Goal: Information Seeking & Learning: Find specific fact

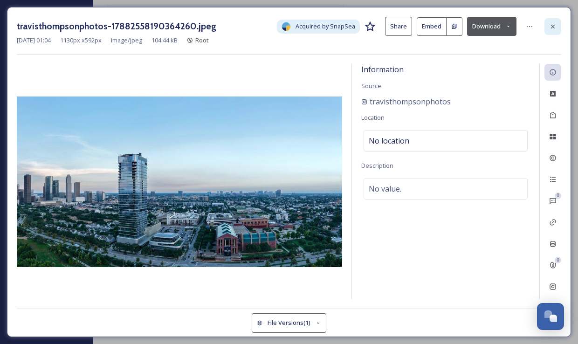
click at [545, 29] on div at bounding box center [552, 26] width 17 height 17
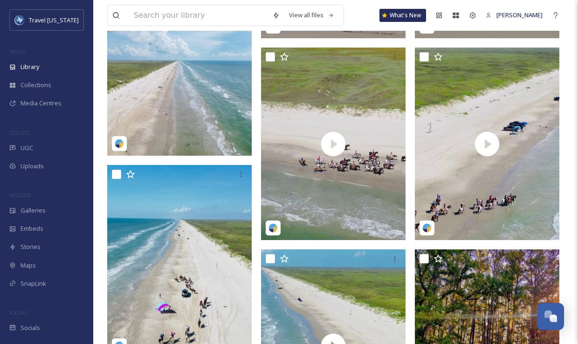
scroll to position [516, 0]
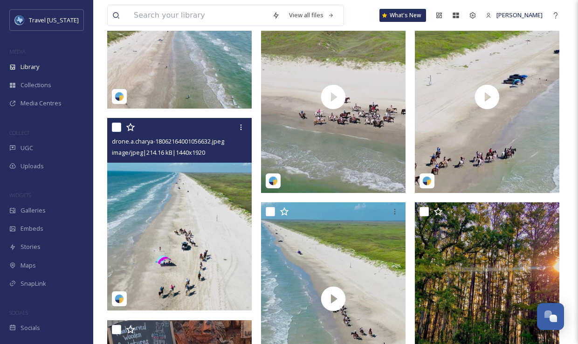
click at [182, 228] on img at bounding box center [179, 214] width 144 height 192
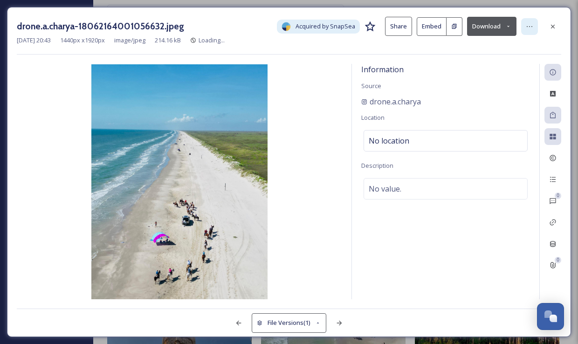
click at [527, 23] on icon at bounding box center [528, 26] width 7 height 7
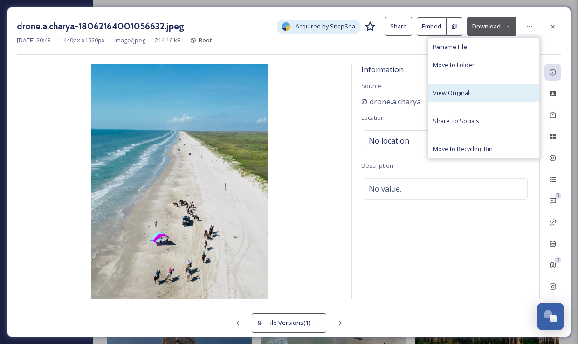
click at [441, 95] on span "View Original" at bounding box center [451, 93] width 36 height 9
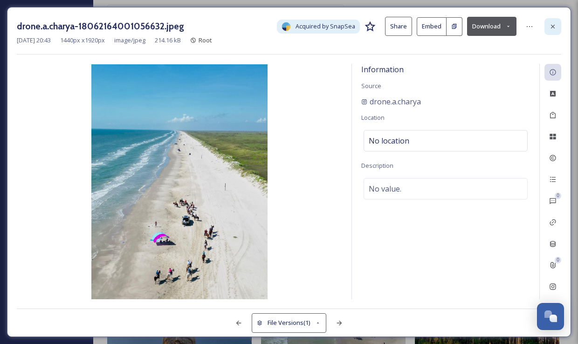
click at [552, 24] on icon at bounding box center [552, 26] width 7 height 7
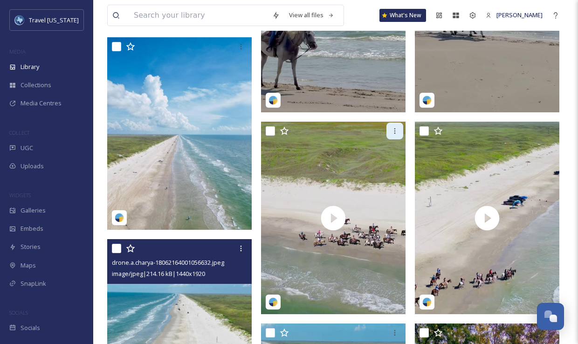
scroll to position [385, 0]
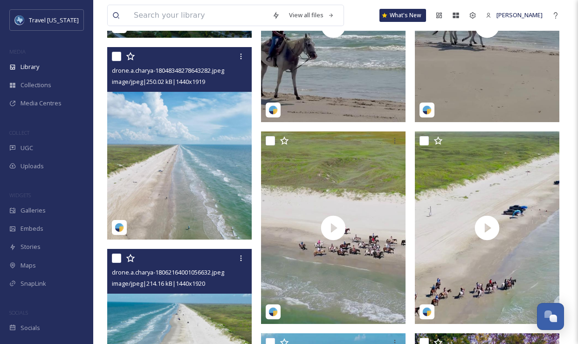
click at [193, 140] on img at bounding box center [179, 143] width 144 height 192
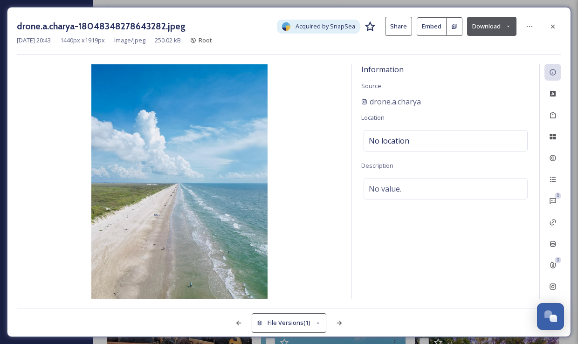
click at [496, 30] on button "Download" at bounding box center [491, 26] width 49 height 19
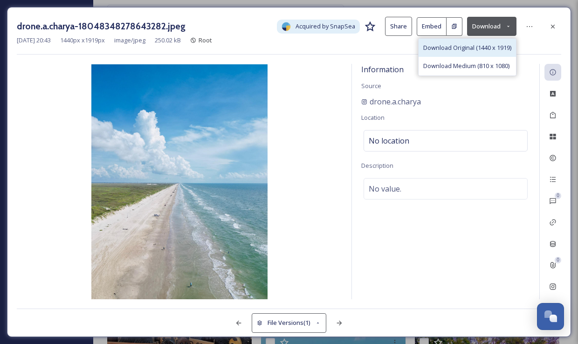
click at [460, 52] on span "Download Original (1440 x 1919)" at bounding box center [467, 47] width 88 height 9
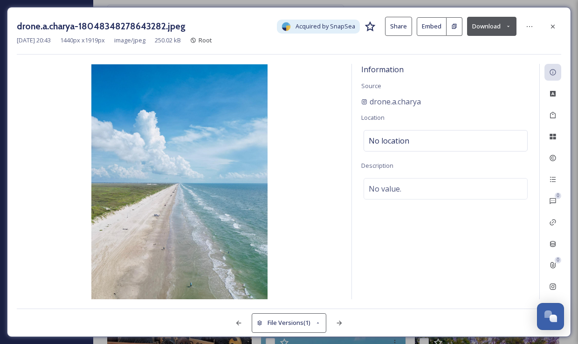
click at [487, 28] on button "Download" at bounding box center [491, 26] width 49 height 19
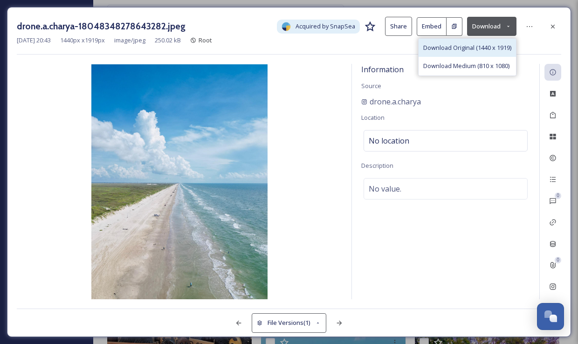
click at [470, 43] on span "Download Original (1440 x 1919)" at bounding box center [467, 47] width 88 height 9
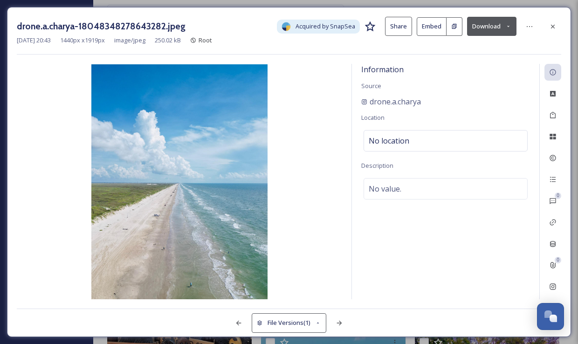
click at [550, 26] on icon at bounding box center [552, 26] width 7 height 7
click at [550, 26] on div "View all files What's New Klara Hinson" at bounding box center [335, 15] width 456 height 31
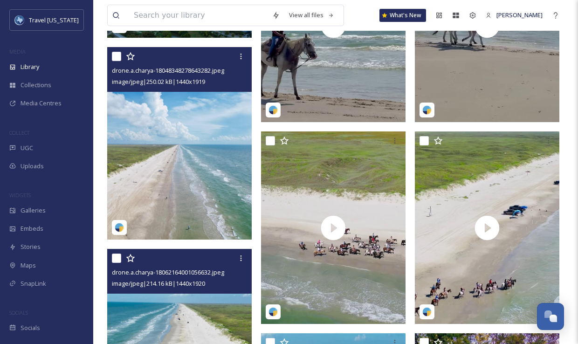
click at [169, 127] on img at bounding box center [179, 143] width 144 height 192
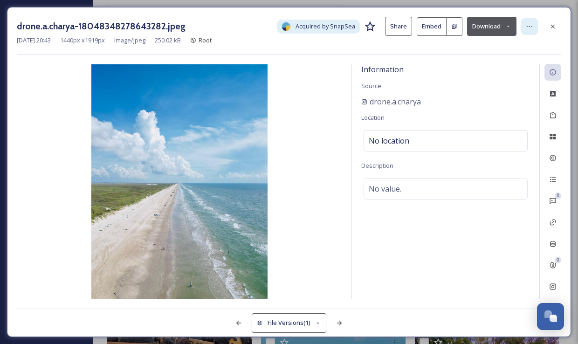
click at [531, 25] on icon at bounding box center [528, 26] width 7 height 7
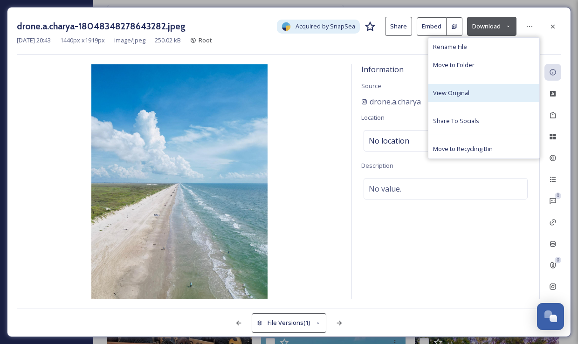
click at [468, 88] on div "View Original" at bounding box center [483, 93] width 111 height 18
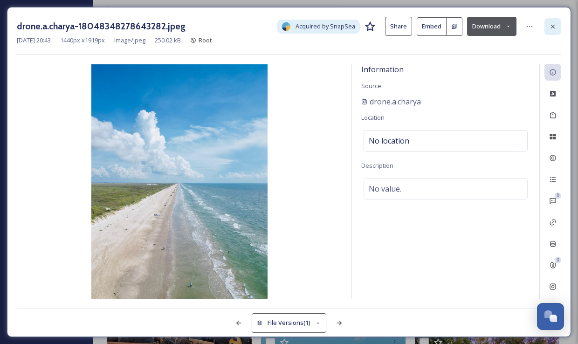
click at [553, 29] on icon at bounding box center [552, 26] width 7 height 7
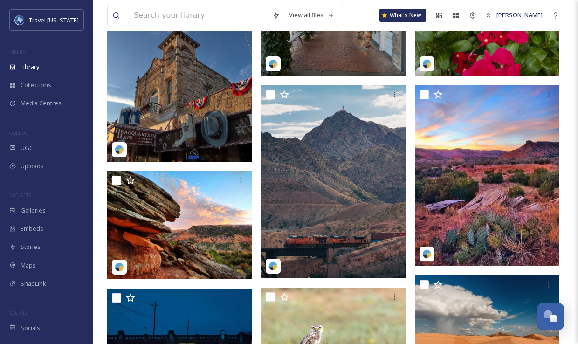
scroll to position [1006, 0]
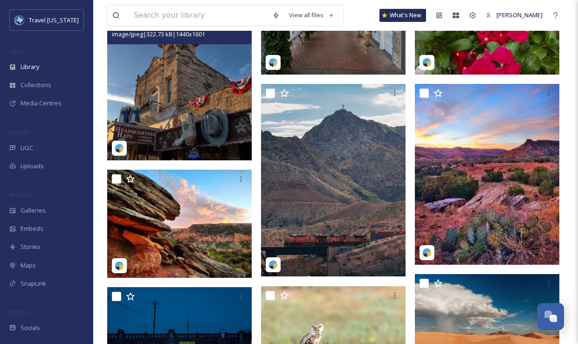
click at [171, 92] on img at bounding box center [179, 80] width 144 height 161
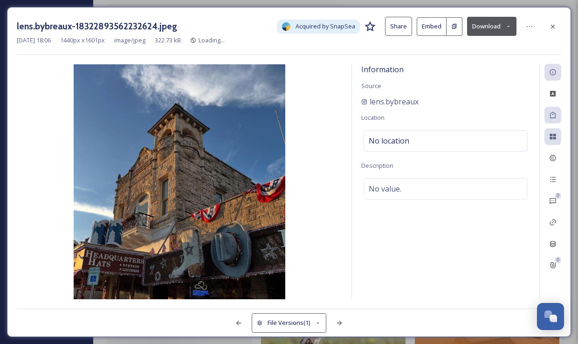
scroll to position [836, 0]
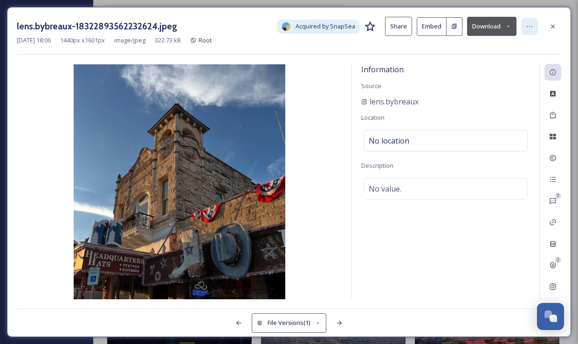
click at [529, 25] on icon at bounding box center [528, 26] width 7 height 7
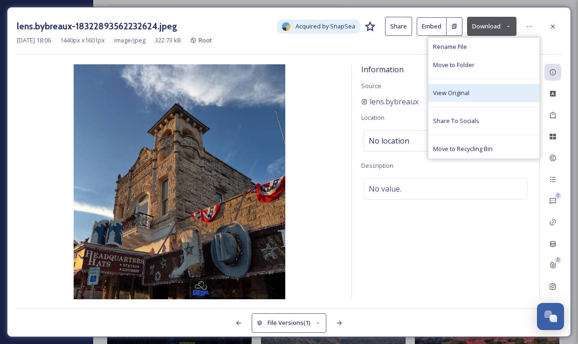
click at [472, 92] on div "View Original" at bounding box center [483, 93] width 111 height 18
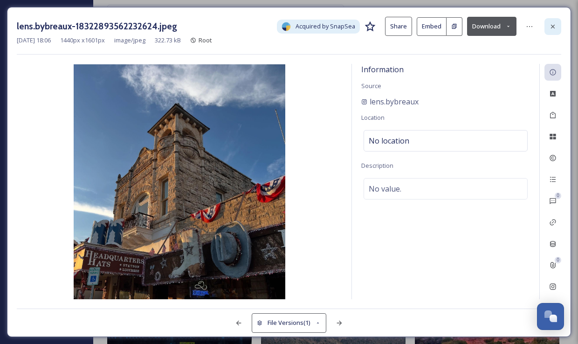
click at [549, 25] on icon at bounding box center [552, 26] width 7 height 7
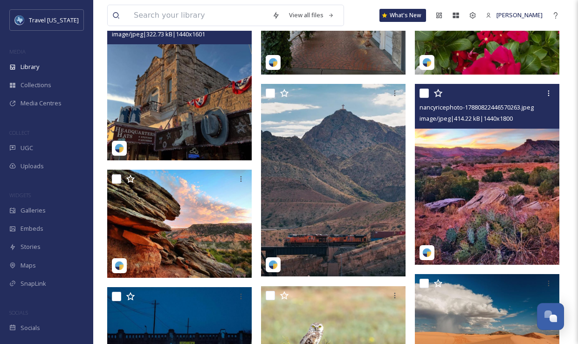
scroll to position [1059, 0]
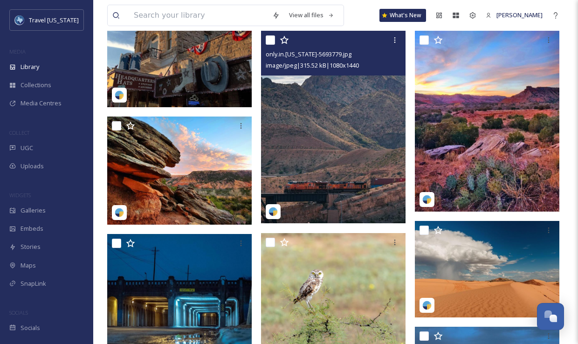
click at [353, 110] on img at bounding box center [333, 127] width 144 height 192
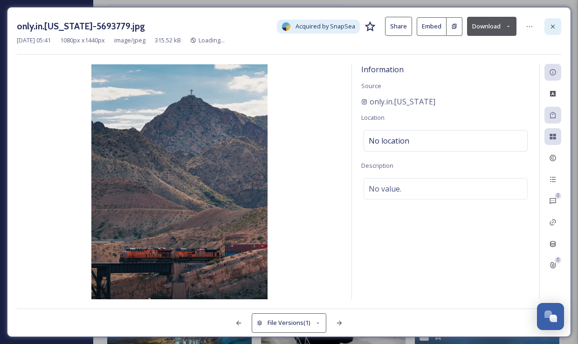
click at [554, 27] on icon at bounding box center [552, 26] width 7 height 7
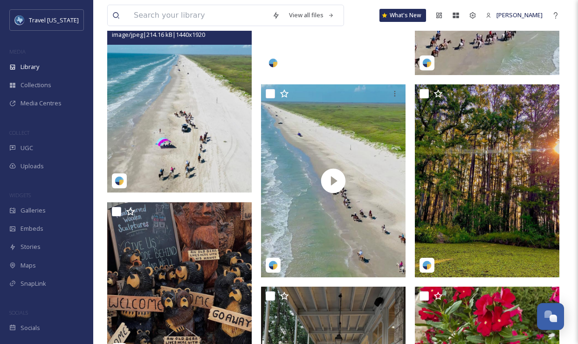
scroll to position [633, 0]
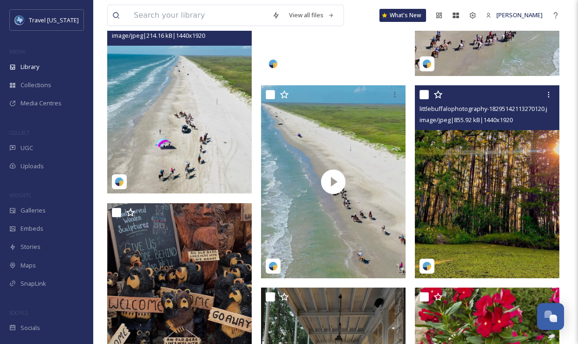
click at [475, 177] on img at bounding box center [487, 181] width 144 height 192
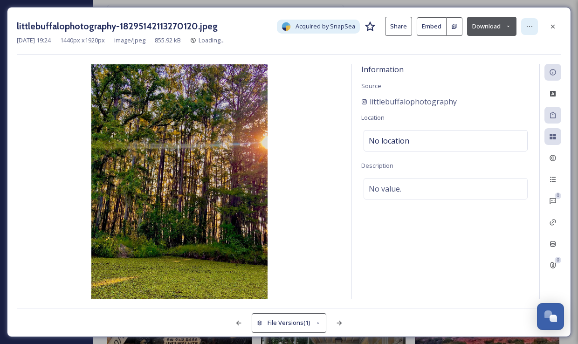
click at [533, 27] on div at bounding box center [529, 26] width 17 height 17
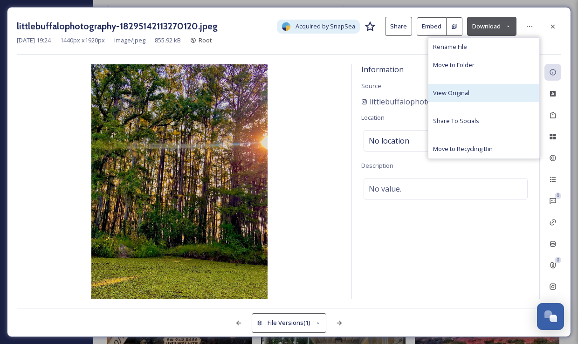
click at [486, 88] on div "View Original" at bounding box center [483, 93] width 111 height 18
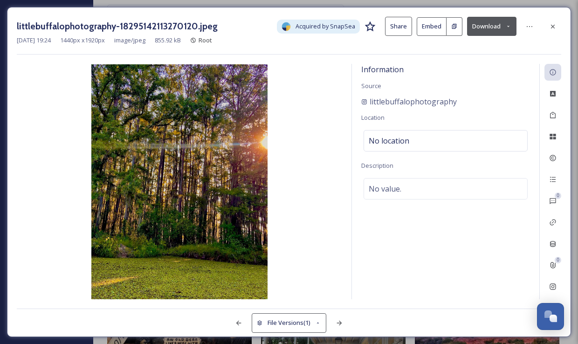
click at [491, 26] on button "Download" at bounding box center [491, 26] width 49 height 19
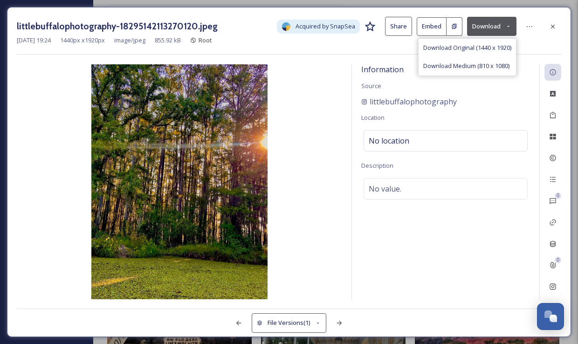
drag, startPoint x: 479, startPoint y: 49, endPoint x: 565, endPoint y: 54, distance: 85.8
click at [479, 49] on span "Download Original (1440 x 1920)" at bounding box center [467, 47] width 88 height 9
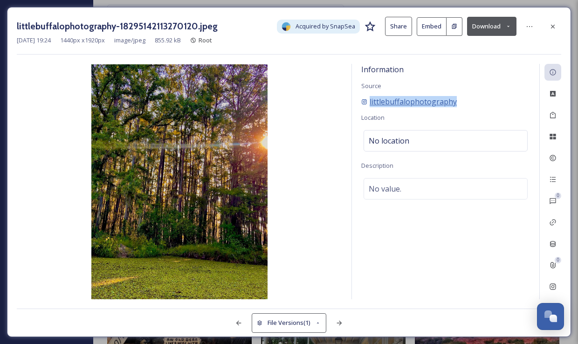
drag, startPoint x: 456, startPoint y: 100, endPoint x: 367, endPoint y: 98, distance: 89.9
click at [367, 98] on div "littlebuffalophotography" at bounding box center [445, 101] width 169 height 11
copy span "littlebuffalophotography"
click at [551, 27] on icon at bounding box center [553, 26] width 4 height 4
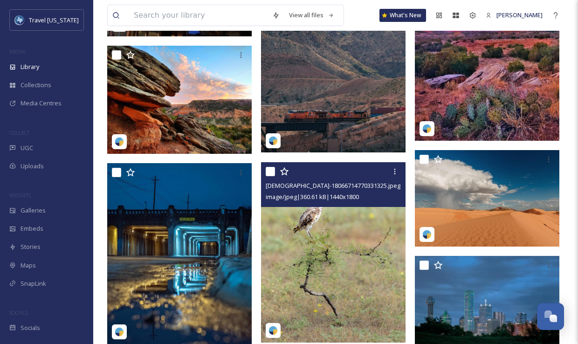
scroll to position [1085, 0]
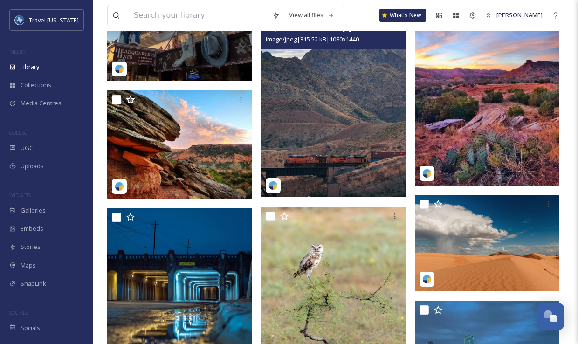
click at [327, 102] on img at bounding box center [333, 101] width 144 height 192
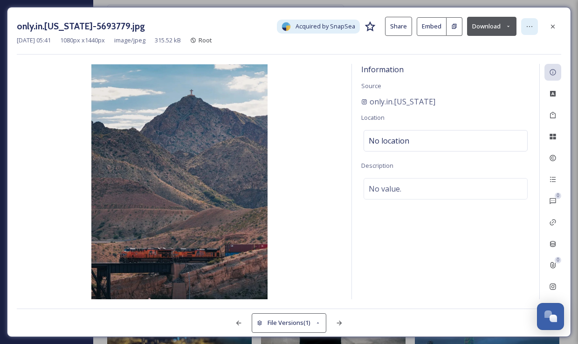
click at [534, 26] on div at bounding box center [529, 26] width 17 height 17
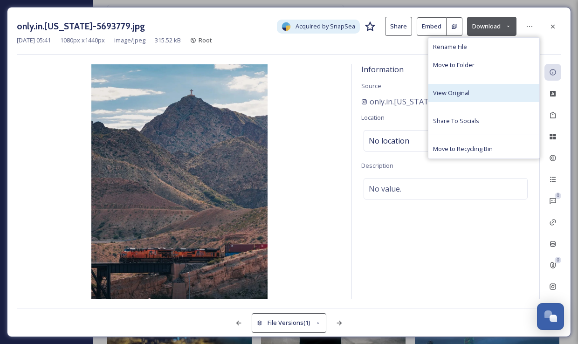
click at [470, 97] on div "View Original" at bounding box center [483, 93] width 111 height 18
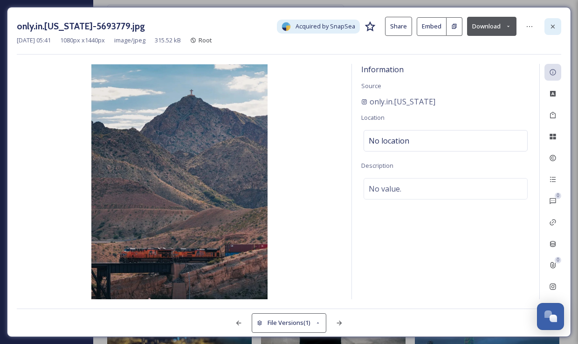
click at [554, 28] on icon at bounding box center [552, 26] width 7 height 7
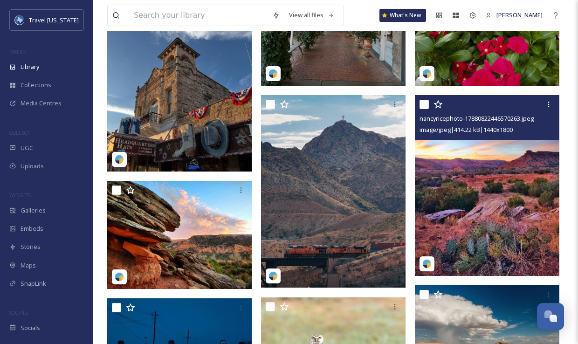
scroll to position [995, 0]
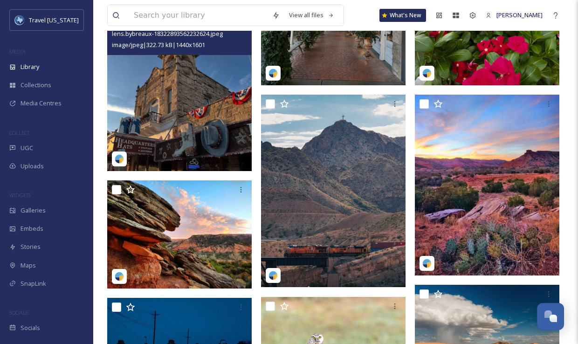
click at [164, 93] on img at bounding box center [179, 90] width 144 height 161
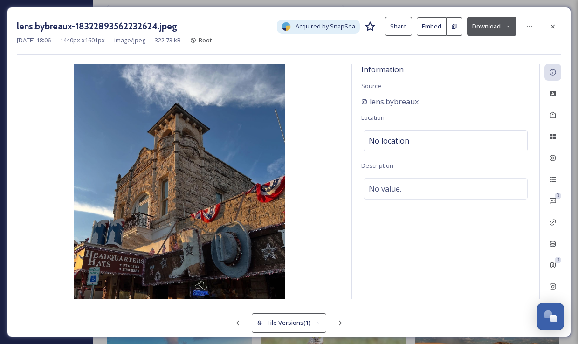
click at [497, 31] on button "Download" at bounding box center [491, 26] width 49 height 19
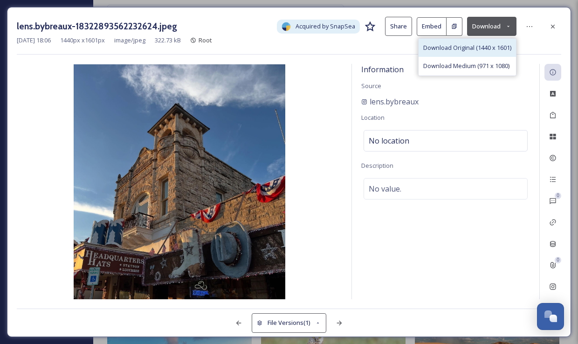
click at [460, 52] on span "Download Original (1440 x 1601)" at bounding box center [467, 47] width 88 height 9
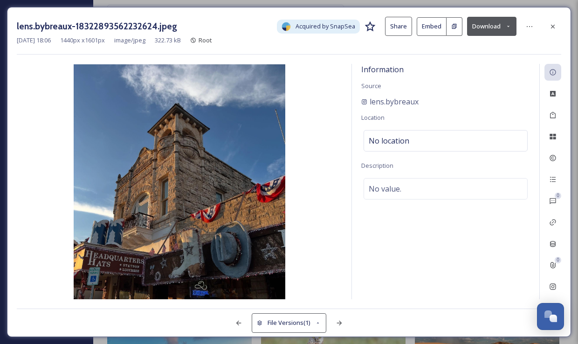
click at [484, 27] on button "Download" at bounding box center [491, 26] width 49 height 19
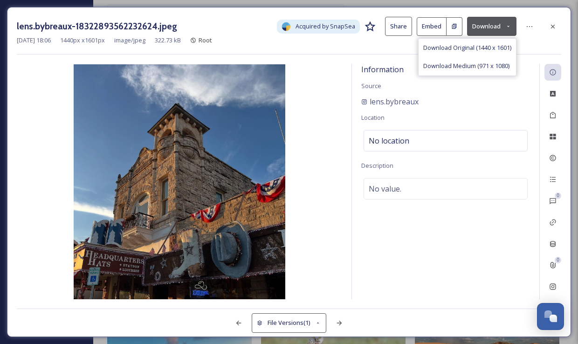
drag, startPoint x: 349, startPoint y: 96, endPoint x: 352, endPoint y: 91, distance: 5.8
click at [349, 96] on div "Information Source lens.bybreaux Location No location Description No value. 0 0" at bounding box center [289, 181] width 544 height 235
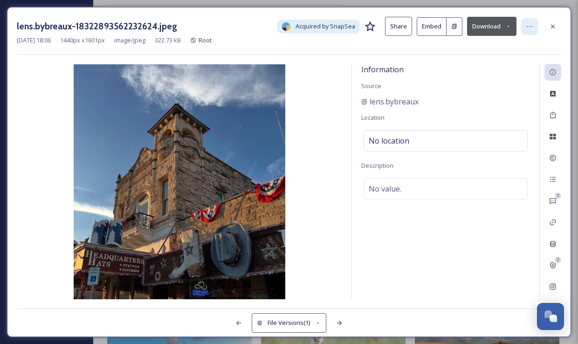
click at [534, 26] on div at bounding box center [529, 26] width 17 height 17
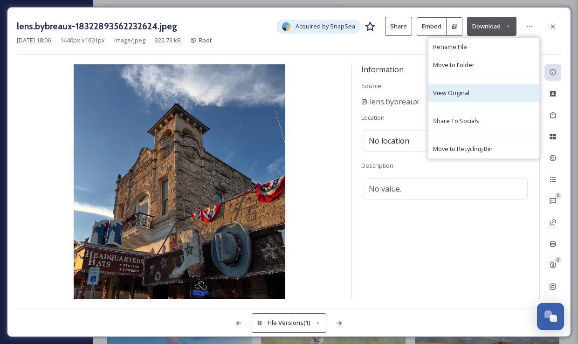
click at [490, 90] on div "View Original" at bounding box center [483, 93] width 111 height 18
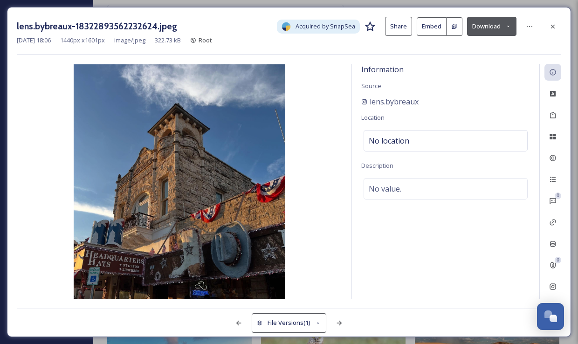
click at [543, 25] on div "lens.bybreaux-18322893562232624.jpeg Acquired by SnapSea Share Embed Download" at bounding box center [289, 26] width 544 height 19
click at [548, 24] on div at bounding box center [552, 26] width 17 height 17
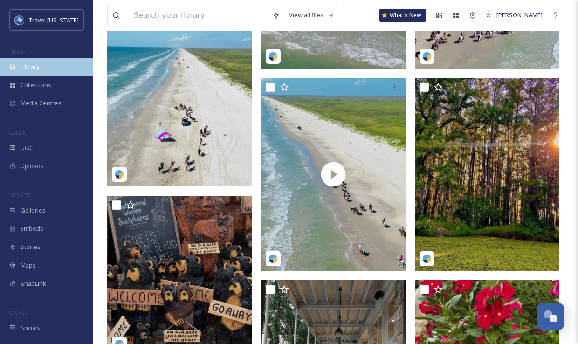
scroll to position [599, 0]
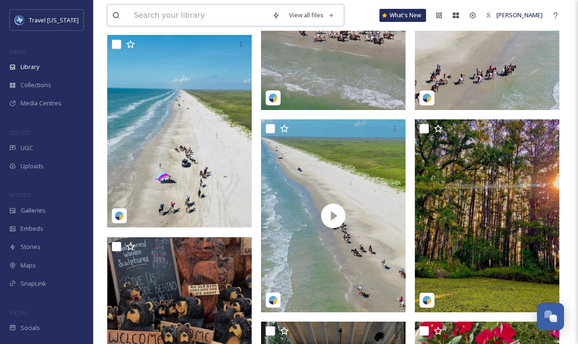
click at [170, 15] on input at bounding box center [198, 15] width 138 height 20
paste input "USS Lexington"
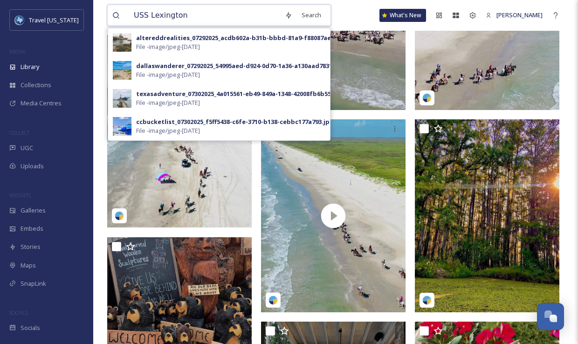
click at [136, 13] on input "USS Lexington" at bounding box center [204, 15] width 151 height 20
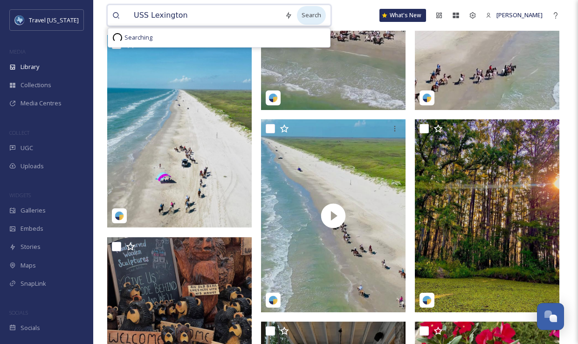
type input "USS Lexington"
click at [320, 16] on div "Search" at bounding box center [311, 15] width 29 height 18
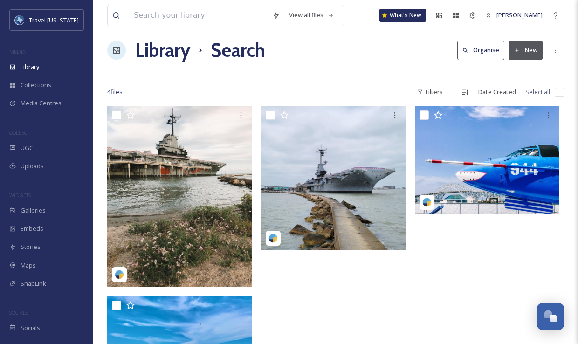
scroll to position [8, 0]
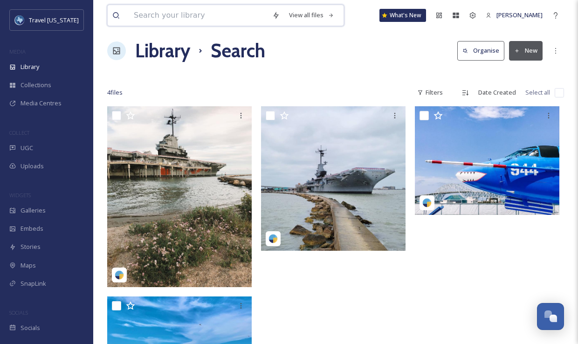
click at [191, 18] on input at bounding box center [198, 15] width 138 height 20
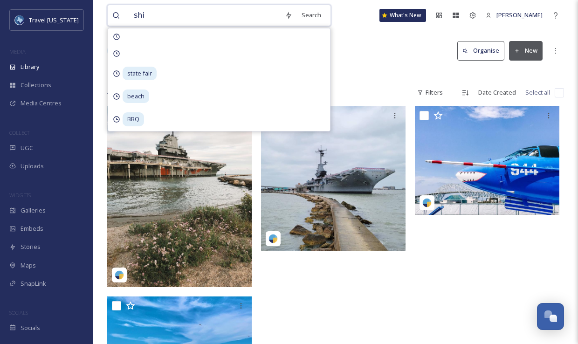
type input "ship"
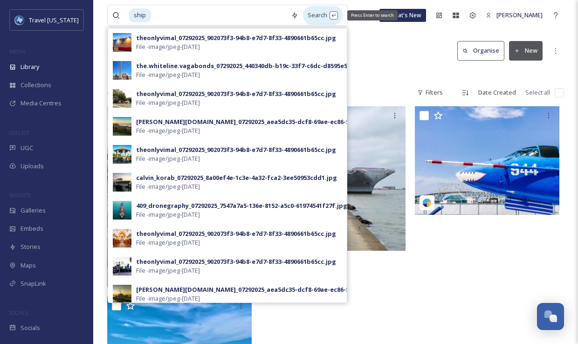
click at [308, 18] on div "Search Press Enter to search" at bounding box center [323, 15] width 40 height 18
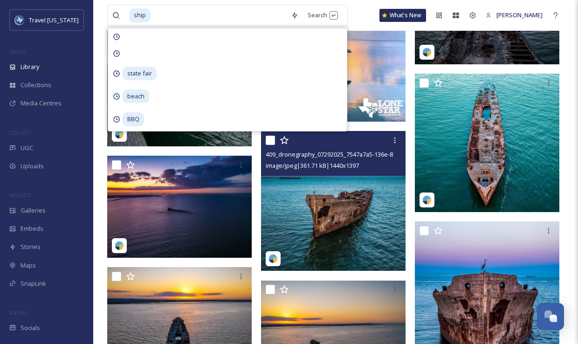
scroll to position [177, 0]
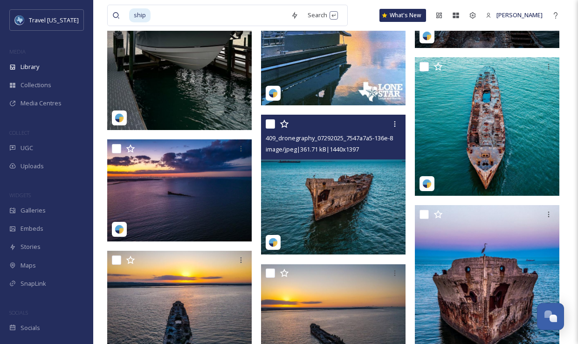
click at [349, 165] on img at bounding box center [333, 185] width 144 height 140
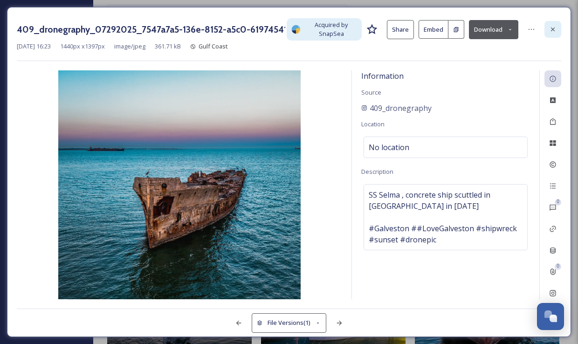
click at [553, 29] on icon at bounding box center [552, 29] width 7 height 7
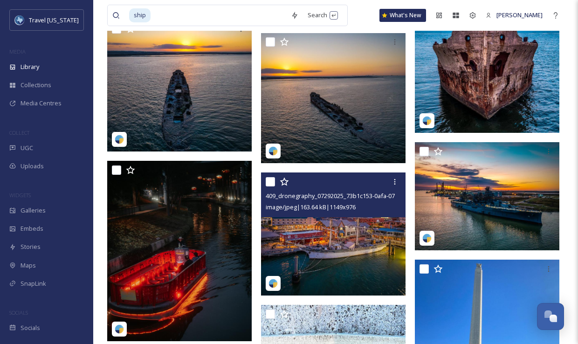
scroll to position [419, 0]
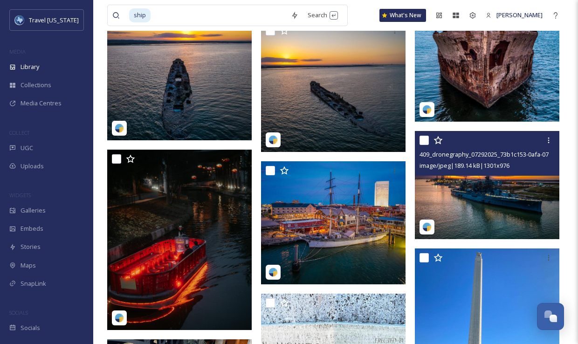
click at [478, 184] on img at bounding box center [487, 185] width 144 height 109
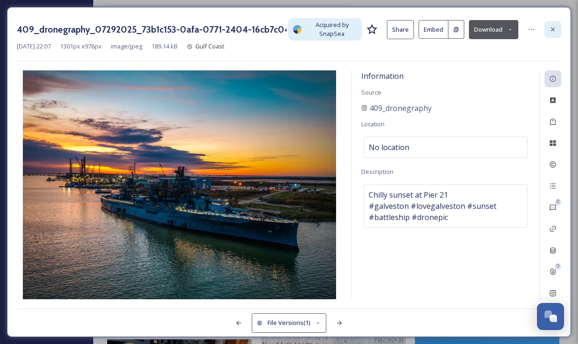
click at [552, 26] on icon at bounding box center [552, 29] width 7 height 7
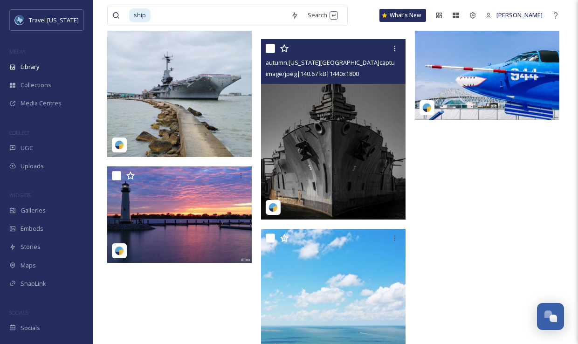
scroll to position [1739, 0]
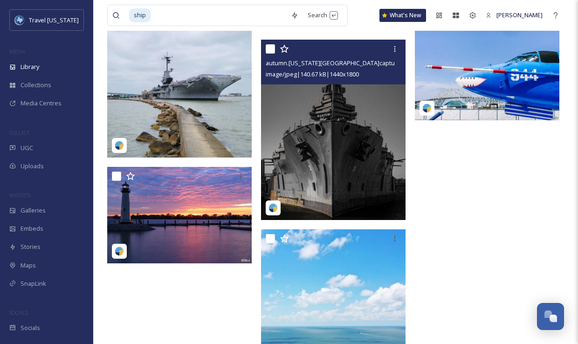
click at [328, 151] on img at bounding box center [333, 130] width 144 height 181
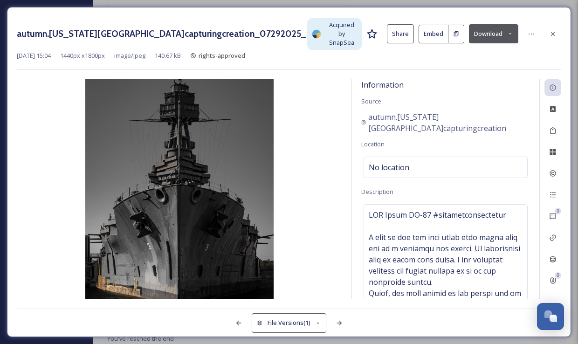
drag, startPoint x: 553, startPoint y: 32, endPoint x: 492, endPoint y: 59, distance: 66.1
click at [553, 32] on icon at bounding box center [552, 33] width 7 height 7
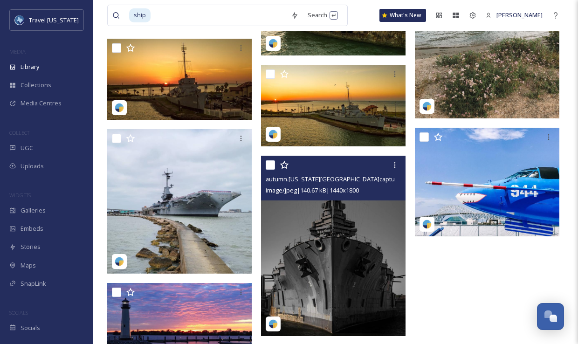
scroll to position [1607, 0]
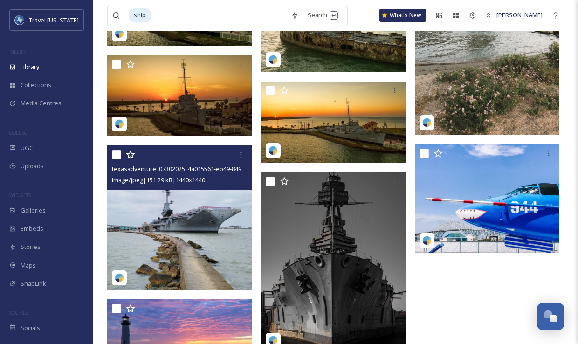
click at [196, 199] on img at bounding box center [179, 217] width 144 height 144
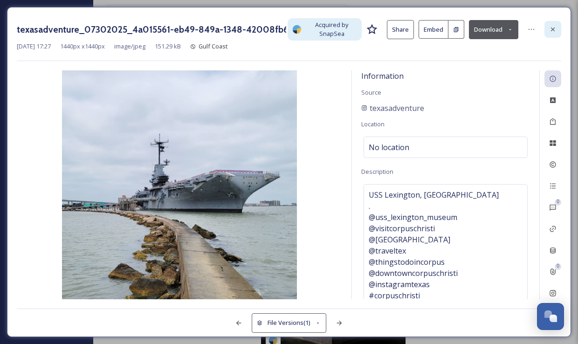
click at [551, 27] on icon at bounding box center [553, 29] width 4 height 4
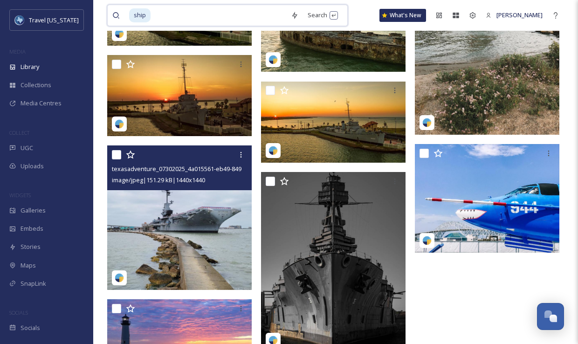
click at [231, 20] on input at bounding box center [218, 15] width 135 height 20
type input "s"
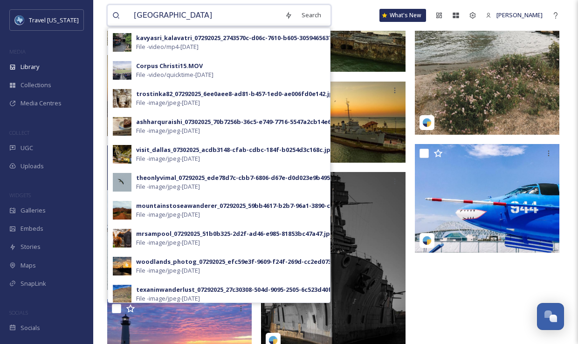
type input "[GEOGRAPHIC_DATA]"
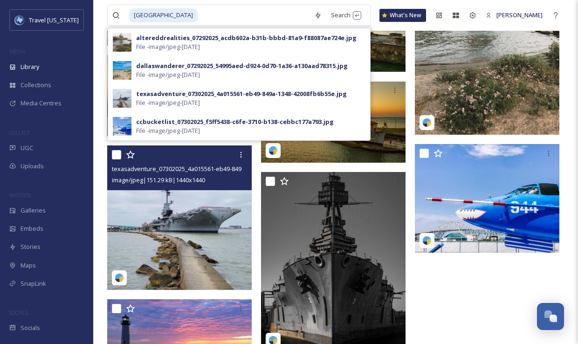
click at [209, 211] on img at bounding box center [179, 217] width 144 height 144
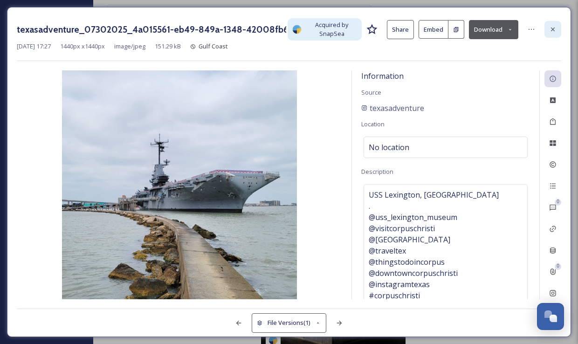
click at [553, 30] on icon at bounding box center [552, 29] width 7 height 7
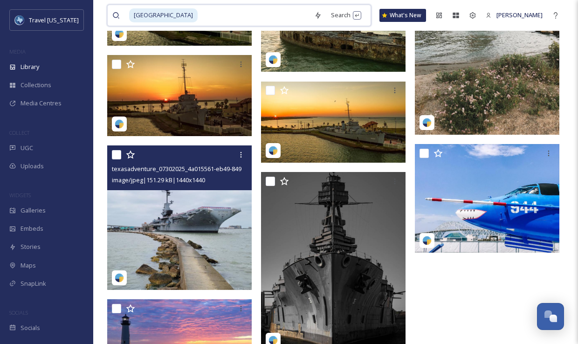
click at [201, 17] on input at bounding box center [253, 15] width 111 height 20
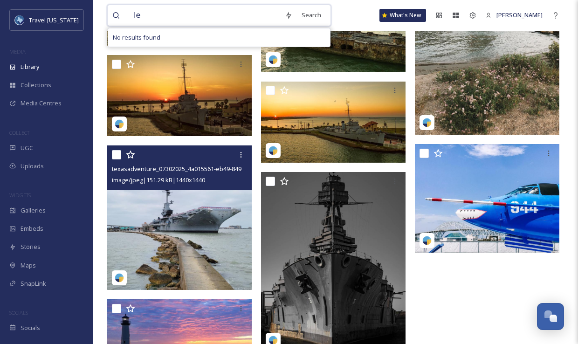
type input "l"
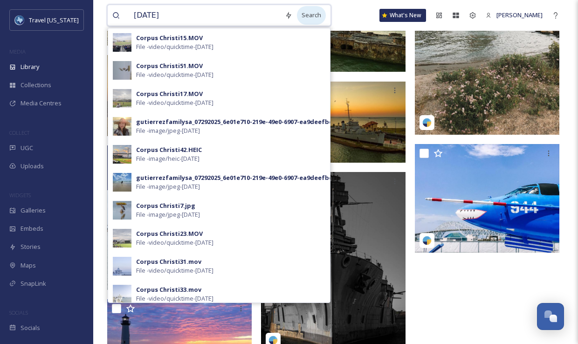
type input "[DATE]"
click at [313, 16] on div "Search" at bounding box center [311, 15] width 29 height 18
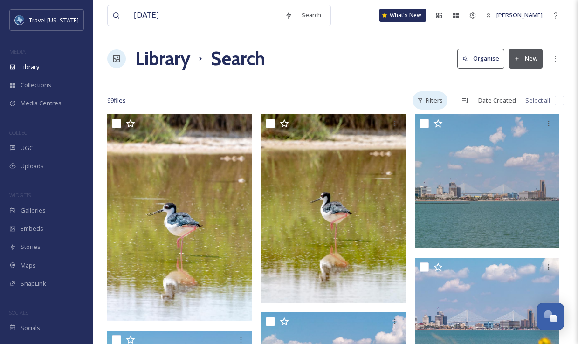
click at [431, 101] on div "Filters" at bounding box center [429, 100] width 35 height 18
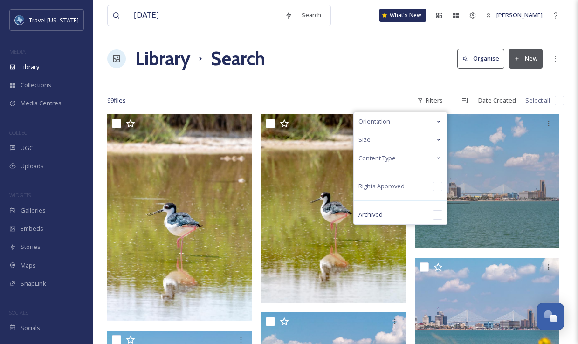
click at [388, 156] on span "Content Type" at bounding box center [376, 158] width 37 height 9
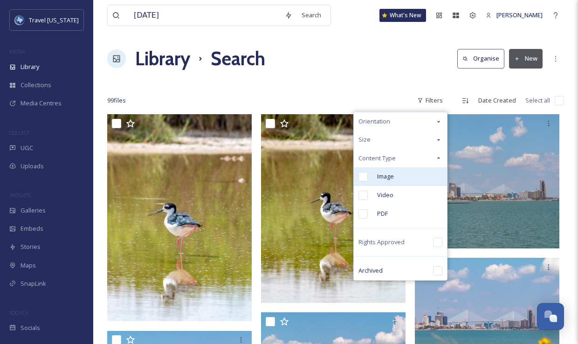
click at [386, 173] on span "Image" at bounding box center [385, 176] width 17 height 9
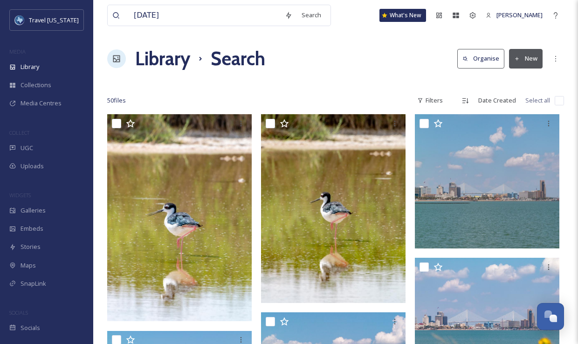
click at [360, 64] on div "Library Search Organise New" at bounding box center [335, 59] width 456 height 28
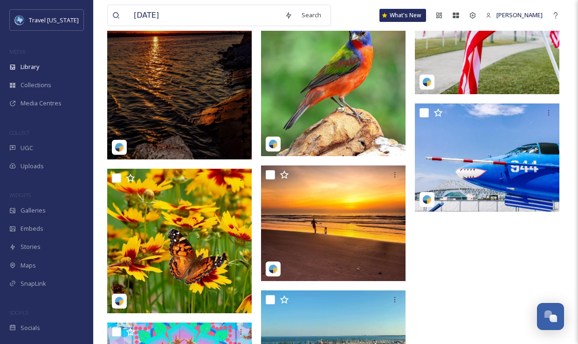
scroll to position [2288, 0]
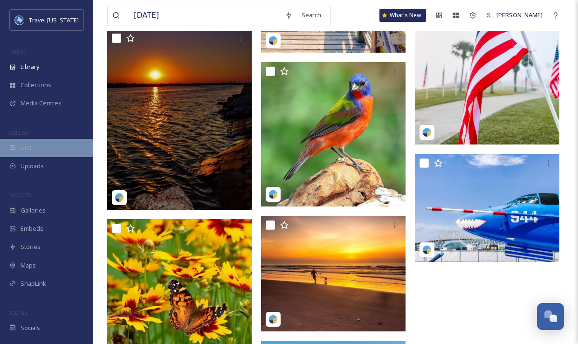
click at [26, 150] on span "UGC" at bounding box center [26, 147] width 13 height 9
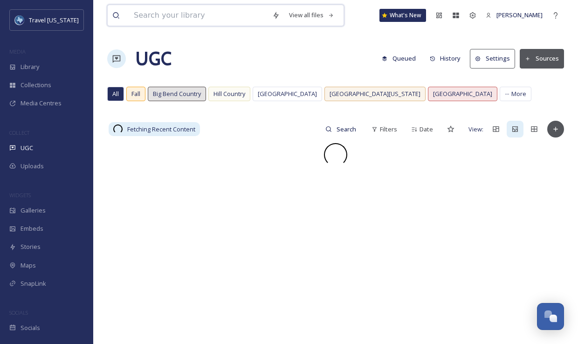
click at [217, 14] on input at bounding box center [198, 15] width 138 height 20
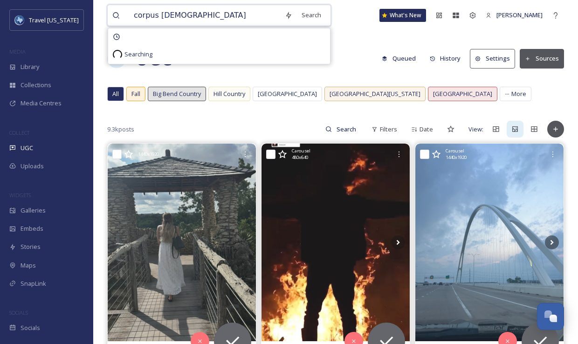
type input "[DATE]"
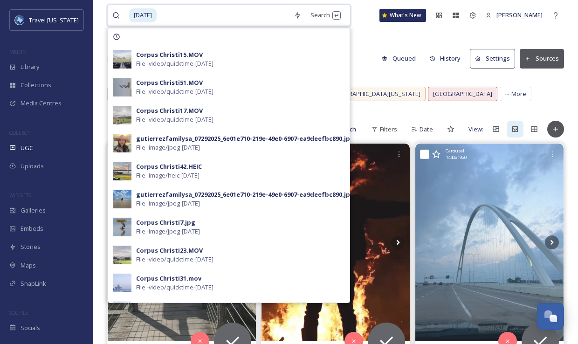
click at [228, 11] on input at bounding box center [222, 15] width 131 height 20
drag, startPoint x: 228, startPoint y: 11, endPoint x: 208, endPoint y: 10, distance: 20.0
click at [227, 11] on input at bounding box center [222, 15] width 131 height 20
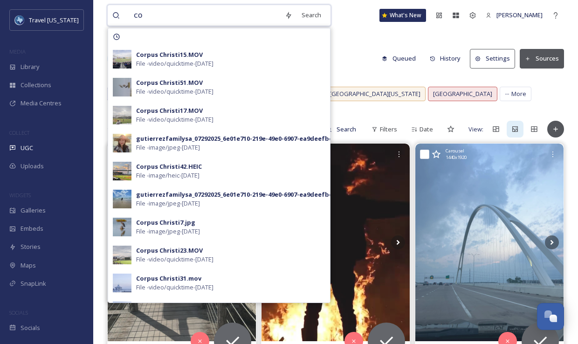
type input "c"
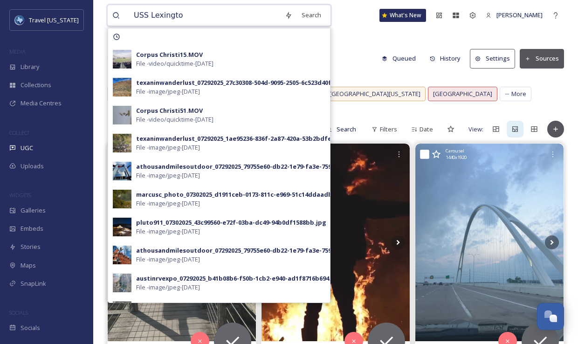
type input "USS Lexington"
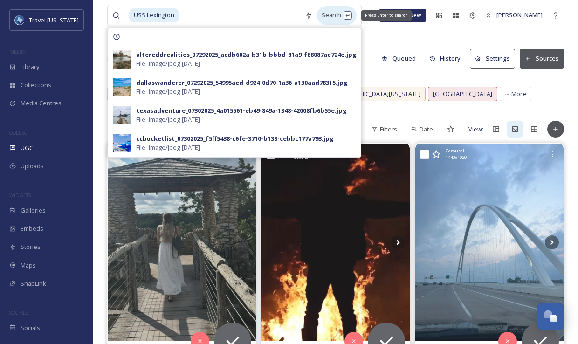
click at [320, 14] on div "Search Press Enter to search" at bounding box center [337, 15] width 40 height 18
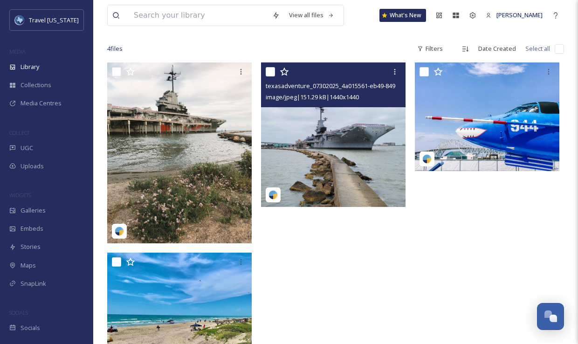
scroll to position [61, 0]
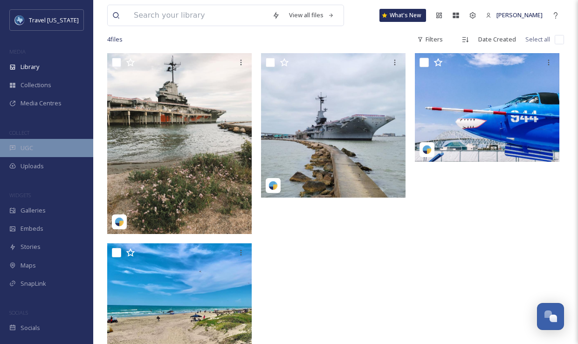
click at [27, 150] on span "UGC" at bounding box center [26, 147] width 13 height 9
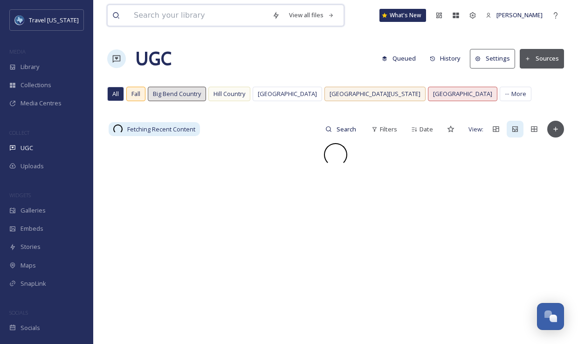
click at [180, 20] on input at bounding box center [198, 15] width 138 height 20
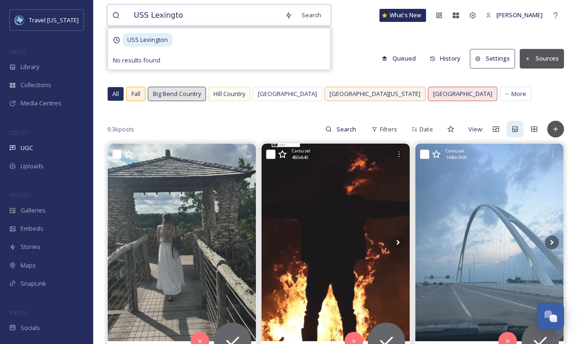
type input "USS Lexington"
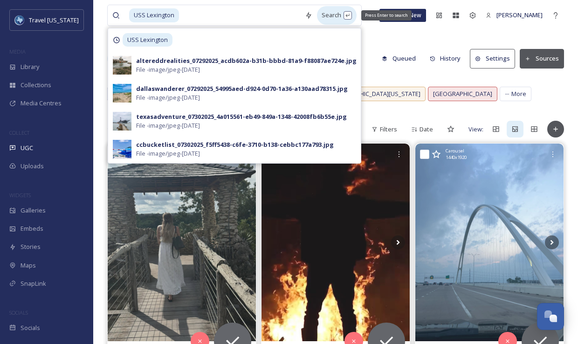
click at [331, 11] on div "Search Press Enter to search" at bounding box center [337, 15] width 40 height 18
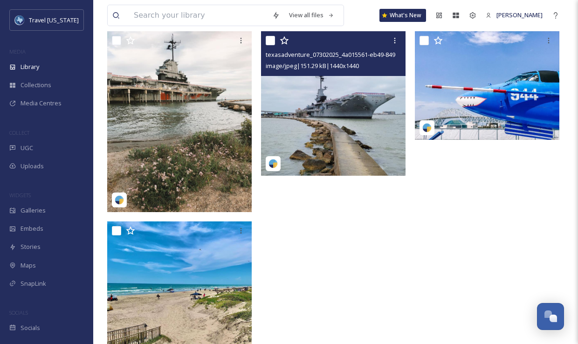
scroll to position [99, 0]
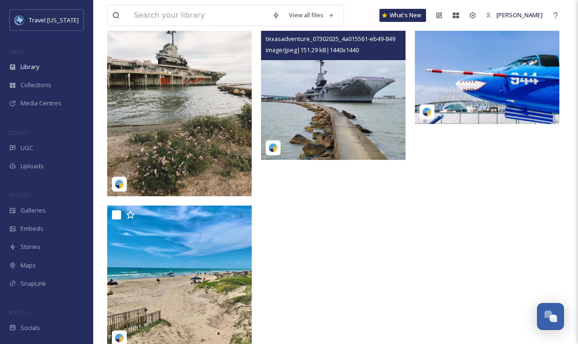
click at [311, 69] on img at bounding box center [333, 87] width 144 height 144
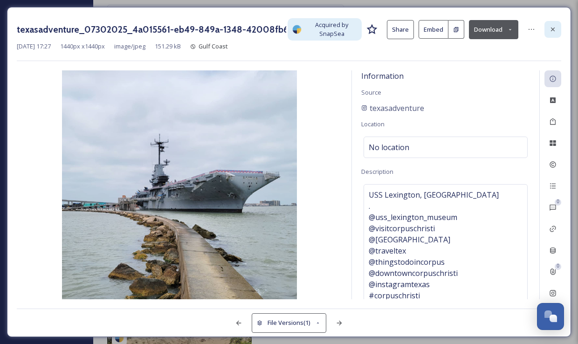
click at [550, 27] on icon at bounding box center [552, 29] width 7 height 7
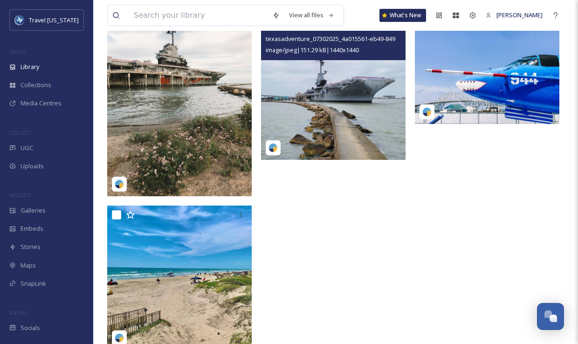
click at [329, 89] on img at bounding box center [333, 87] width 144 height 144
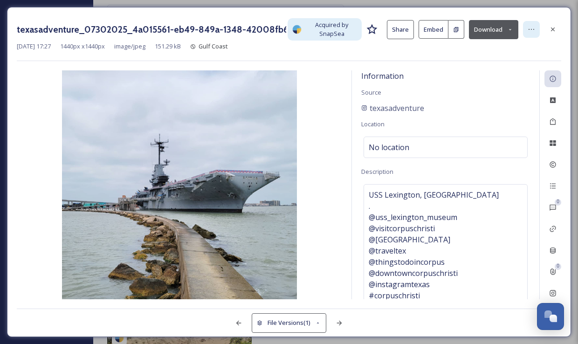
click at [529, 27] on icon at bounding box center [530, 29] width 7 height 7
click at [436, 215] on span "USS Lexington, [GEOGRAPHIC_DATA] . @uss_lexington_museum @visitcorpuschristi @[…" at bounding box center [433, 284] width 130 height 190
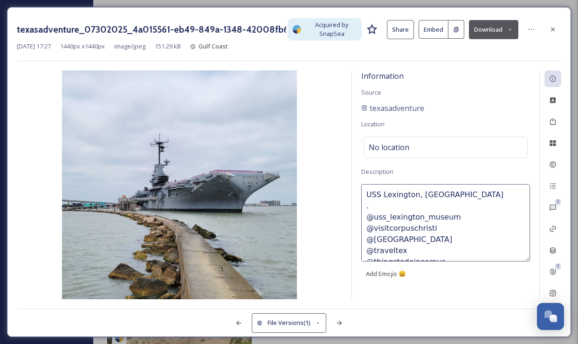
click at [440, 214] on textarea "USS Lexington, [GEOGRAPHIC_DATA] . @uss_lexington_museum @visitcorpuschristi @[…" at bounding box center [445, 222] width 169 height 77
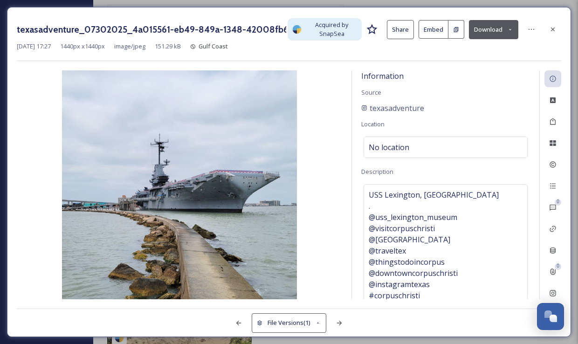
click at [481, 57] on div "texasadventure_07302025_4a015561-eb49-849a-1348-42008fb6b55e.jpg Acquired by Sn…" at bounding box center [289, 39] width 544 height 44
click at [524, 28] on div at bounding box center [531, 29] width 17 height 17
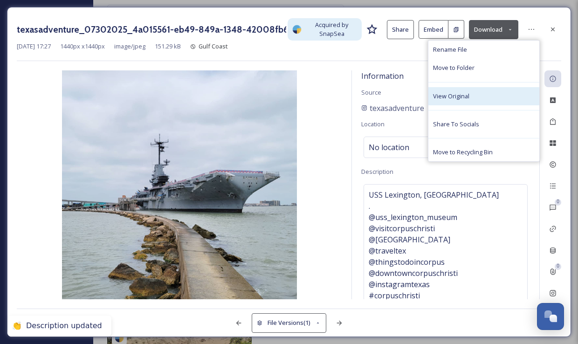
click at [475, 100] on div "View Original" at bounding box center [483, 96] width 111 height 18
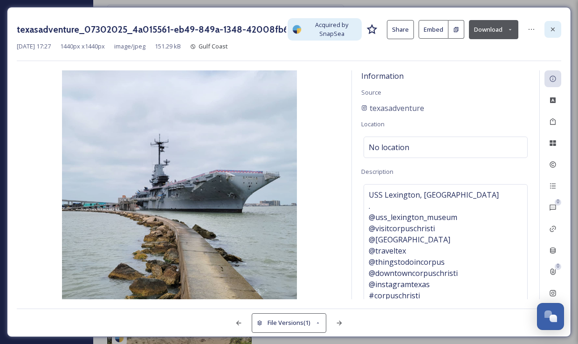
click at [554, 27] on icon at bounding box center [552, 29] width 7 height 7
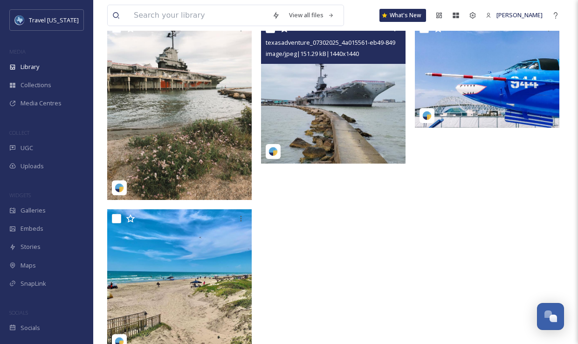
scroll to position [95, 0]
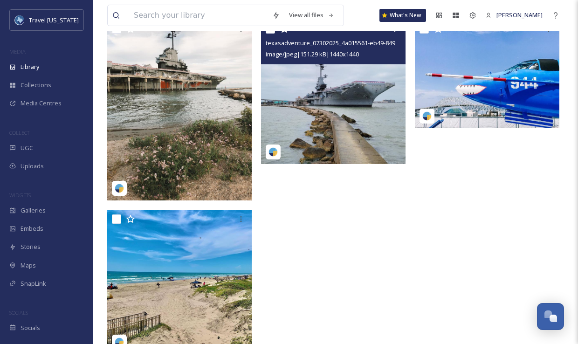
click at [330, 65] on img at bounding box center [333, 92] width 144 height 144
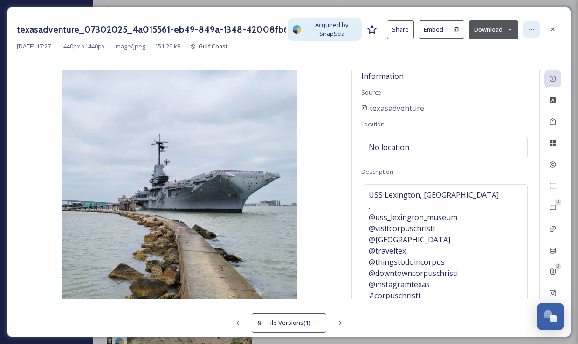
click at [532, 30] on icon at bounding box center [530, 29] width 7 height 7
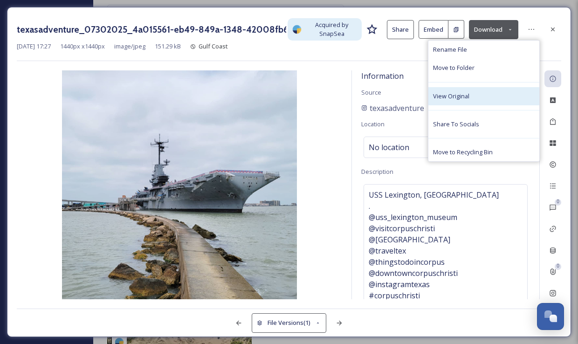
click at [464, 96] on span "View Original" at bounding box center [451, 96] width 36 height 9
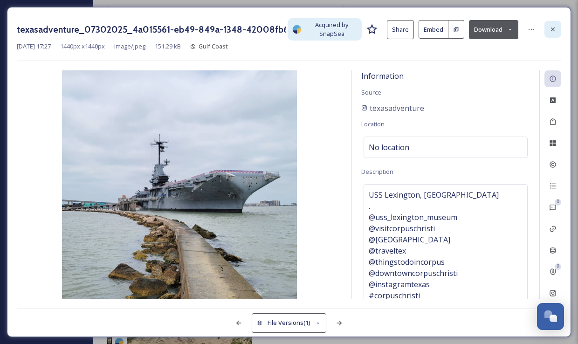
click at [554, 31] on icon at bounding box center [553, 29] width 4 height 4
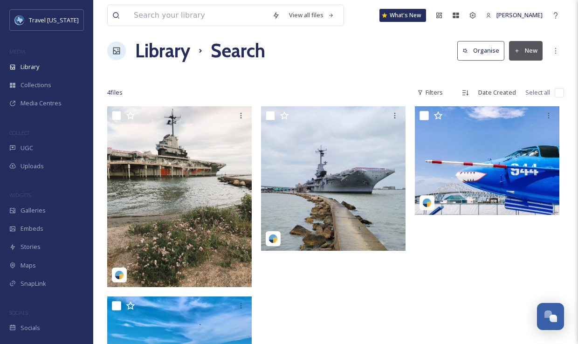
scroll to position [8, 0]
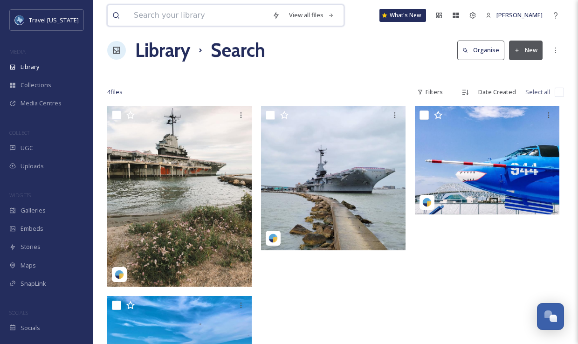
click at [217, 9] on input at bounding box center [198, 15] width 138 height 20
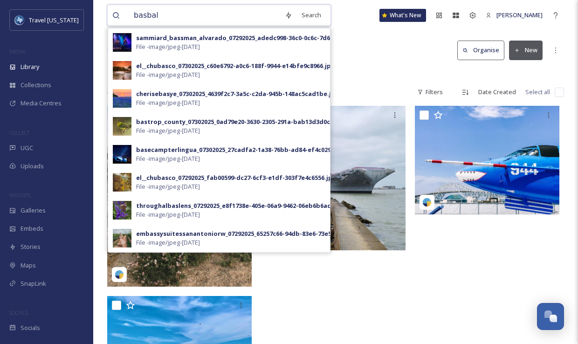
type input "basball"
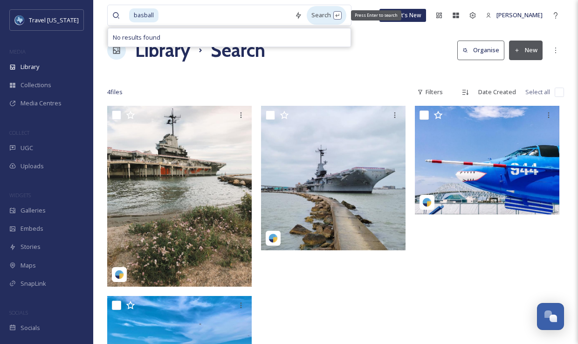
click at [330, 17] on div "Search Press Enter to search" at bounding box center [326, 15] width 40 height 18
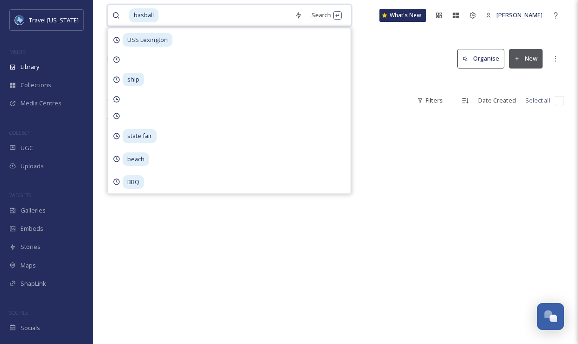
drag, startPoint x: 142, startPoint y: 15, endPoint x: 184, endPoint y: 22, distance: 42.0
click at [142, 15] on span "basball" at bounding box center [143, 15] width 29 height 14
click at [318, 16] on div "Search Press Enter to search" at bounding box center [328, 15] width 40 height 18
click at [315, 14] on div "Search Press Enter to search" at bounding box center [328, 15] width 40 height 18
click at [389, 56] on div "Library Search Organise New" at bounding box center [335, 59] width 456 height 28
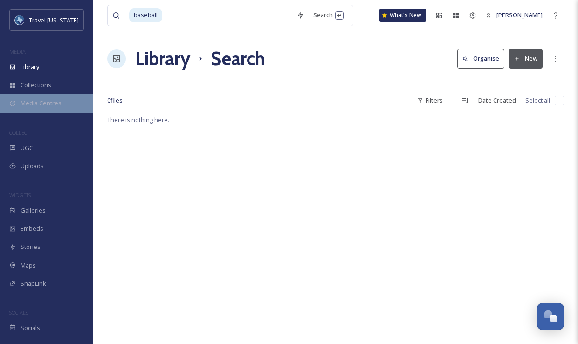
click at [54, 106] on span "Media Centres" at bounding box center [40, 103] width 41 height 9
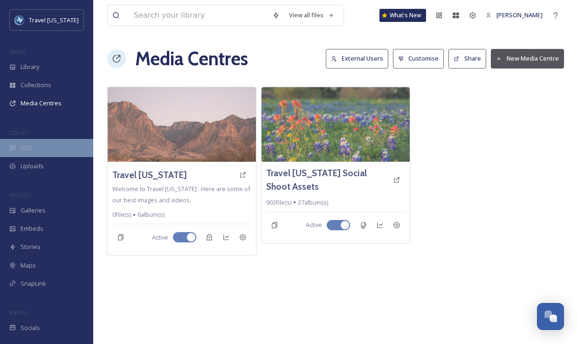
click at [60, 153] on div "UGC" at bounding box center [46, 148] width 93 height 18
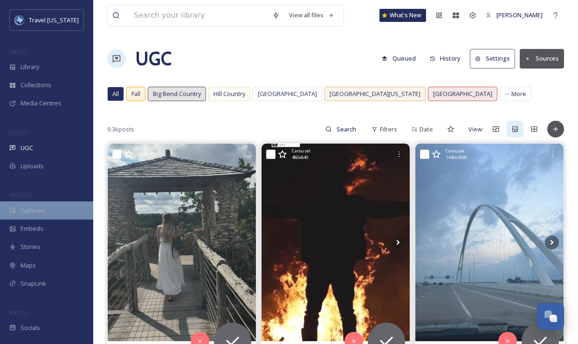
click at [60, 214] on div "Galleries" at bounding box center [46, 210] width 93 height 18
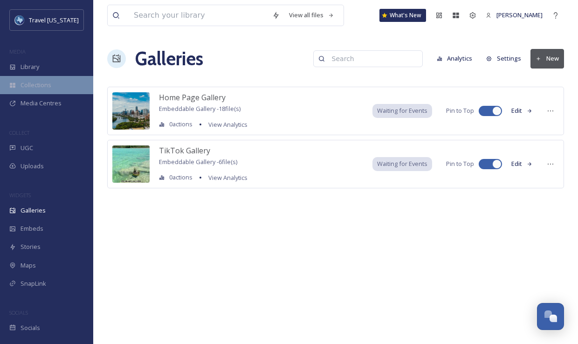
click at [27, 88] on span "Collections" at bounding box center [35, 85] width 31 height 9
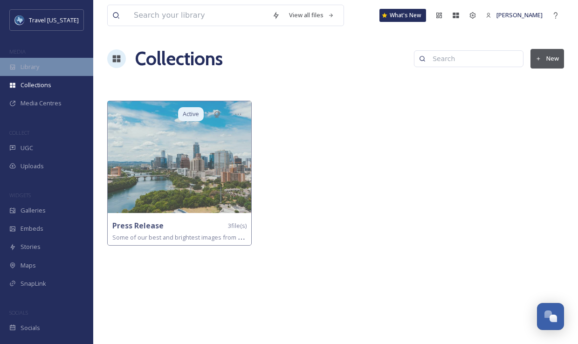
click at [35, 70] on span "Library" at bounding box center [29, 66] width 19 height 9
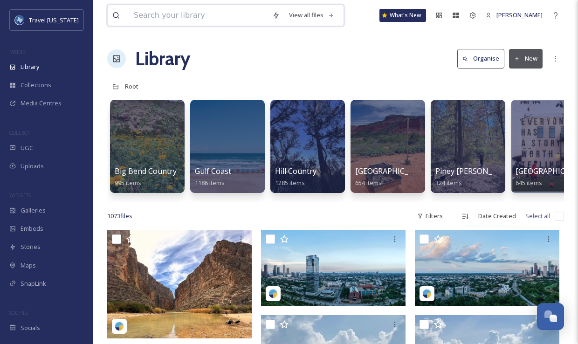
click at [202, 19] on input at bounding box center [198, 15] width 138 height 20
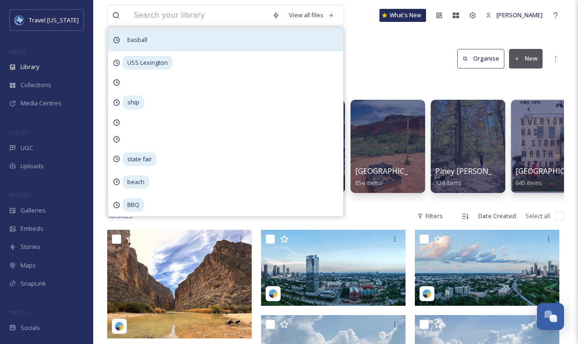
click at [154, 36] on div "basball" at bounding box center [225, 39] width 235 height 23
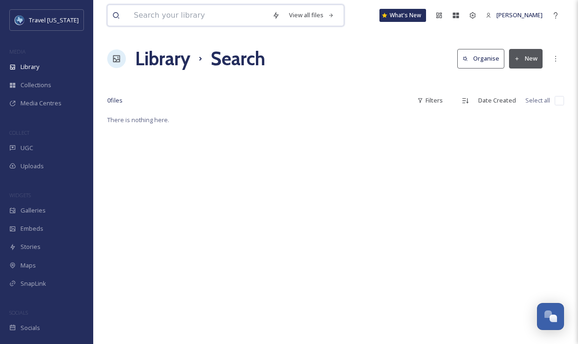
click at [181, 19] on input at bounding box center [198, 15] width 138 height 20
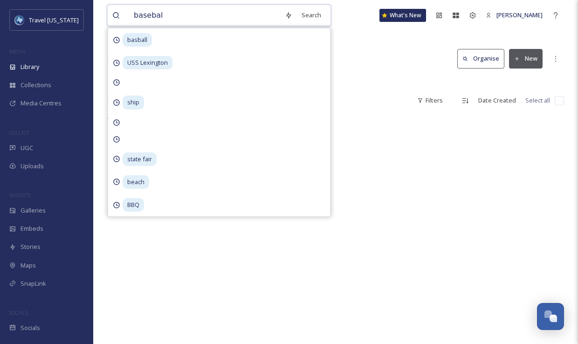
type input "baseball"
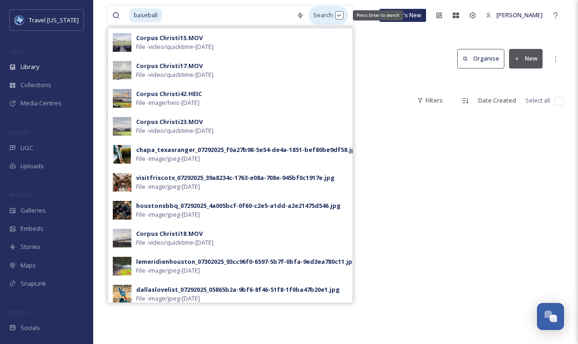
click at [320, 16] on div "Search Press Enter to search" at bounding box center [328, 15] width 40 height 18
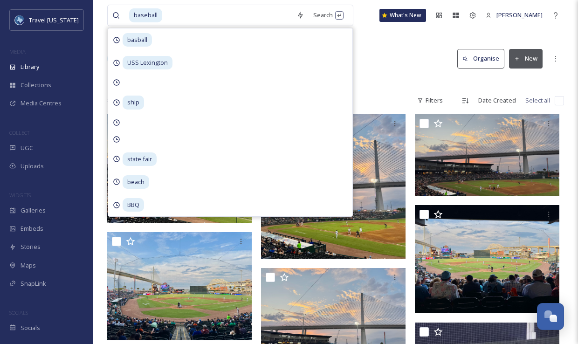
click at [383, 48] on div "Library Search Organise New" at bounding box center [335, 59] width 456 height 28
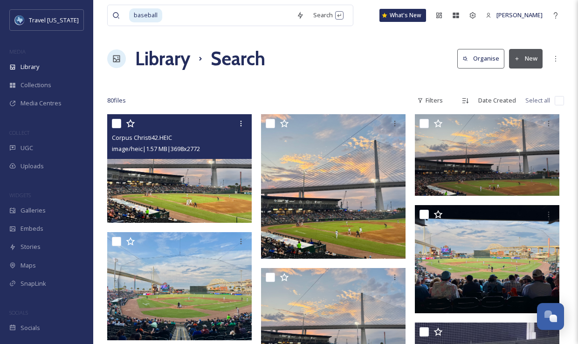
click at [197, 171] on img at bounding box center [179, 168] width 144 height 109
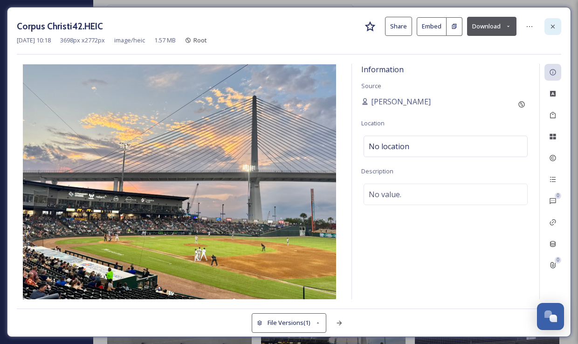
click at [552, 27] on icon at bounding box center [553, 26] width 4 height 4
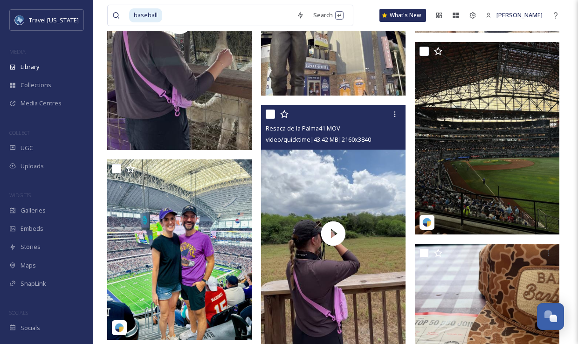
scroll to position [1868, 0]
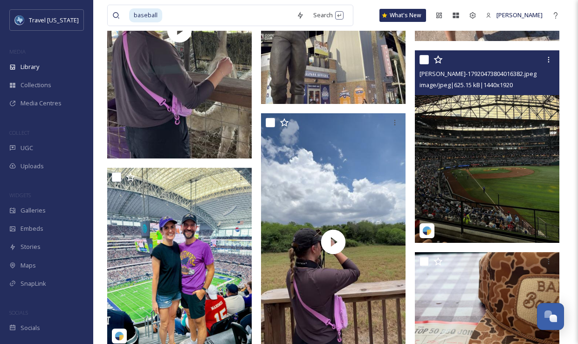
click at [480, 124] on img at bounding box center [487, 146] width 144 height 192
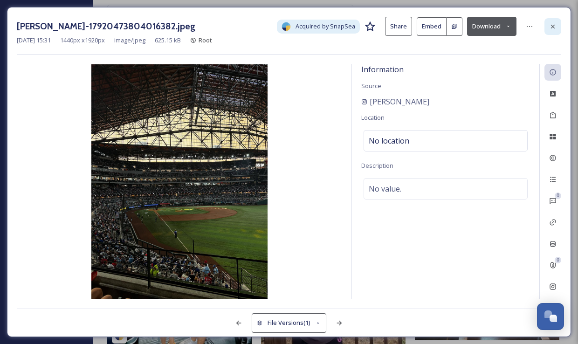
click at [550, 26] on icon at bounding box center [552, 26] width 7 height 7
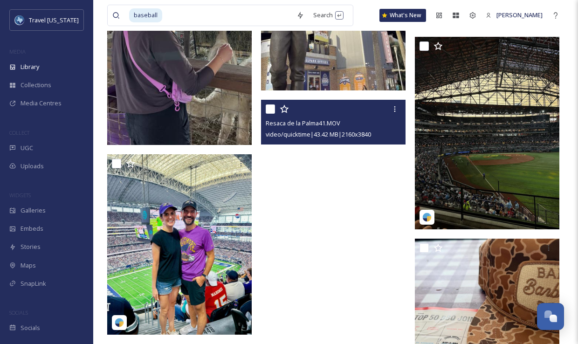
scroll to position [1841, 0]
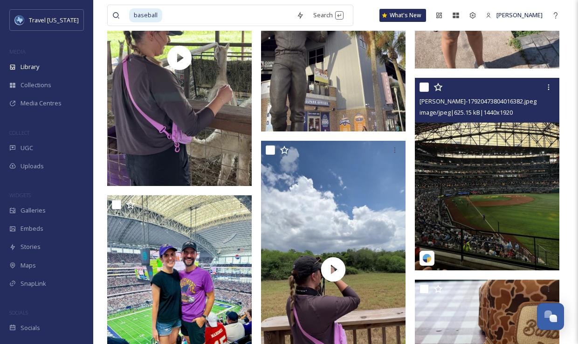
click at [446, 156] on img at bounding box center [487, 174] width 144 height 192
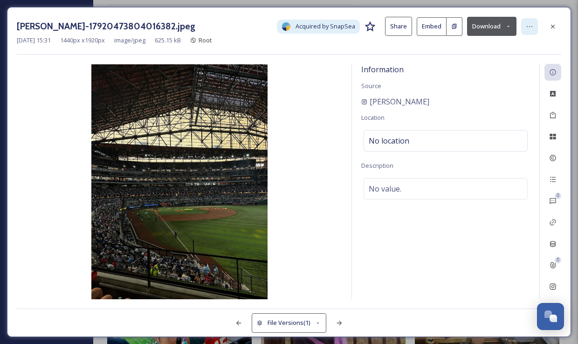
click at [530, 28] on icon at bounding box center [528, 26] width 7 height 7
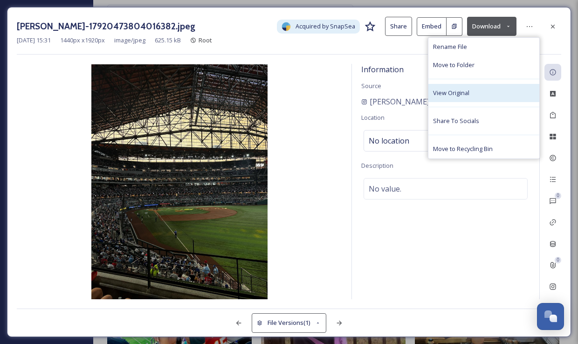
click at [465, 93] on span "View Original" at bounding box center [451, 93] width 36 height 9
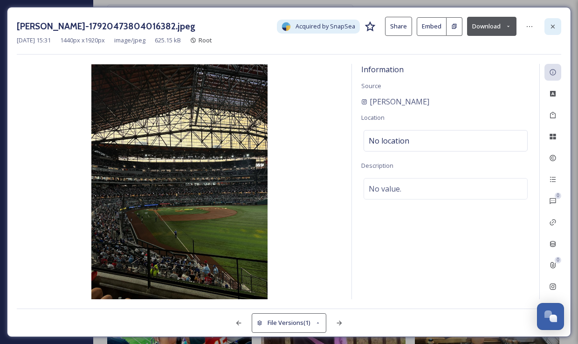
click at [547, 26] on div at bounding box center [552, 26] width 17 height 17
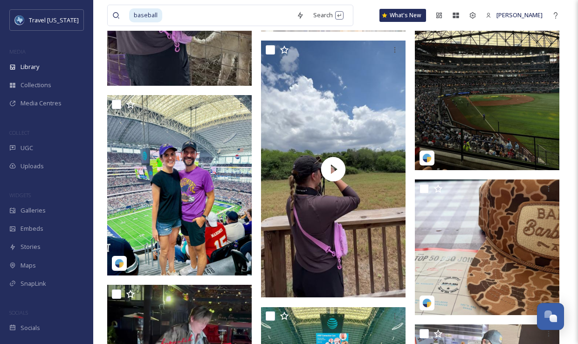
scroll to position [1938, 0]
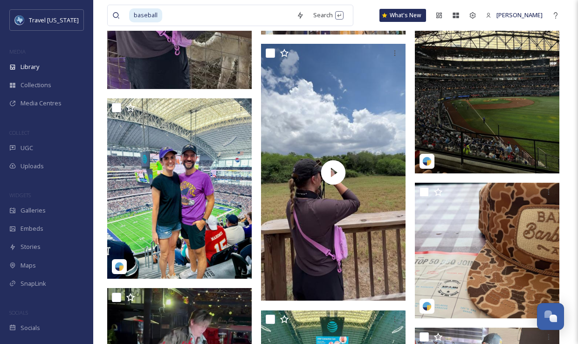
click at [475, 106] on img at bounding box center [487, 77] width 144 height 192
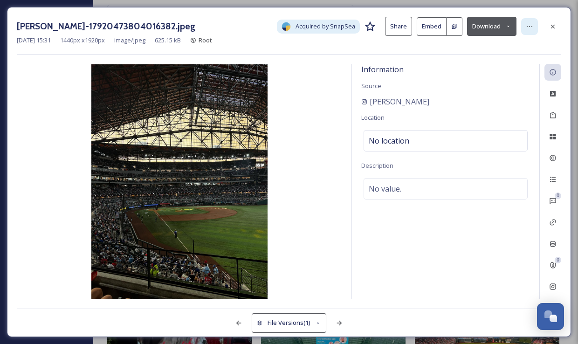
click at [526, 28] on icon at bounding box center [528, 26] width 7 height 7
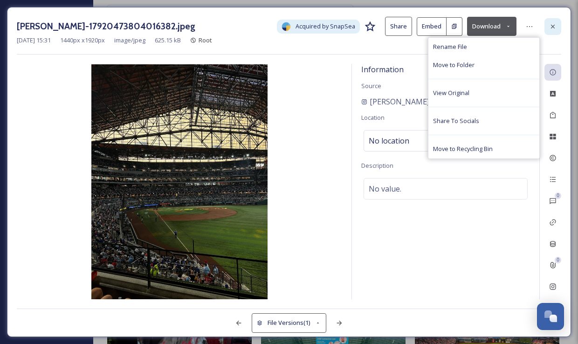
click at [556, 31] on div at bounding box center [552, 26] width 17 height 17
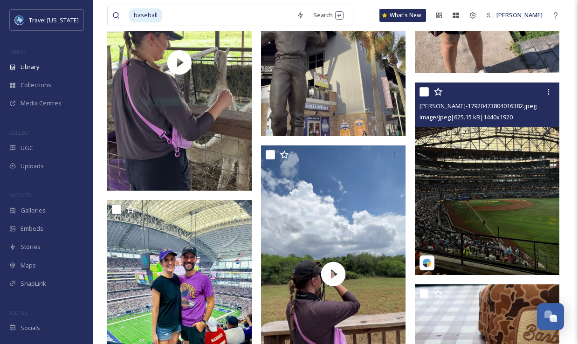
scroll to position [1833, 0]
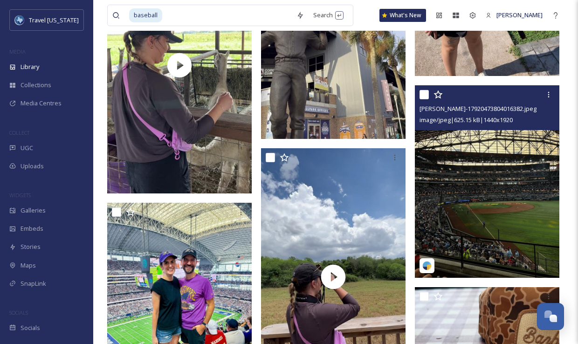
click at [509, 175] on img at bounding box center [487, 181] width 144 height 192
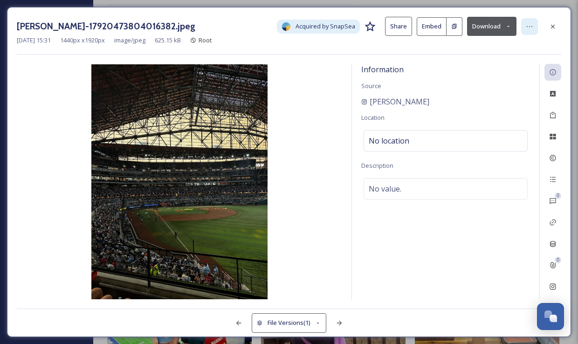
click at [527, 20] on div at bounding box center [529, 26] width 17 height 17
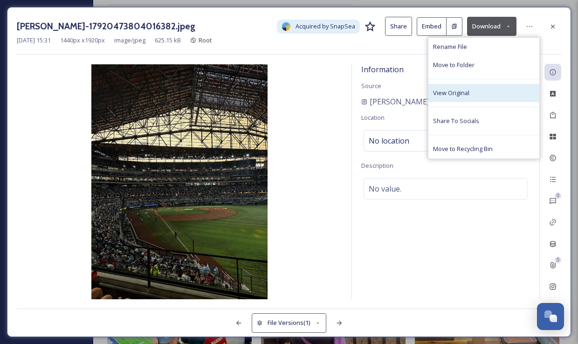
click at [456, 95] on span "View Original" at bounding box center [451, 93] width 36 height 9
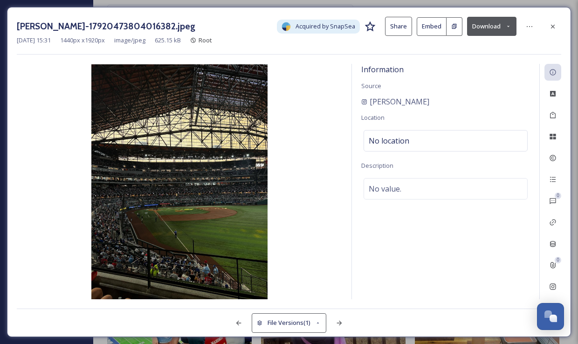
drag, startPoint x: 555, startPoint y: 26, endPoint x: 549, endPoint y: 31, distance: 8.2
click at [555, 26] on icon at bounding box center [552, 26] width 7 height 7
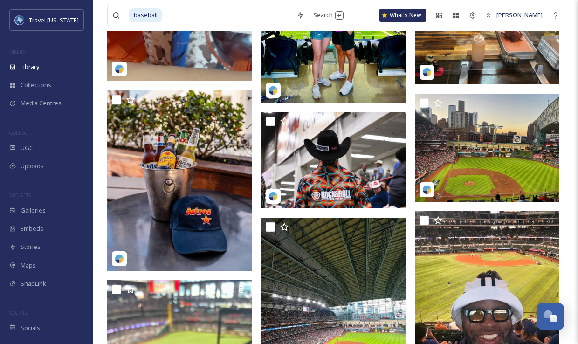
scroll to position [2365, 0]
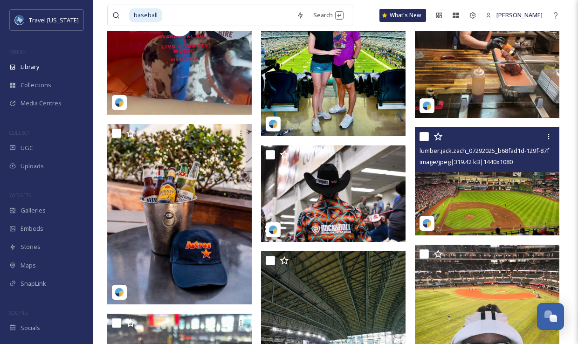
click at [466, 181] on img at bounding box center [487, 181] width 144 height 109
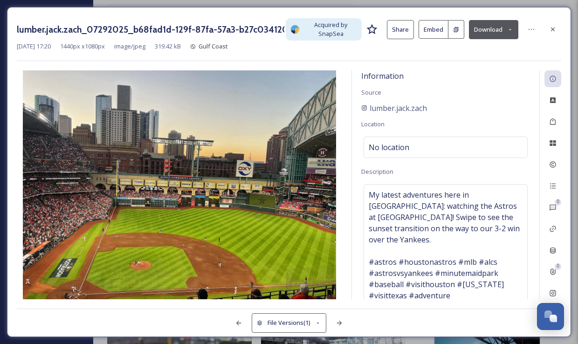
click at [489, 31] on button "Download" at bounding box center [493, 29] width 49 height 19
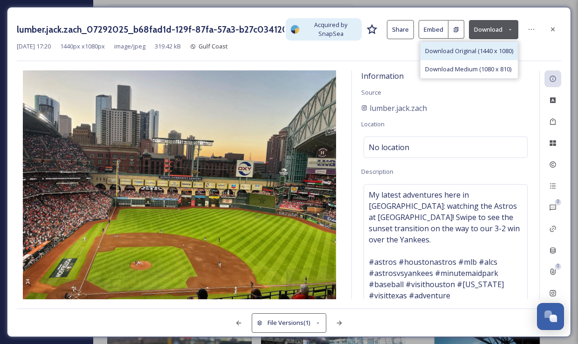
click at [463, 54] on span "Download Original (1440 x 1080)" at bounding box center [469, 51] width 88 height 9
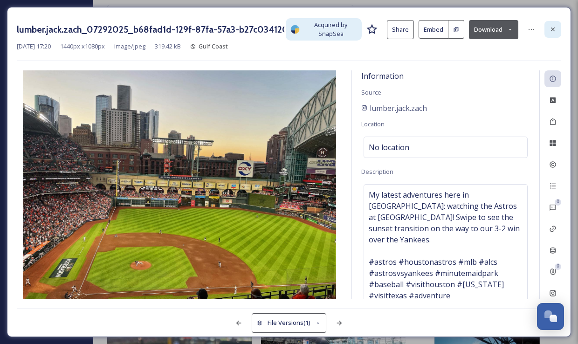
click at [554, 27] on icon at bounding box center [553, 29] width 4 height 4
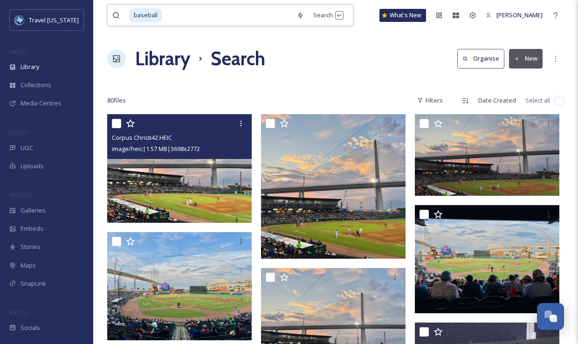
click at [168, 15] on input at bounding box center [227, 15] width 129 height 20
click at [158, 13] on span "baseball" at bounding box center [145, 15] width 33 height 14
click at [168, 14] on input at bounding box center [227, 15] width 129 height 20
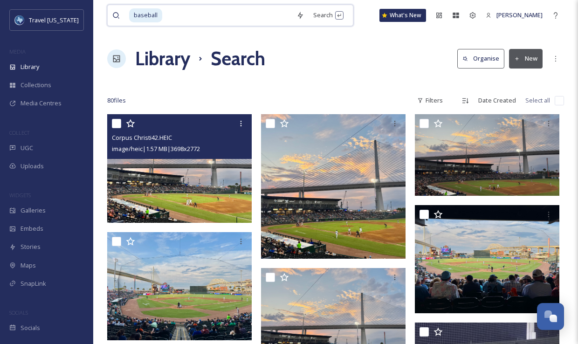
click at [168, 14] on input at bounding box center [227, 15] width 129 height 20
type input "]"
type input "b"
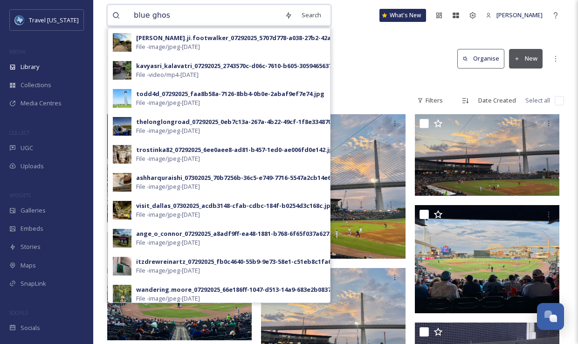
type input "blue ghost"
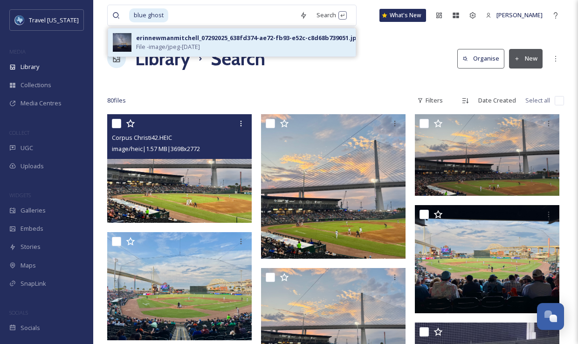
click at [221, 43] on div "erinnewmanmitchell_07292025_638fd374-ae72-fb93-e52c-c8d68b739051.jpg File - ima…" at bounding box center [243, 43] width 215 height 18
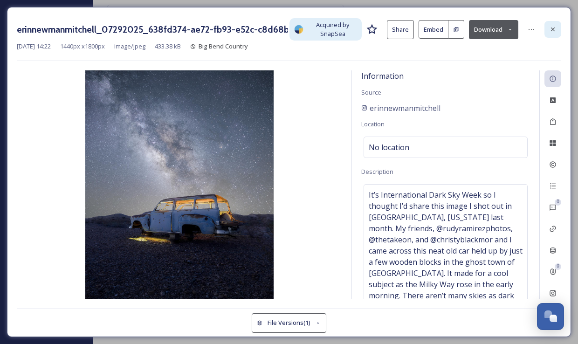
click at [555, 30] on icon at bounding box center [552, 29] width 7 height 7
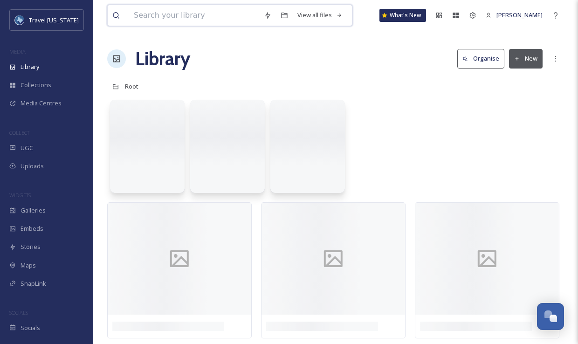
click at [211, 19] on input at bounding box center [194, 15] width 130 height 20
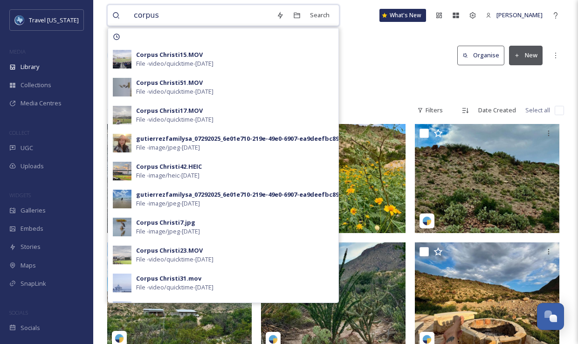
scroll to position [21, 0]
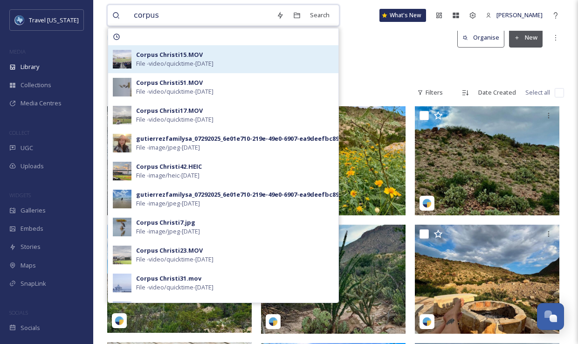
type input "corpus"
click at [203, 61] on span "File - video/quicktime - [DATE]" at bounding box center [174, 63] width 77 height 9
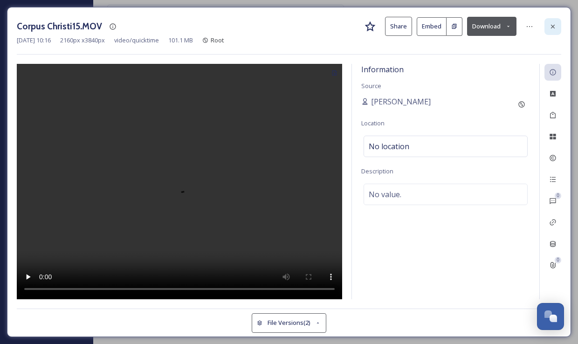
click at [549, 31] on div at bounding box center [552, 26] width 17 height 17
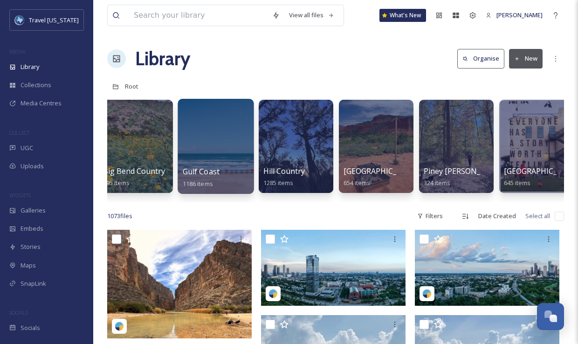
click at [214, 124] on div at bounding box center [215, 146] width 76 height 95
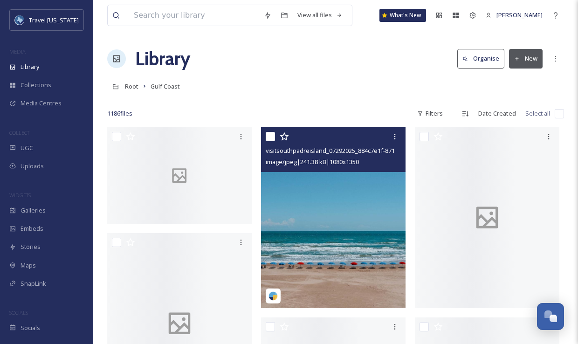
scroll to position [1, 0]
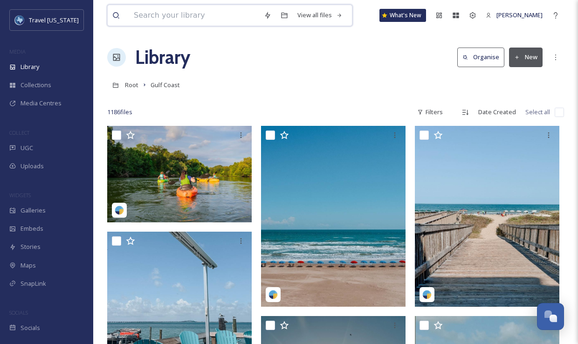
click at [211, 9] on input at bounding box center [194, 15] width 130 height 20
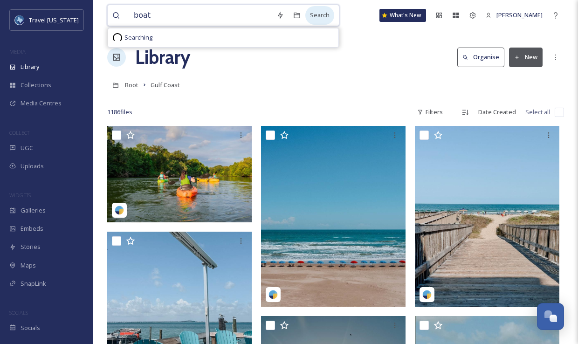
type input "boat"
click at [313, 11] on div "Search" at bounding box center [319, 15] width 29 height 18
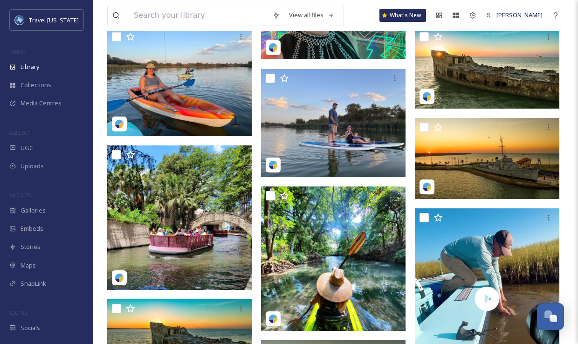
scroll to position [11733, 0]
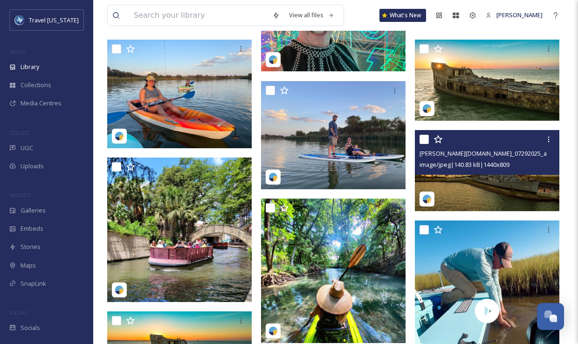
click at [486, 178] on img at bounding box center [487, 170] width 144 height 81
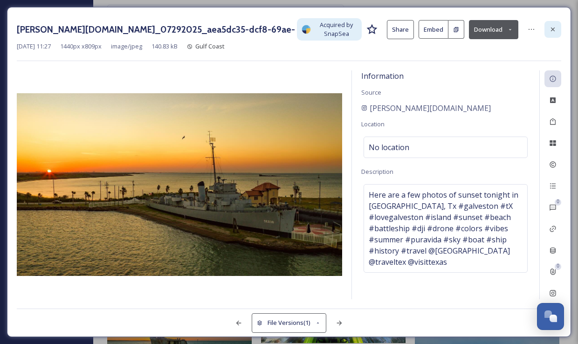
click at [554, 29] on icon at bounding box center [552, 29] width 7 height 7
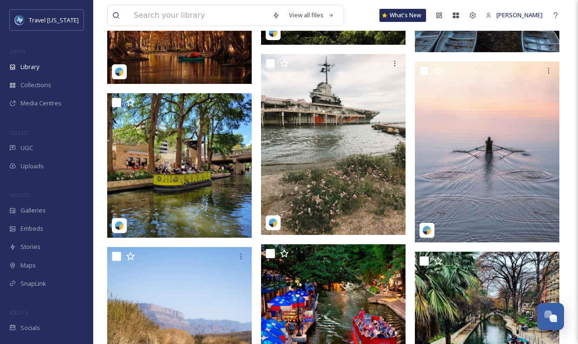
scroll to position [14478, 0]
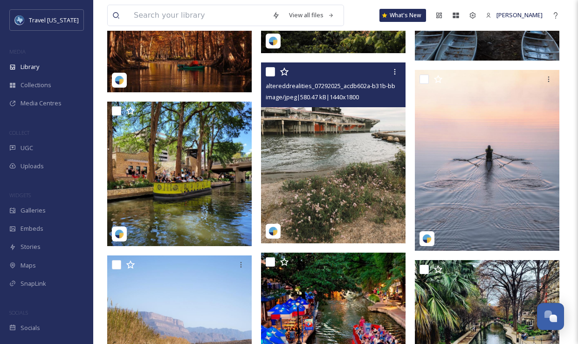
click at [306, 172] on img at bounding box center [333, 152] width 144 height 181
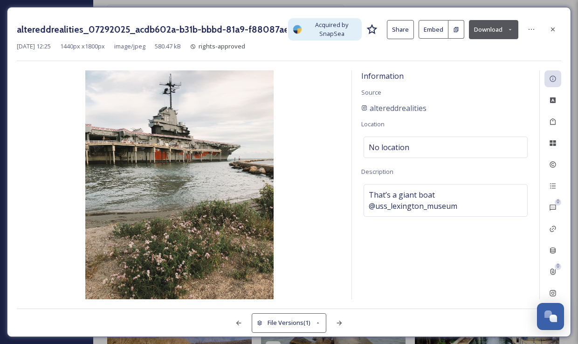
drag, startPoint x: 556, startPoint y: 30, endPoint x: 547, endPoint y: 30, distance: 8.4
click at [553, 29] on div at bounding box center [552, 29] width 17 height 17
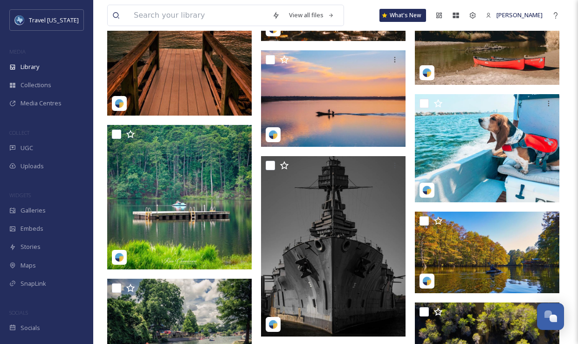
scroll to position [15179, 0]
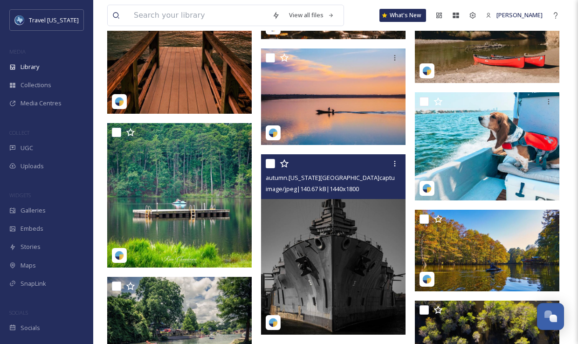
click at [325, 210] on img at bounding box center [333, 244] width 144 height 181
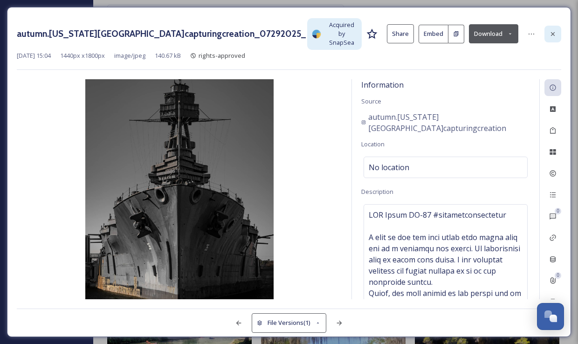
click at [551, 26] on div at bounding box center [552, 34] width 17 height 17
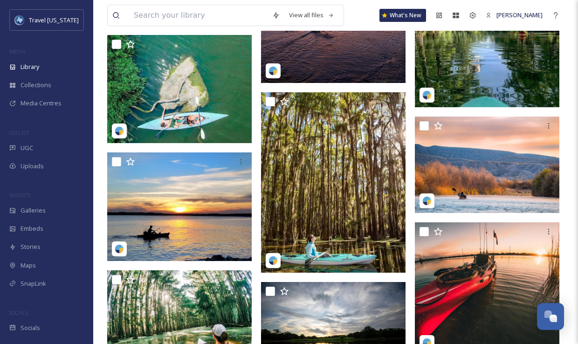
scroll to position [16308, 0]
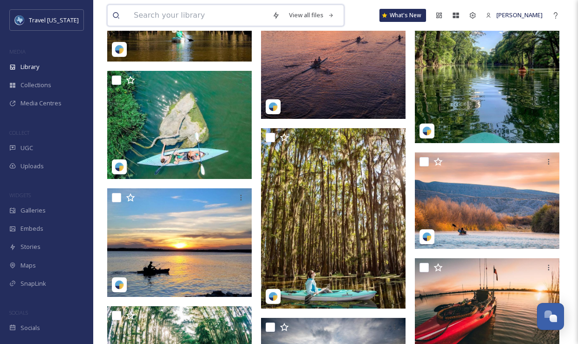
click at [163, 16] on input at bounding box center [198, 15] width 138 height 20
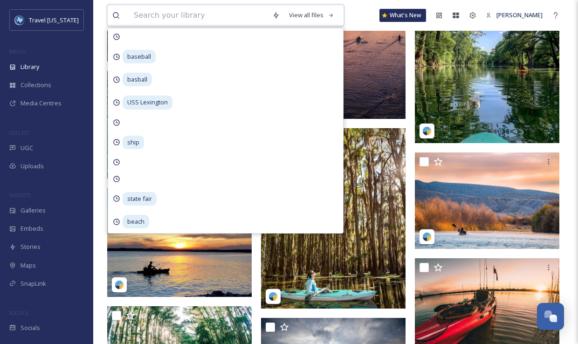
click at [163, 16] on input at bounding box center [198, 15] width 138 height 20
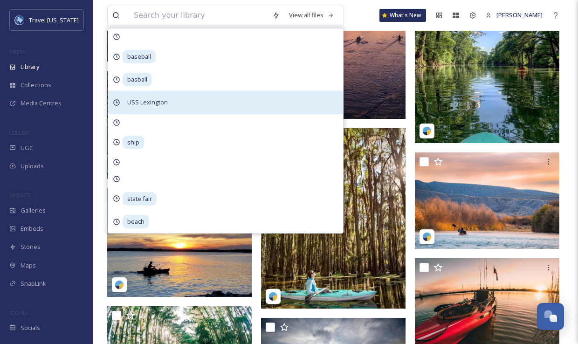
click at [156, 101] on span "USS Lexington" at bounding box center [148, 102] width 50 height 14
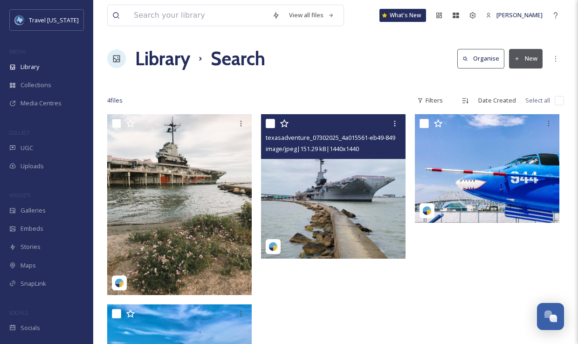
click at [369, 220] on img at bounding box center [333, 186] width 144 height 144
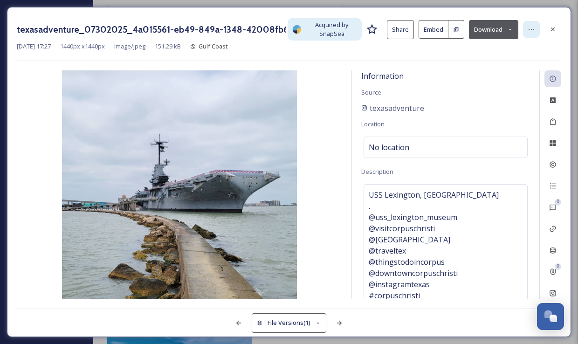
click at [534, 28] on icon at bounding box center [530, 29] width 7 height 7
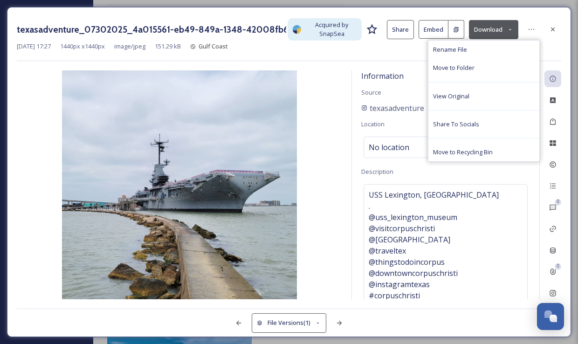
drag, startPoint x: 337, startPoint y: 86, endPoint x: 359, endPoint y: 83, distance: 22.0
click at [337, 86] on img at bounding box center [179, 187] width 325 height 235
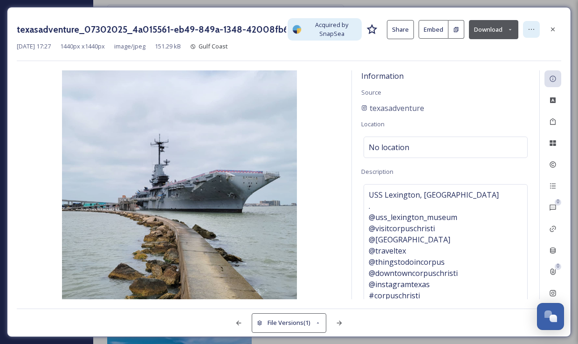
click at [534, 29] on icon at bounding box center [530, 29] width 7 height 7
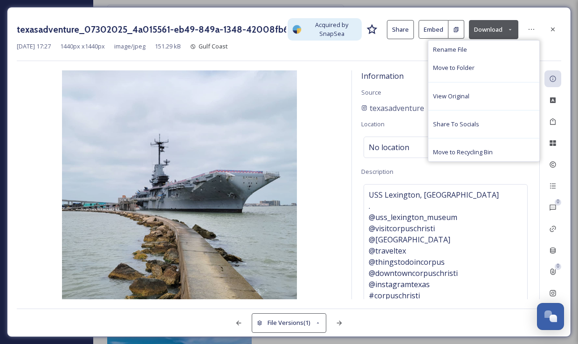
click at [483, 30] on button "Download" at bounding box center [493, 29] width 49 height 19
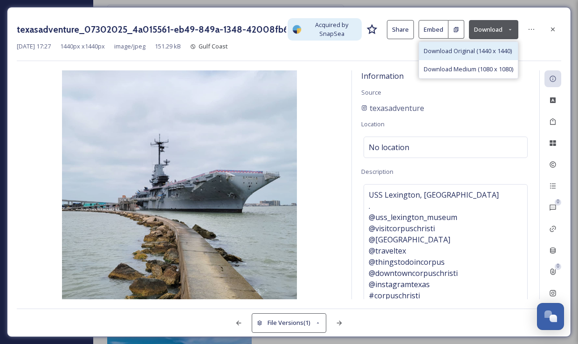
click at [481, 56] on div "Download Original (1440 x 1440)" at bounding box center [468, 51] width 99 height 18
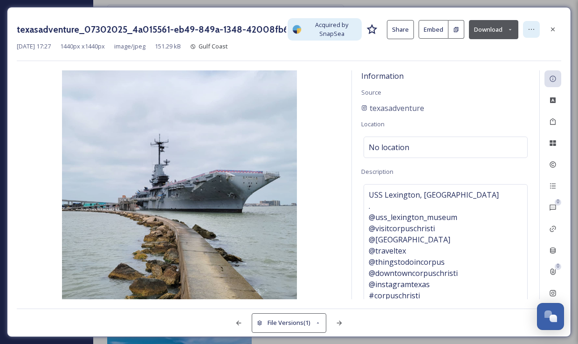
click at [531, 32] on icon at bounding box center [530, 29] width 7 height 7
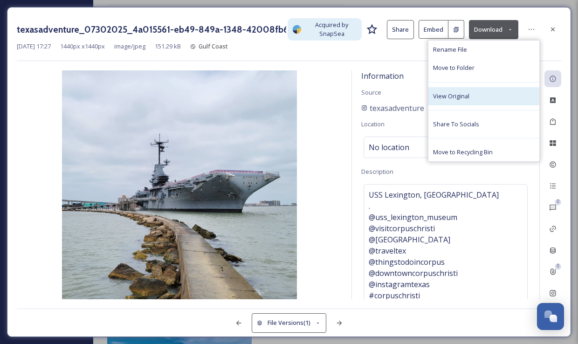
click at [459, 100] on span "View Original" at bounding box center [451, 96] width 36 height 9
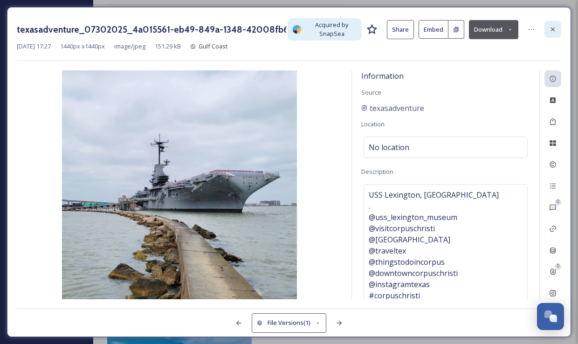
click at [551, 28] on icon at bounding box center [553, 29] width 4 height 4
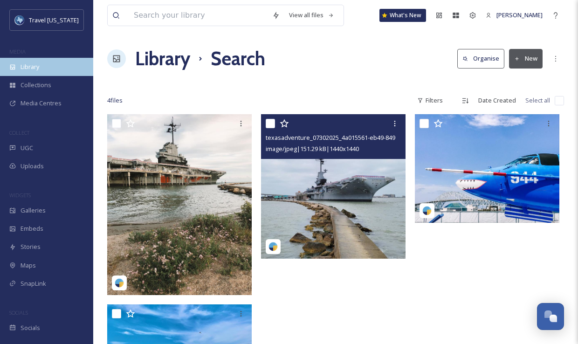
click at [42, 74] on div "Library" at bounding box center [46, 67] width 93 height 18
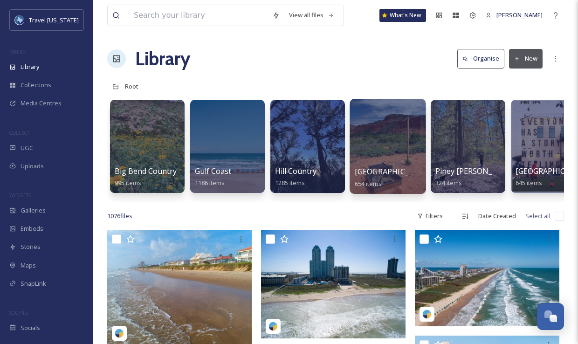
click at [388, 141] on div at bounding box center [387, 146] width 76 height 95
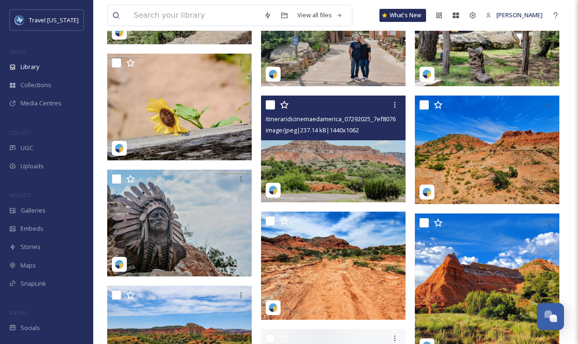
scroll to position [1302, 0]
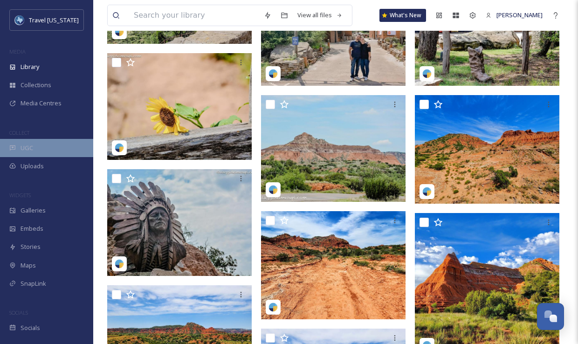
click at [40, 154] on div "UGC" at bounding box center [46, 148] width 93 height 18
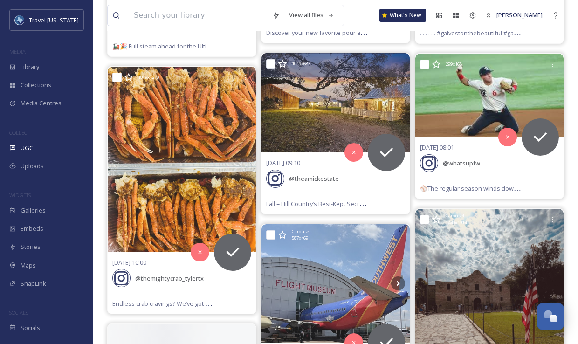
scroll to position [1561, 0]
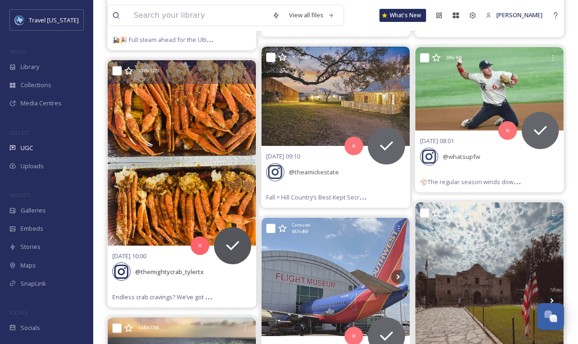
click at [154, 138] on img at bounding box center [182, 152] width 148 height 185
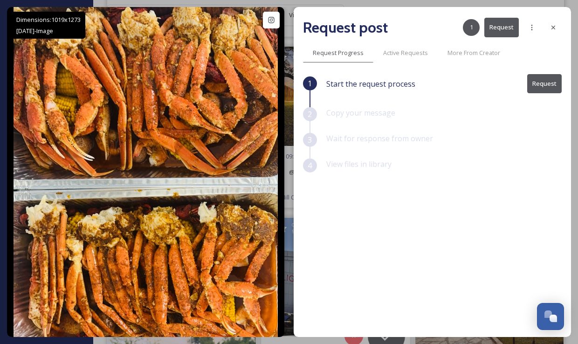
drag, startPoint x: 556, startPoint y: 28, endPoint x: 546, endPoint y: 34, distance: 11.8
click at [555, 28] on icon at bounding box center [552, 27] width 7 height 7
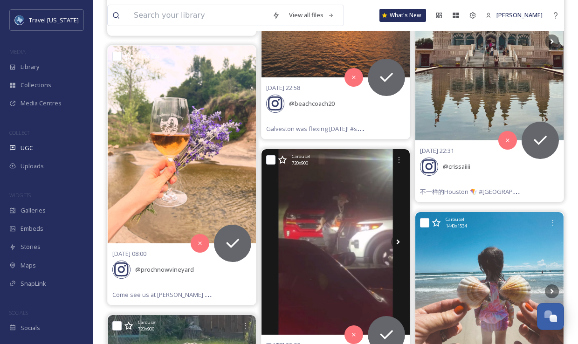
scroll to position [2090, 0]
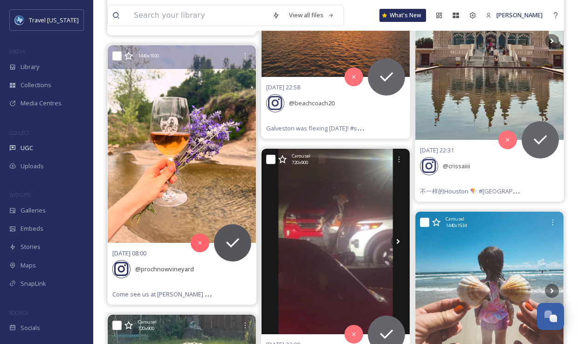
click at [201, 100] on img at bounding box center [182, 143] width 148 height 197
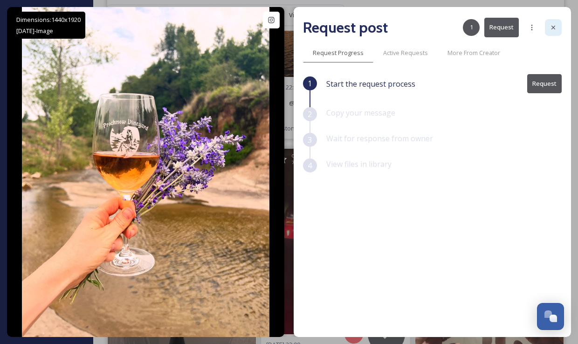
click at [553, 21] on div at bounding box center [553, 27] width 17 height 17
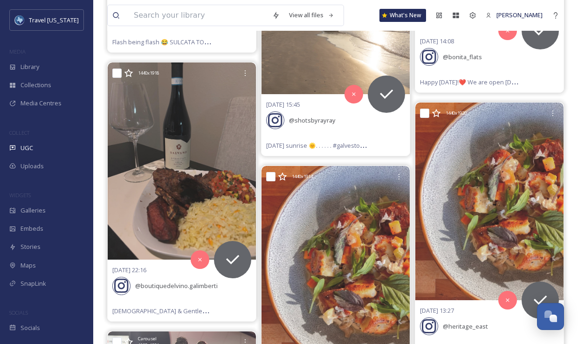
scroll to position [2647, 0]
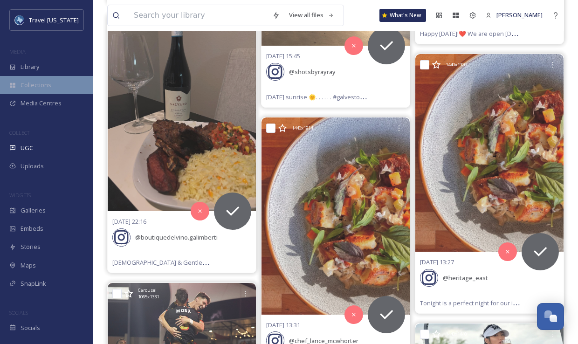
click at [40, 76] on div "Collections" at bounding box center [46, 85] width 93 height 18
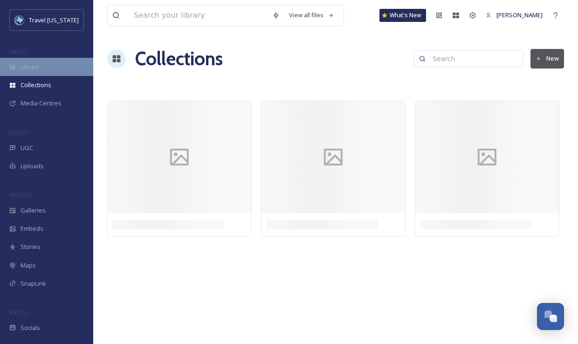
click at [39, 62] on span "Library" at bounding box center [29, 66] width 19 height 9
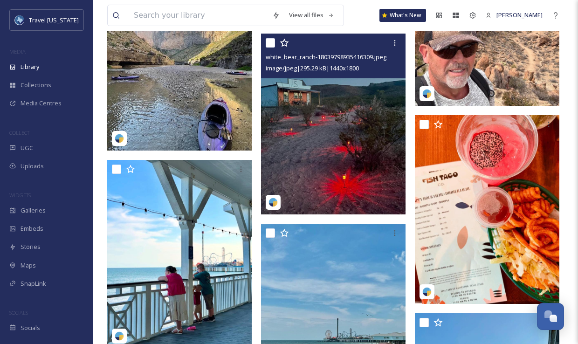
scroll to position [2828, 0]
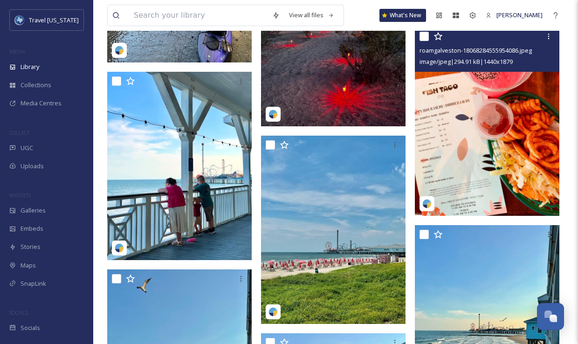
click at [465, 105] on img at bounding box center [487, 121] width 144 height 188
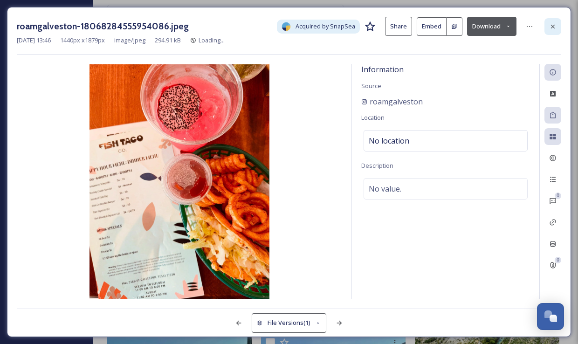
click at [549, 27] on icon at bounding box center [552, 26] width 7 height 7
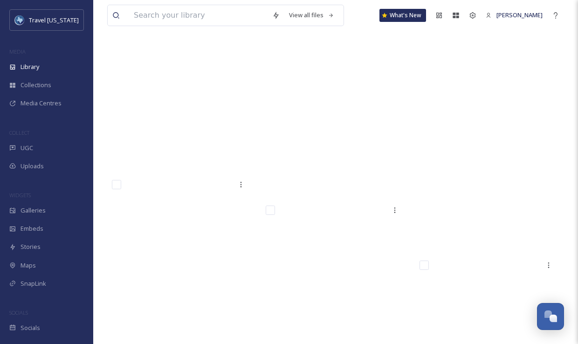
scroll to position [32486, 0]
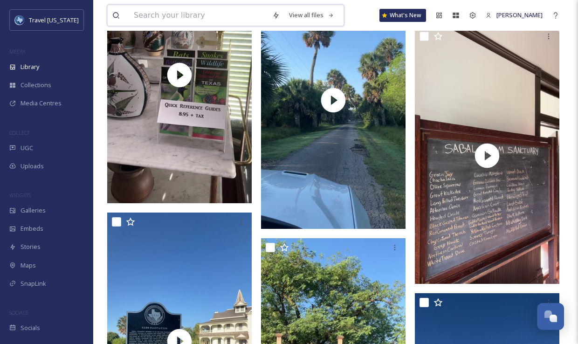
click at [192, 20] on input at bounding box center [198, 15] width 138 height 20
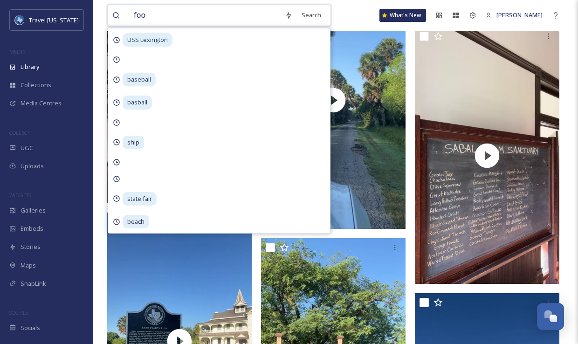
type input "food"
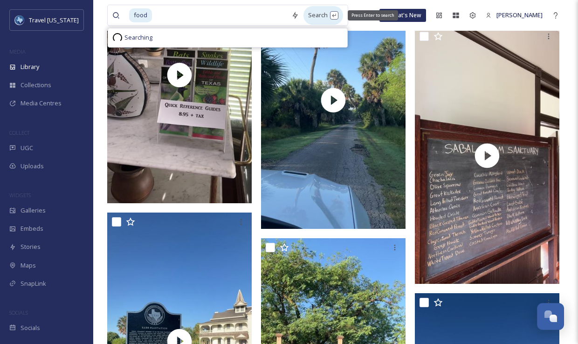
click at [317, 20] on div "Search Press Enter to search" at bounding box center [323, 15] width 40 height 18
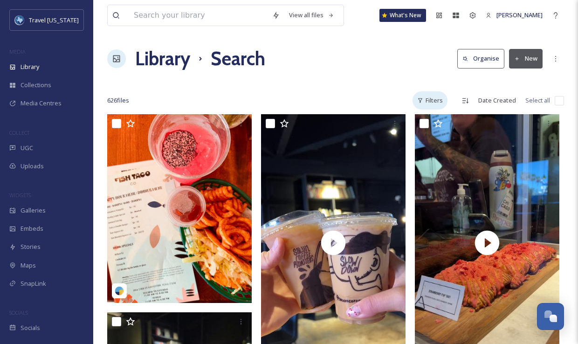
drag, startPoint x: 429, startPoint y: 89, endPoint x: 429, endPoint y: 95, distance: 6.1
click at [429, 96] on div "Filters" at bounding box center [429, 100] width 35 height 18
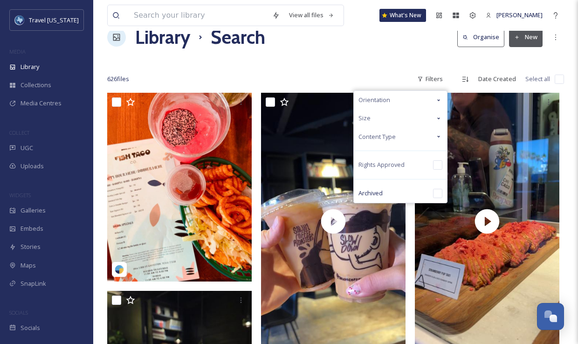
scroll to position [24, 0]
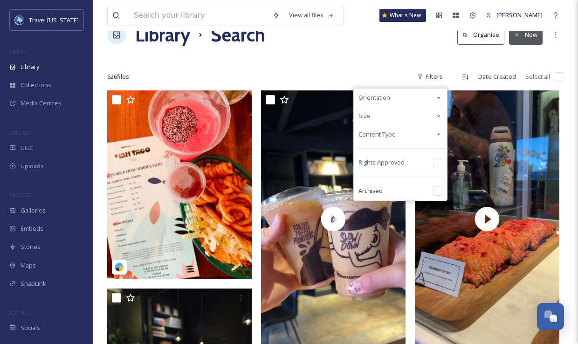
click at [403, 100] on div "Orientation" at bounding box center [400, 98] width 93 height 18
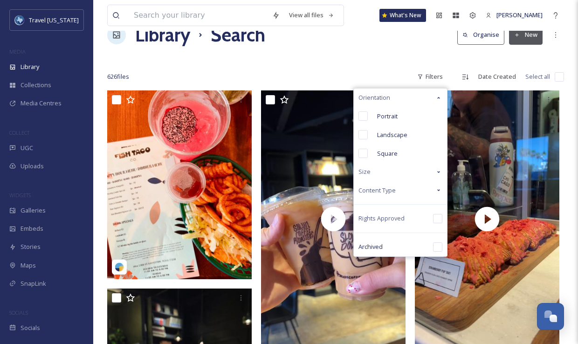
drag, startPoint x: 401, startPoint y: 98, endPoint x: 407, endPoint y: 137, distance: 39.5
click at [401, 98] on div "Orientation" at bounding box center [400, 98] width 93 height 18
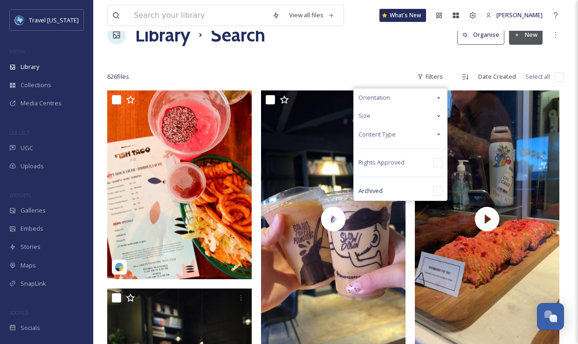
scroll to position [23, 0]
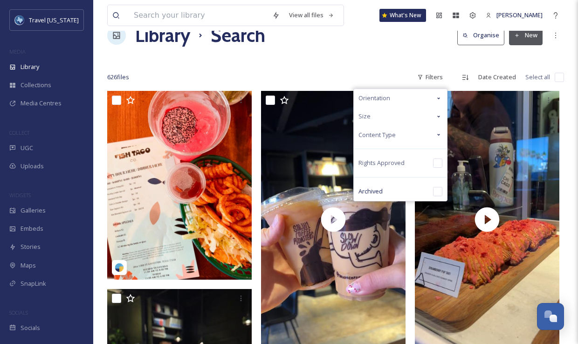
click at [395, 131] on span "Content Type" at bounding box center [376, 134] width 37 height 9
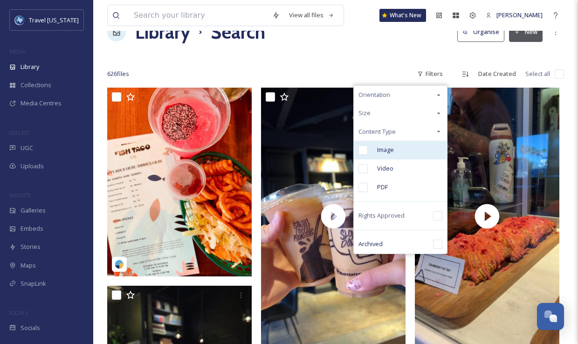
click at [383, 144] on div "Image" at bounding box center [400, 150] width 93 height 19
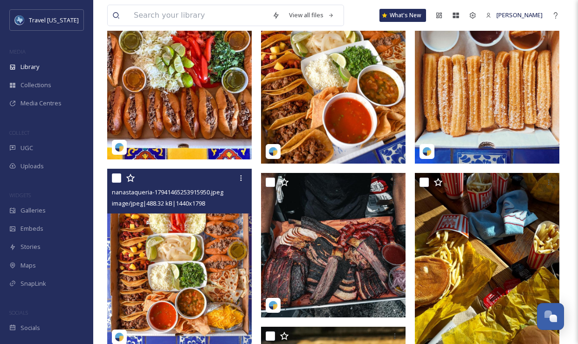
scroll to position [564, 0]
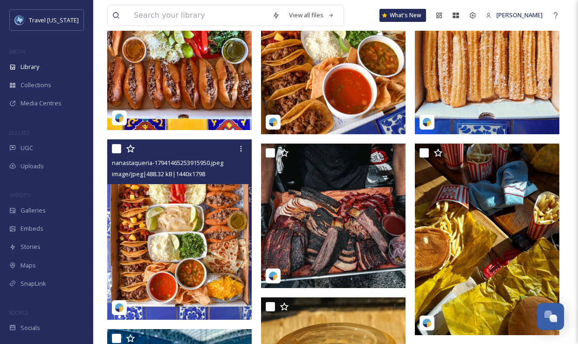
click at [192, 206] on img at bounding box center [179, 229] width 144 height 180
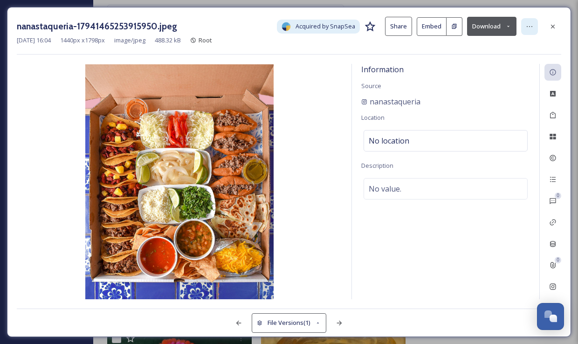
click at [530, 25] on icon at bounding box center [528, 26] width 7 height 7
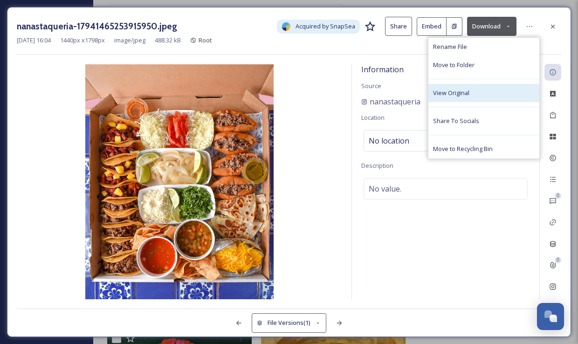
click at [468, 88] on div "View Original" at bounding box center [483, 93] width 111 height 18
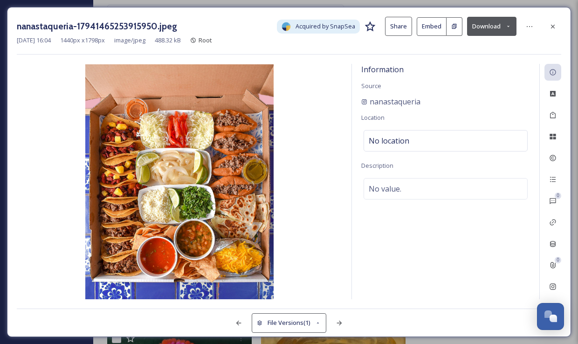
click at [506, 29] on button "Download" at bounding box center [491, 26] width 49 height 19
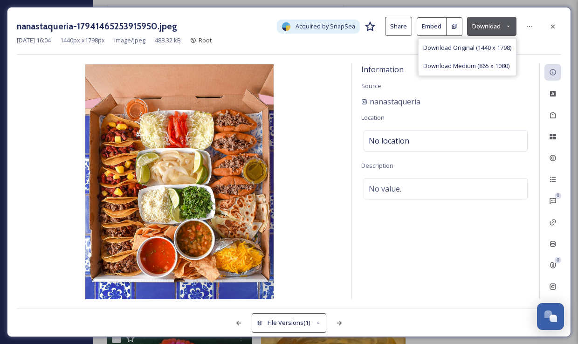
drag, startPoint x: 452, startPoint y: 63, endPoint x: 458, endPoint y: 59, distance: 7.0
click at [452, 63] on span "Download Medium (865 x 1080)" at bounding box center [466, 65] width 86 height 9
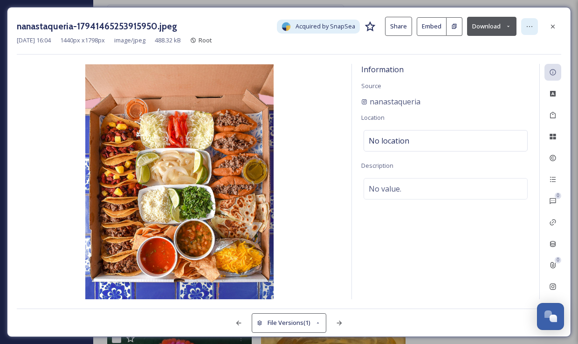
click at [528, 24] on icon at bounding box center [528, 26] width 7 height 7
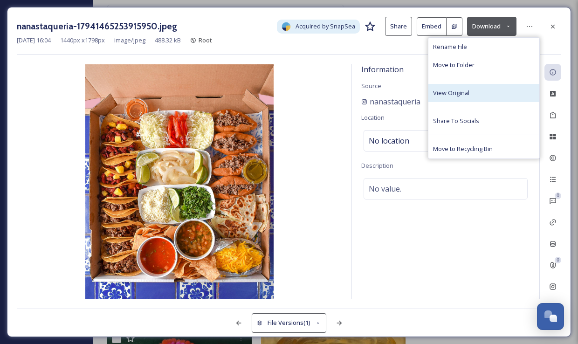
click at [476, 91] on div "View Original" at bounding box center [483, 93] width 111 height 18
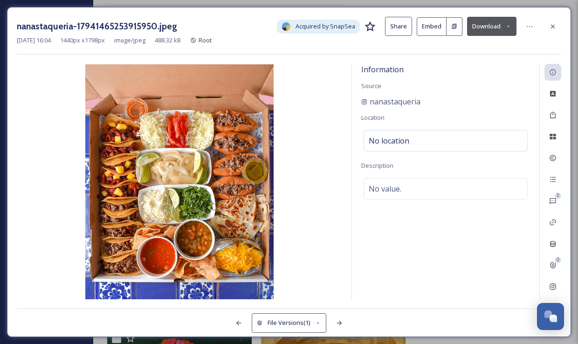
click at [554, 28] on icon at bounding box center [552, 26] width 7 height 7
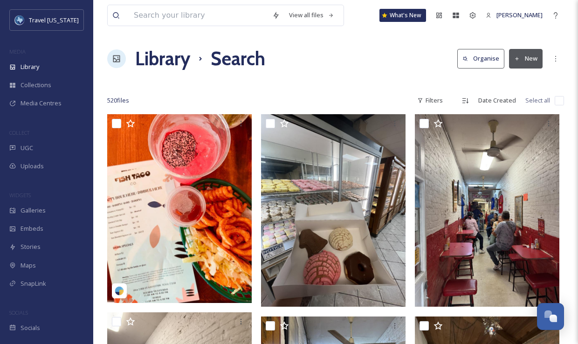
click at [171, 60] on h1 "Library" at bounding box center [162, 59] width 55 height 28
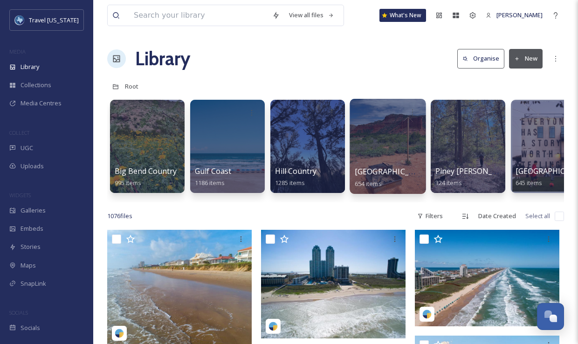
click at [398, 143] on div at bounding box center [387, 146] width 76 height 95
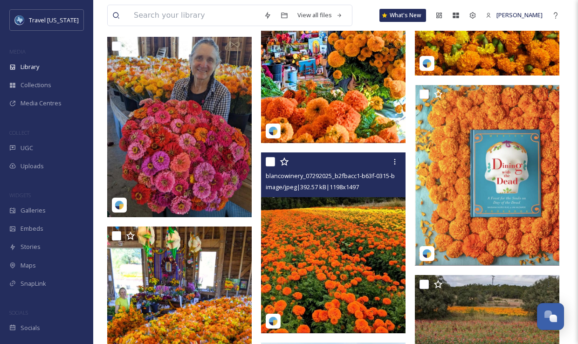
scroll to position [2676, 0]
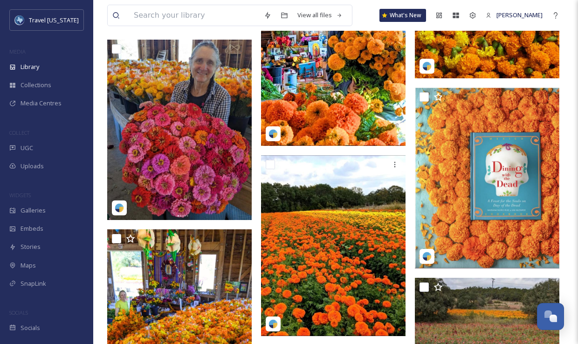
click at [327, 101] on img at bounding box center [333, 56] width 144 height 181
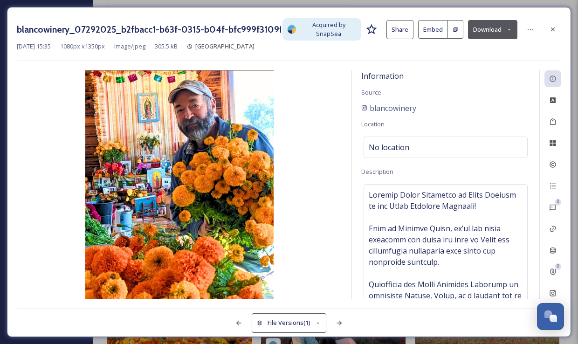
drag, startPoint x: 551, startPoint y: 31, endPoint x: 420, endPoint y: 139, distance: 170.0
click at [551, 31] on icon at bounding box center [552, 29] width 7 height 7
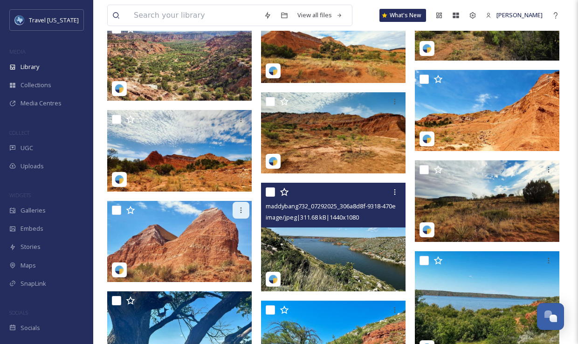
scroll to position [7476, 0]
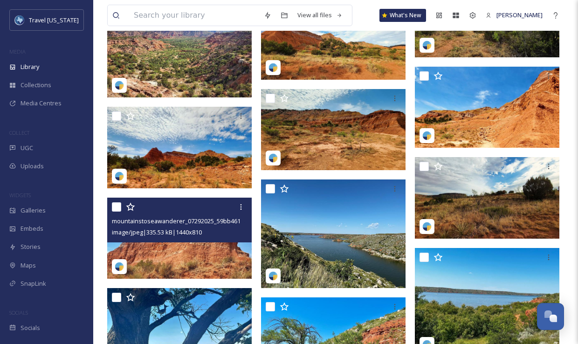
click at [213, 243] on img at bounding box center [179, 237] width 144 height 81
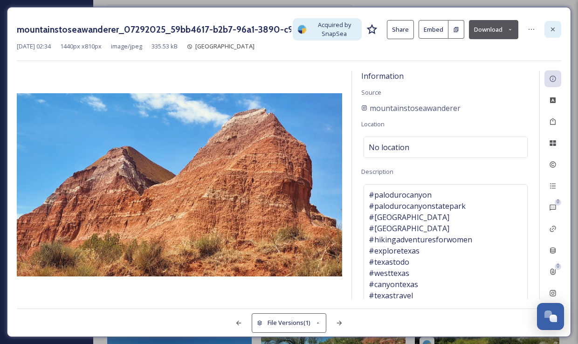
click at [549, 31] on icon at bounding box center [552, 29] width 7 height 7
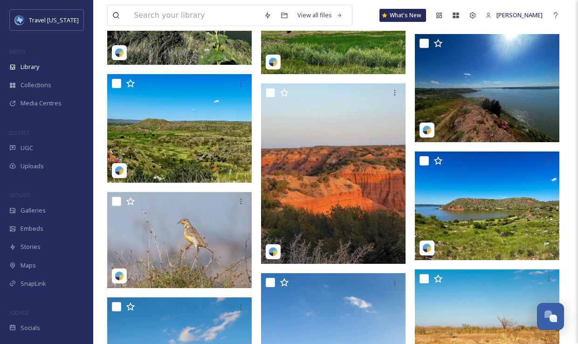
scroll to position [7914, 0]
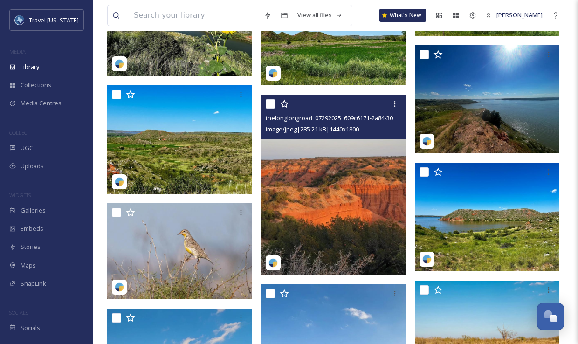
click at [361, 175] on img at bounding box center [333, 185] width 144 height 181
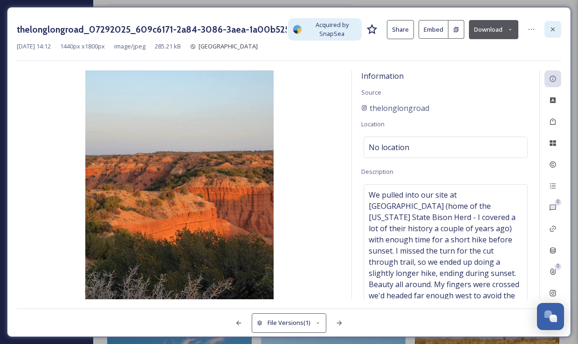
click at [550, 28] on icon at bounding box center [552, 29] width 7 height 7
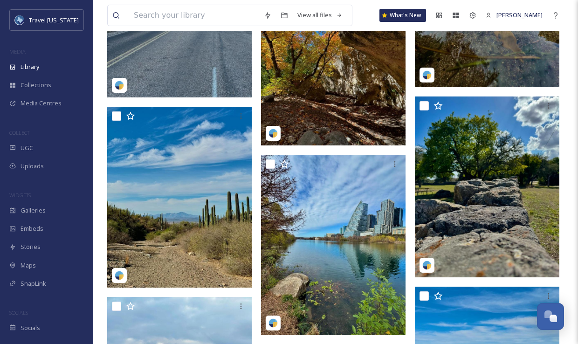
scroll to position [10037, 0]
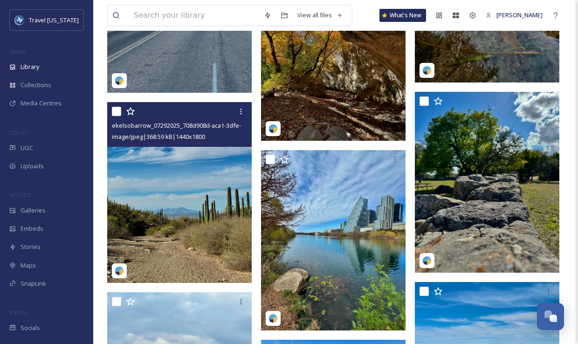
click at [179, 151] on img at bounding box center [179, 192] width 144 height 181
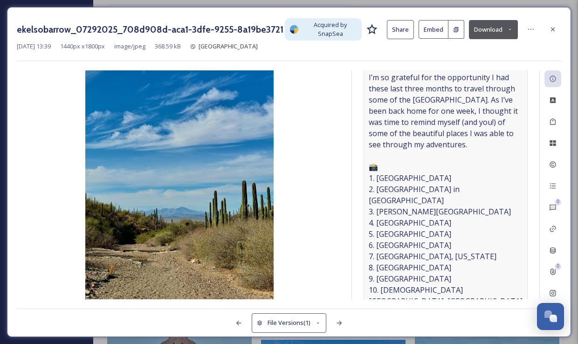
scroll to position [123, 0]
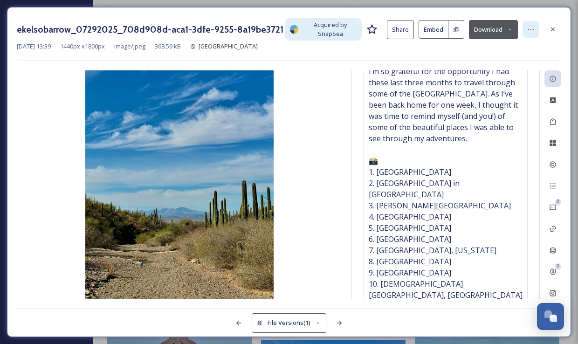
drag, startPoint x: 529, startPoint y: 27, endPoint x: 528, endPoint y: 35, distance: 7.5
click at [528, 27] on icon at bounding box center [530, 29] width 7 height 7
click at [556, 27] on div at bounding box center [552, 29] width 17 height 17
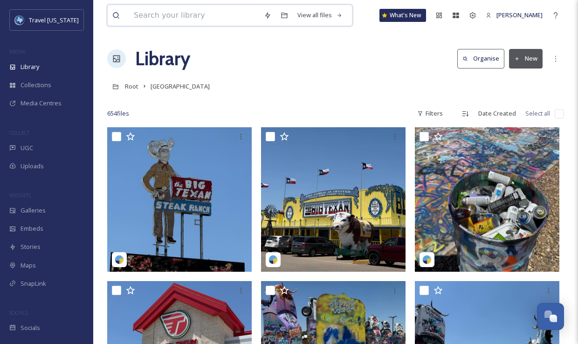
click at [225, 19] on input at bounding box center [194, 15] width 130 height 20
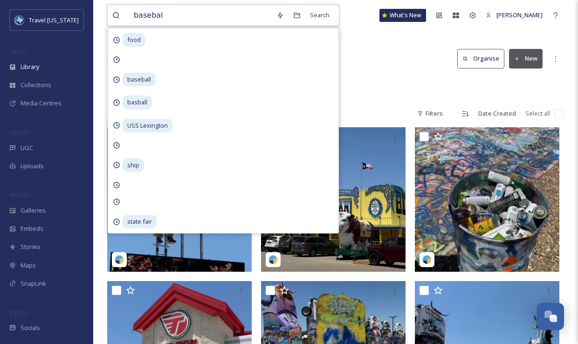
type input "baseball"
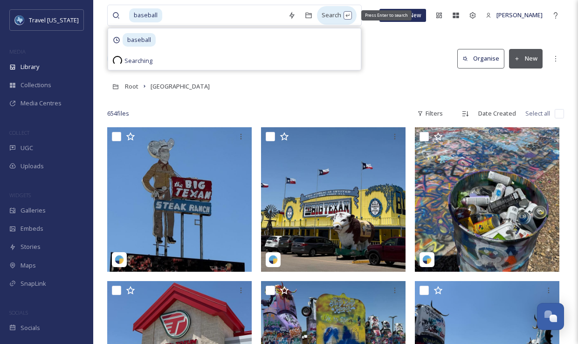
click at [337, 19] on div "Search Press Enter to search" at bounding box center [337, 15] width 40 height 18
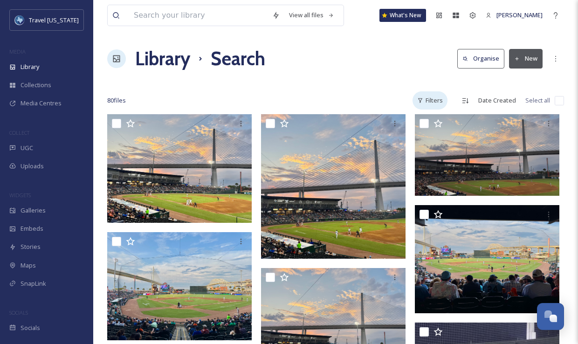
click at [426, 91] on div "Filters" at bounding box center [429, 100] width 35 height 18
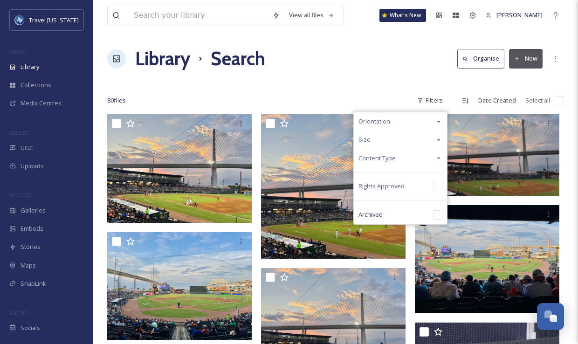
click at [400, 122] on div "Orientation" at bounding box center [400, 121] width 93 height 18
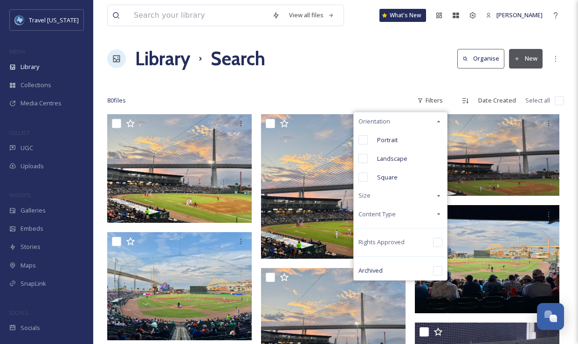
click at [392, 216] on span "Content Type" at bounding box center [376, 214] width 37 height 9
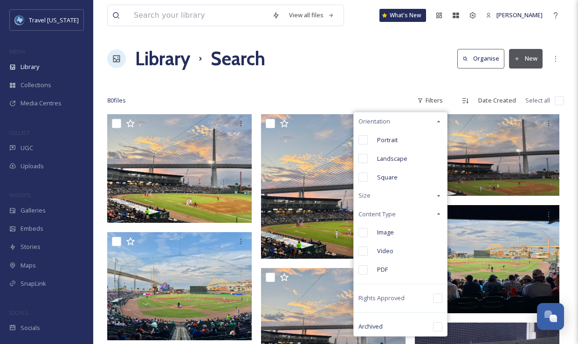
drag, startPoint x: 388, startPoint y: 232, endPoint x: 368, endPoint y: 131, distance: 102.7
click at [388, 232] on span "Image" at bounding box center [385, 232] width 17 height 9
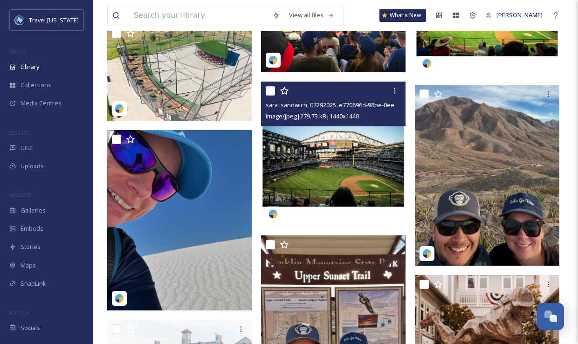
scroll to position [1204, 0]
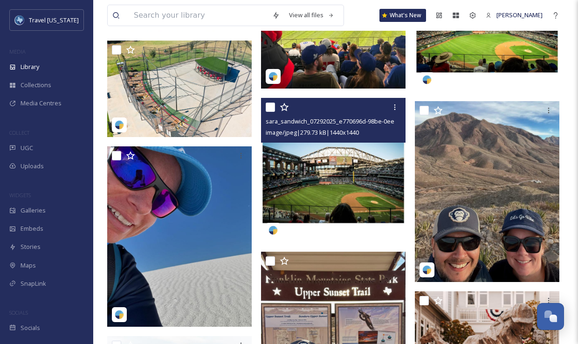
click at [344, 185] on img at bounding box center [333, 170] width 144 height 144
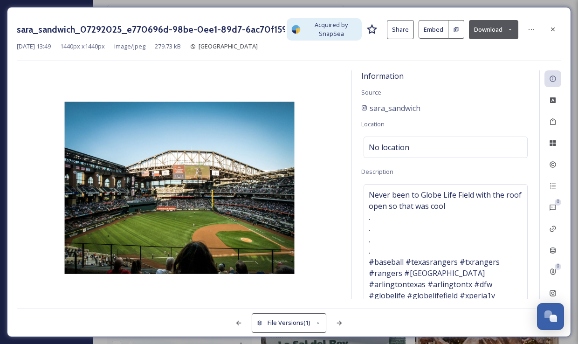
drag, startPoint x: 555, startPoint y: 30, endPoint x: 478, endPoint y: 90, distance: 97.2
click at [555, 30] on icon at bounding box center [552, 29] width 7 height 7
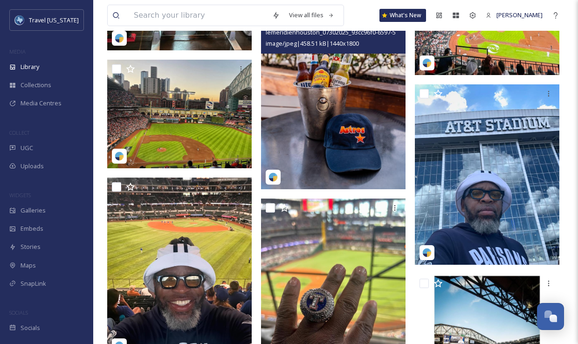
scroll to position [698, 0]
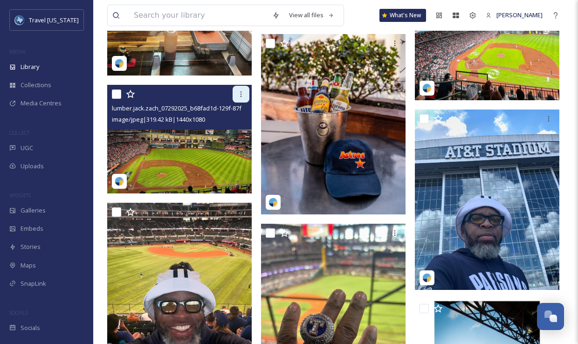
click at [238, 95] on icon at bounding box center [240, 93] width 7 height 7
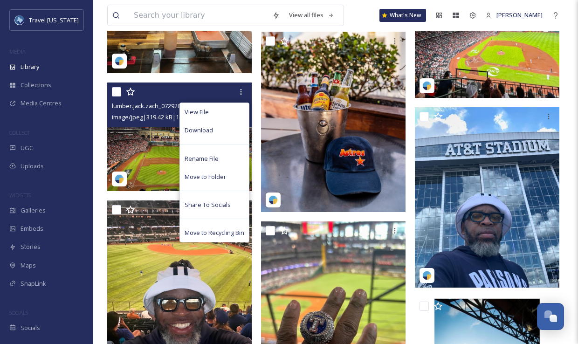
click at [216, 133] on div "Download" at bounding box center [214, 130] width 69 height 18
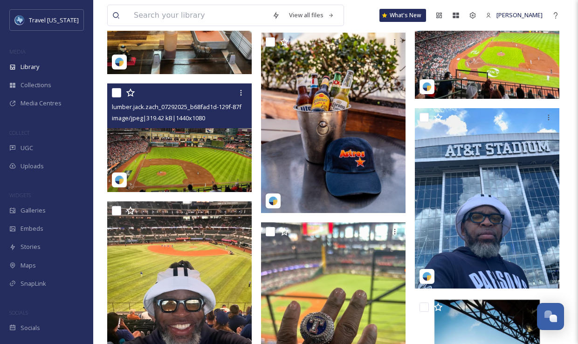
scroll to position [699, 0]
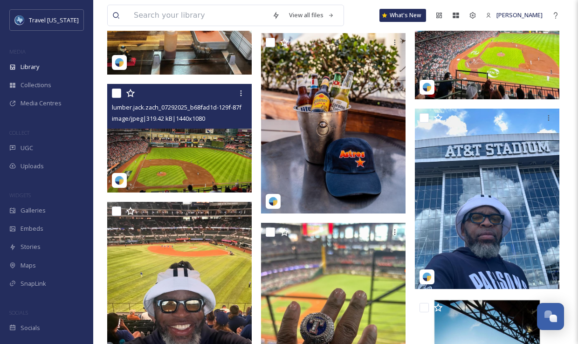
click at [165, 130] on img at bounding box center [179, 138] width 144 height 109
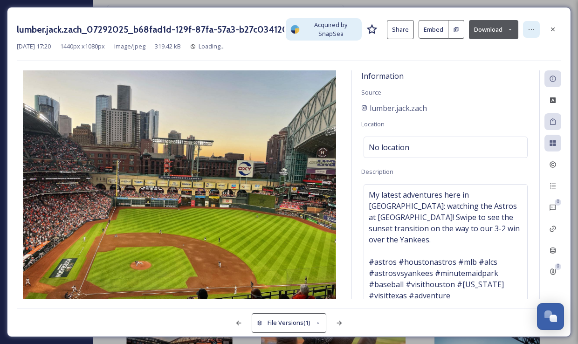
click at [527, 32] on icon at bounding box center [530, 29] width 7 height 7
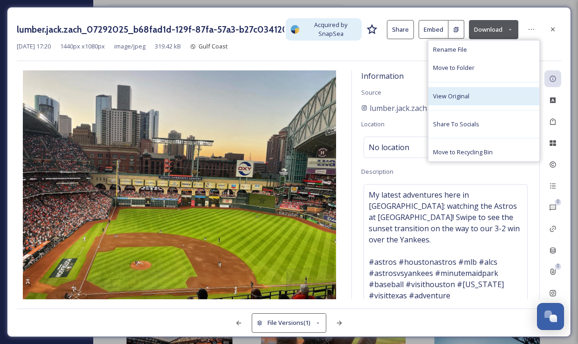
click at [470, 95] on div "View Original" at bounding box center [483, 96] width 111 height 18
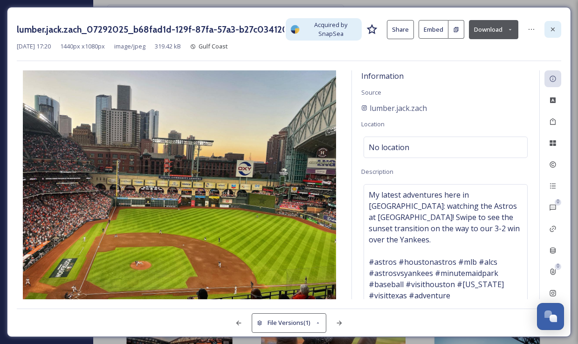
click at [558, 28] on div at bounding box center [552, 29] width 17 height 17
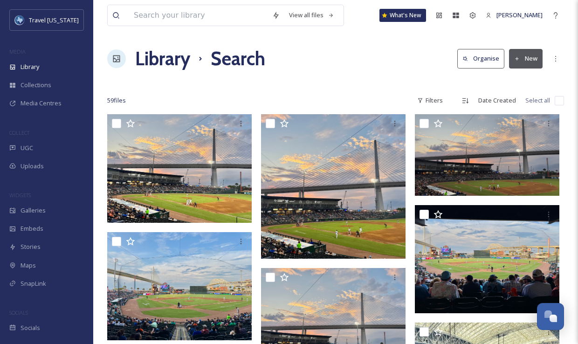
click at [165, 54] on h1 "Library" at bounding box center [162, 59] width 55 height 28
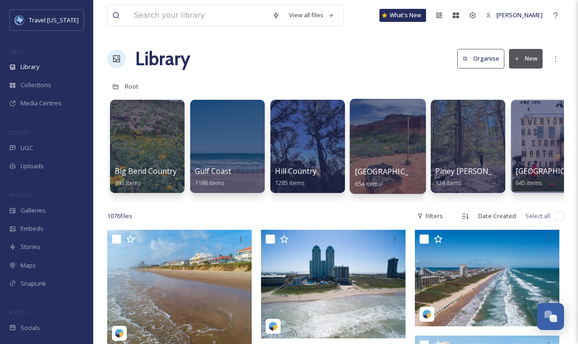
click at [397, 160] on div at bounding box center [387, 146] width 76 height 95
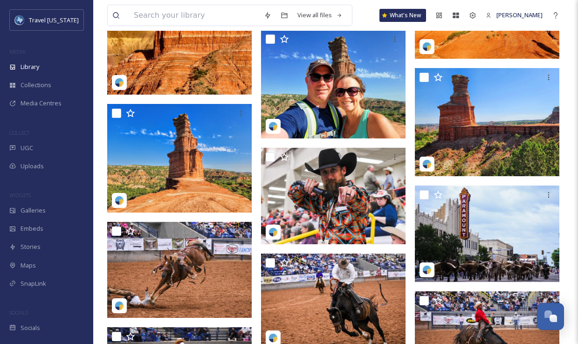
scroll to position [1835, 0]
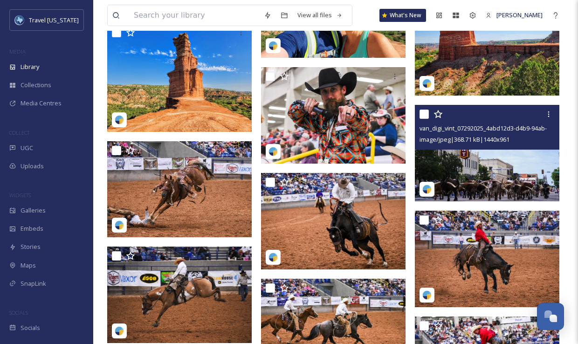
click at [476, 152] on img at bounding box center [487, 153] width 144 height 96
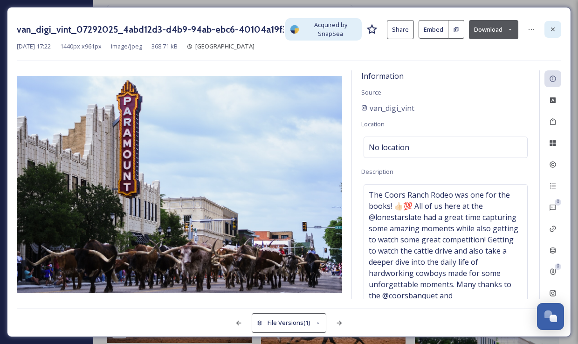
click at [552, 32] on icon at bounding box center [552, 29] width 7 height 7
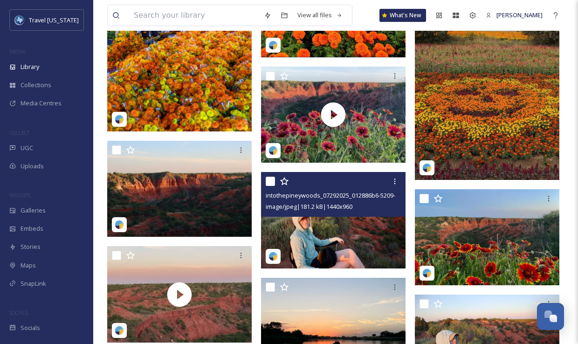
scroll to position [2895, 0]
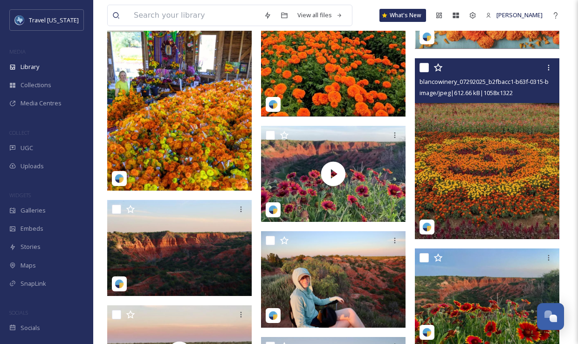
click at [478, 116] on img at bounding box center [487, 148] width 144 height 181
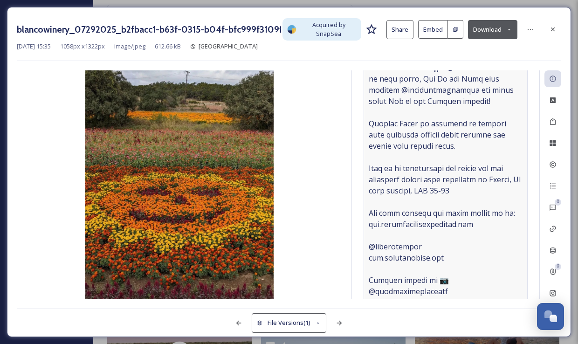
scroll to position [297, 0]
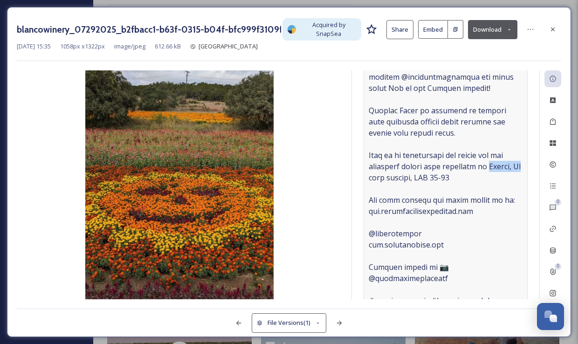
drag, startPoint x: 482, startPoint y: 165, endPoint x: 516, endPoint y: 165, distance: 34.5
click at [516, 165] on span at bounding box center [445, 149] width 154 height 514
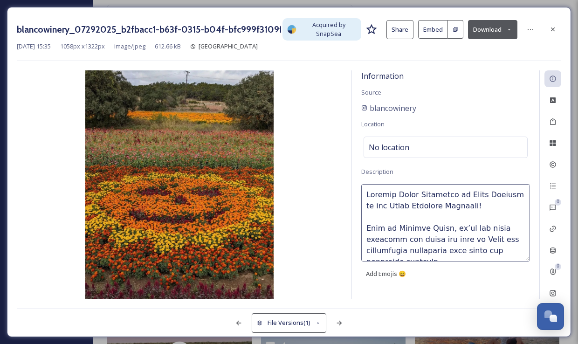
scroll to position [0, 0]
click at [531, 27] on icon at bounding box center [529, 29] width 7 height 7
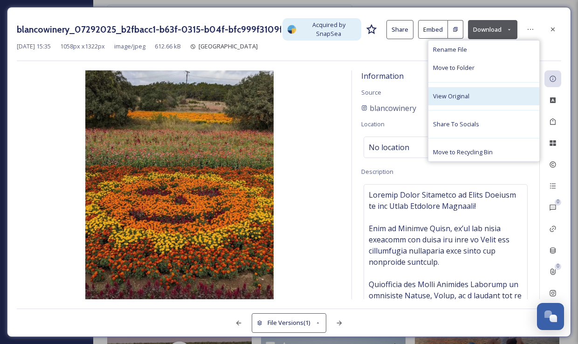
click at [466, 101] on div "View Original" at bounding box center [483, 96] width 111 height 18
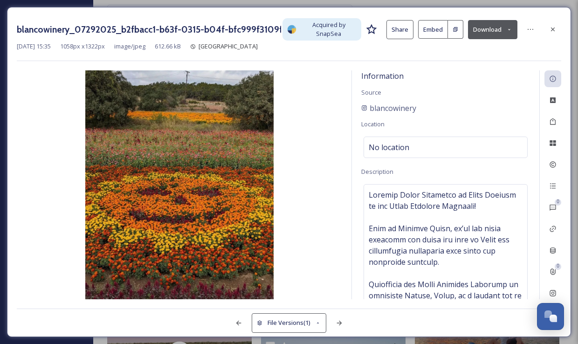
drag, startPoint x: 299, startPoint y: 83, endPoint x: 419, endPoint y: 82, distance: 119.7
click at [300, 83] on img at bounding box center [179, 187] width 325 height 235
click at [480, 31] on button "Download" at bounding box center [492, 29] width 49 height 19
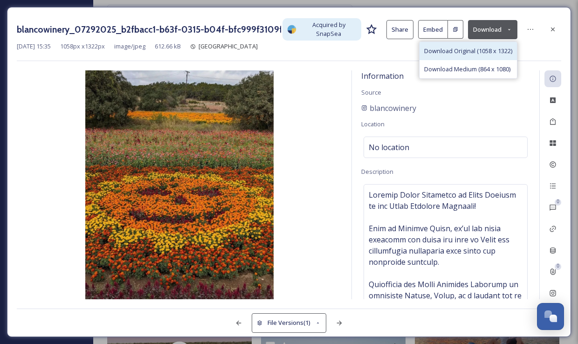
click at [456, 50] on span "Download Original (1058 x 1322)" at bounding box center [468, 51] width 88 height 9
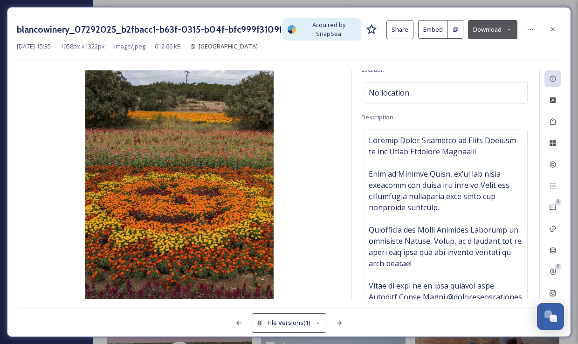
scroll to position [69, 0]
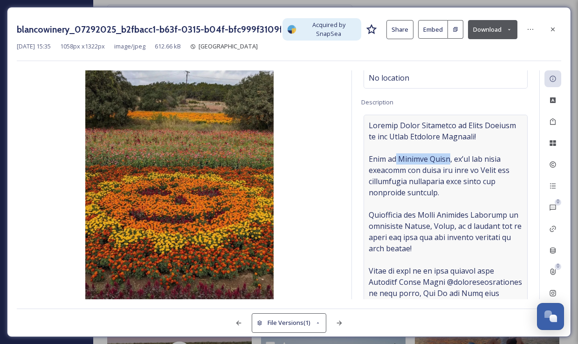
drag, startPoint x: 394, startPoint y: 157, endPoint x: 439, endPoint y: 155, distance: 45.7
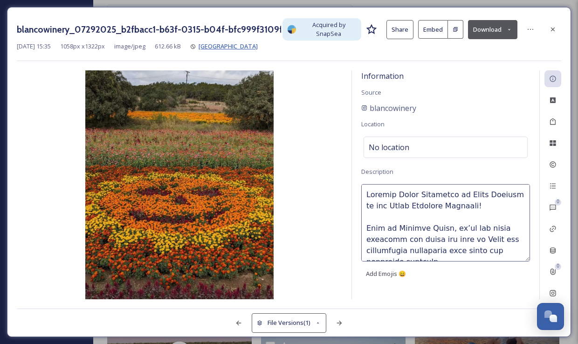
copy span "Rivière Blanc"
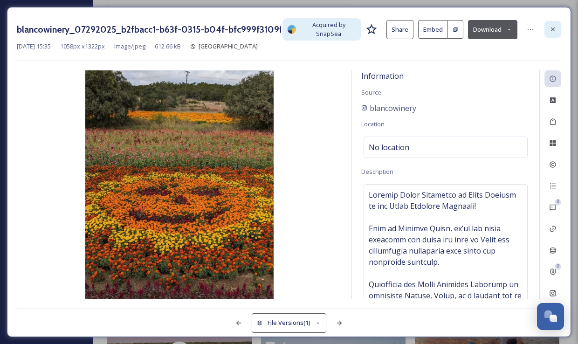
click at [553, 26] on icon at bounding box center [552, 29] width 7 height 7
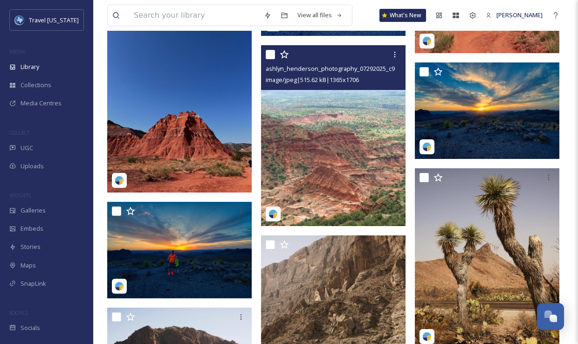
scroll to position [4521, 0]
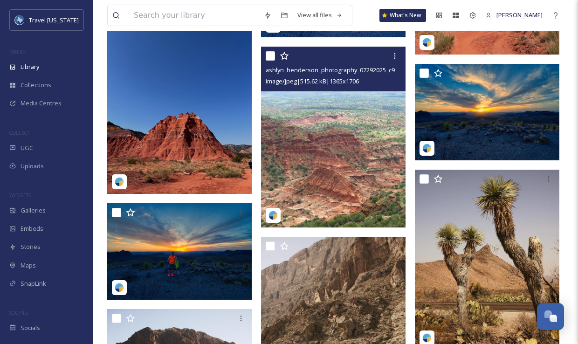
click at [323, 116] on img at bounding box center [333, 137] width 144 height 181
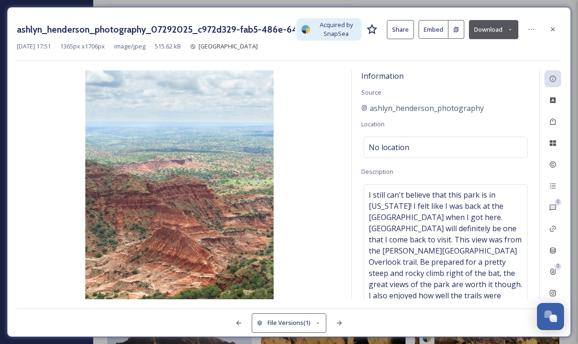
drag, startPoint x: 550, startPoint y: 27, endPoint x: 464, endPoint y: 177, distance: 172.3
click at [550, 28] on icon at bounding box center [552, 29] width 7 height 7
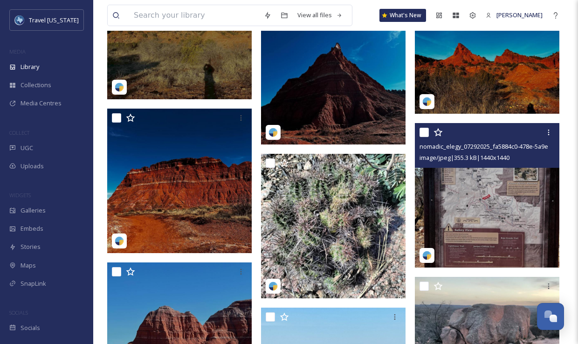
scroll to position [5598, 0]
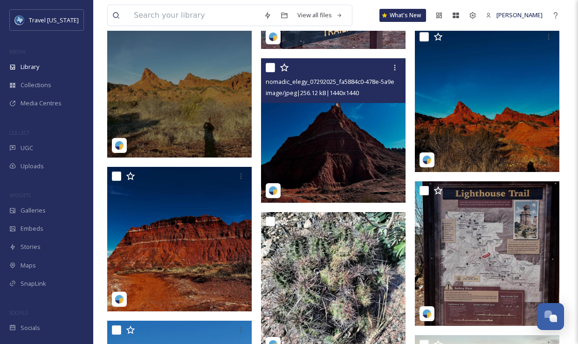
click at [325, 102] on div "nomadic_elegy_07292025_fa5884c0-478e-5a9e-a2e7-b6ca42f50969.jpg image/jpeg | 25…" at bounding box center [333, 80] width 144 height 45
click at [322, 124] on img at bounding box center [333, 130] width 144 height 144
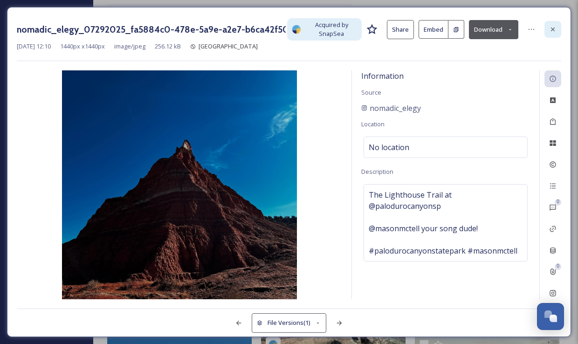
click at [554, 33] on icon at bounding box center [552, 29] width 7 height 7
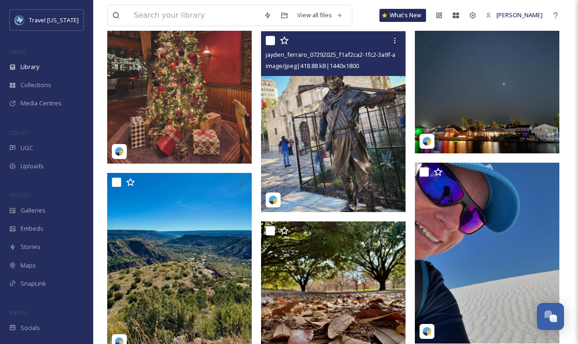
scroll to position [9587, 0]
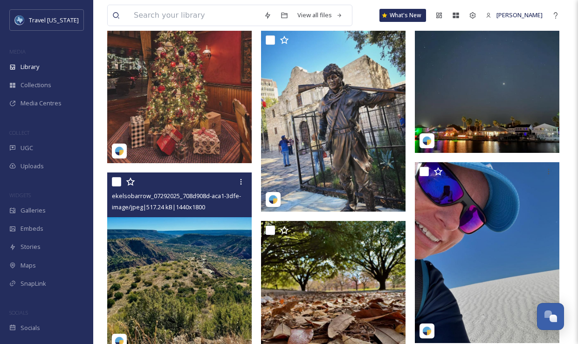
click at [208, 236] on img at bounding box center [179, 262] width 144 height 181
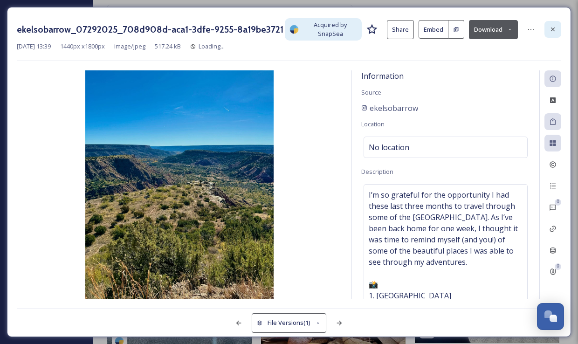
click at [549, 27] on icon at bounding box center [552, 29] width 7 height 7
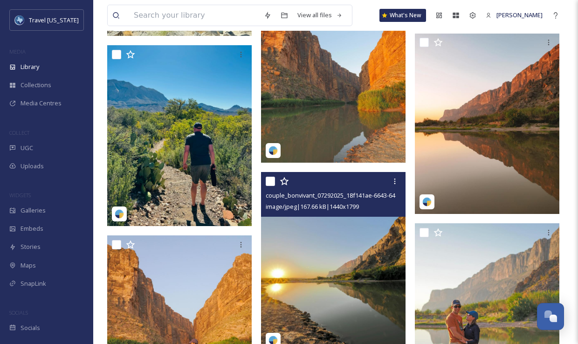
scroll to position [14429, 0]
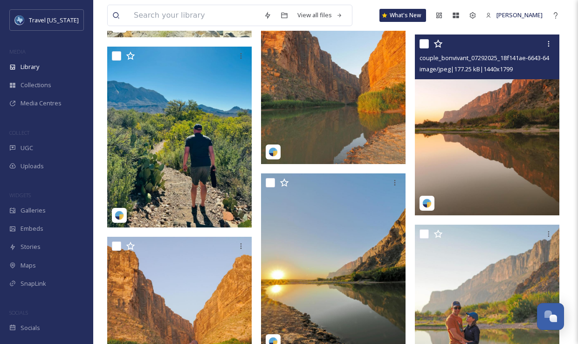
click at [466, 95] on img at bounding box center [487, 125] width 144 height 180
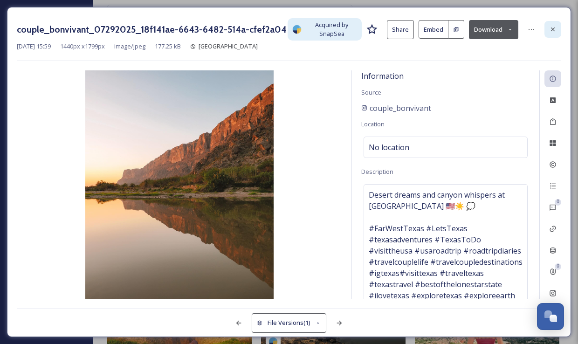
click at [551, 33] on icon at bounding box center [552, 29] width 7 height 7
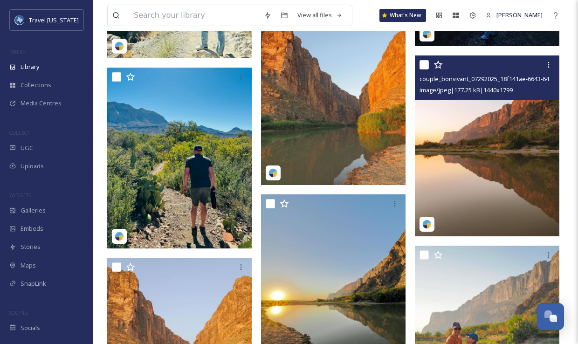
scroll to position [14397, 0]
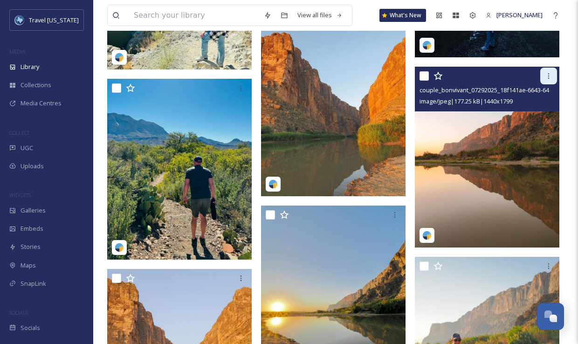
click at [543, 76] on div at bounding box center [548, 76] width 17 height 17
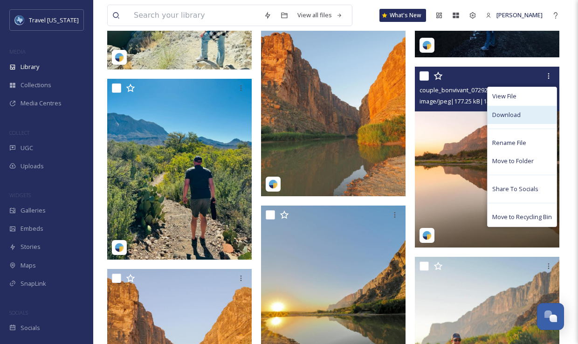
click at [516, 115] on span "Download" at bounding box center [506, 114] width 28 height 9
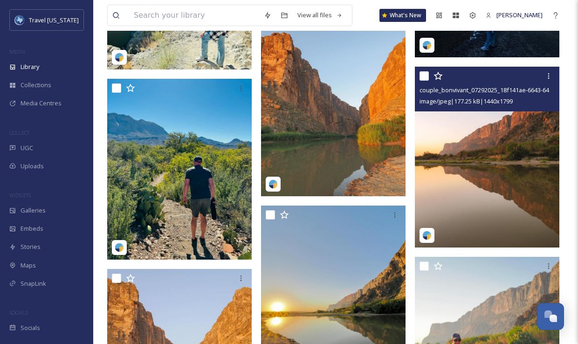
click at [465, 158] on img at bounding box center [487, 157] width 144 height 180
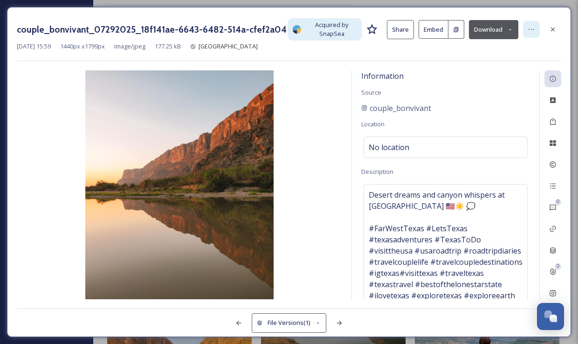
click at [525, 31] on div at bounding box center [531, 29] width 17 height 17
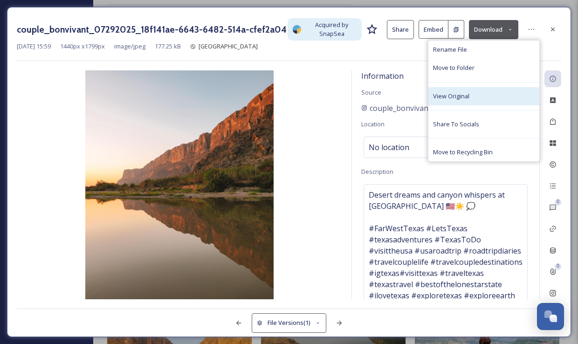
click at [484, 93] on div "View Original" at bounding box center [483, 96] width 111 height 18
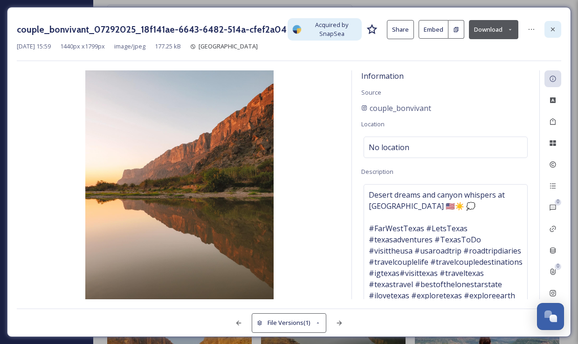
click at [550, 29] on icon at bounding box center [552, 29] width 7 height 7
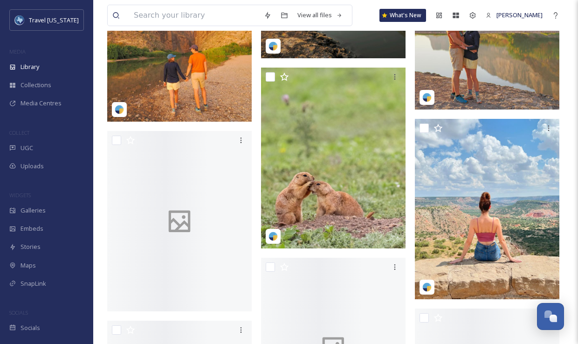
scroll to position [14751, 0]
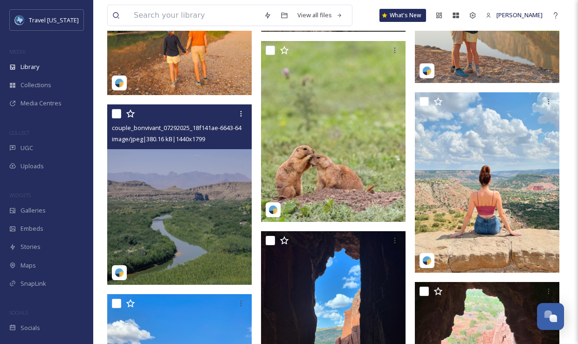
click at [187, 163] on img at bounding box center [179, 194] width 144 height 180
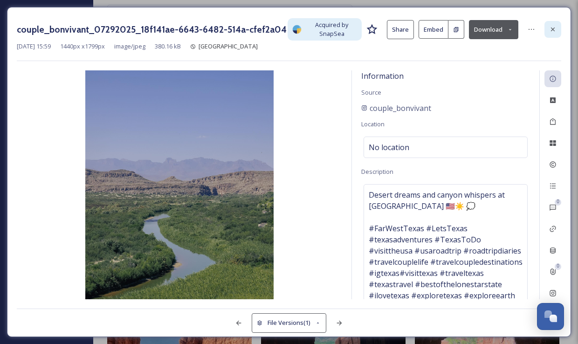
click at [553, 34] on div at bounding box center [552, 29] width 17 height 17
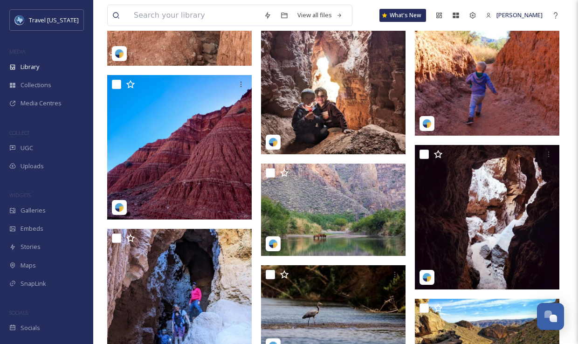
scroll to position [23020, 0]
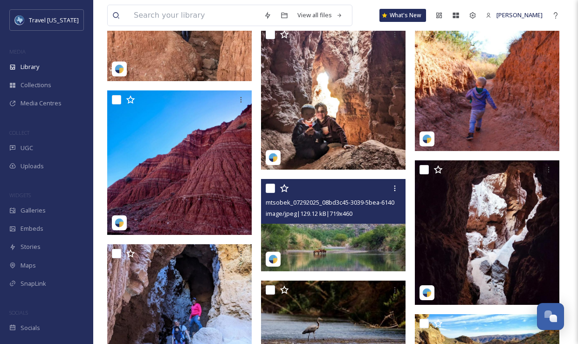
click at [344, 222] on div "mtsobek_07292025_08bd3c45-3039-5bea-6140-ef7782a9025b.jpg image/jpeg | 129.12 k…" at bounding box center [333, 201] width 144 height 45
click at [325, 234] on img at bounding box center [333, 225] width 144 height 92
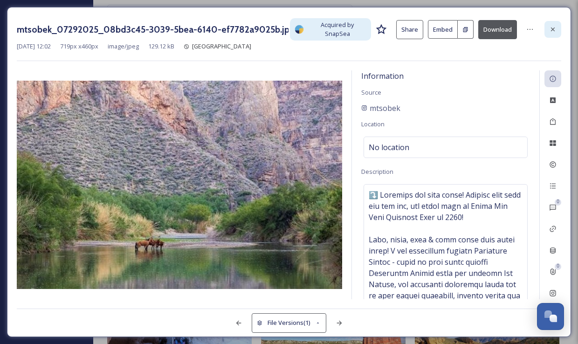
click at [545, 30] on div at bounding box center [552, 29] width 17 height 17
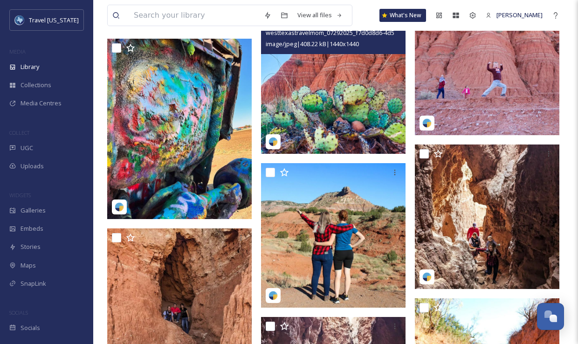
scroll to position [22644, 0]
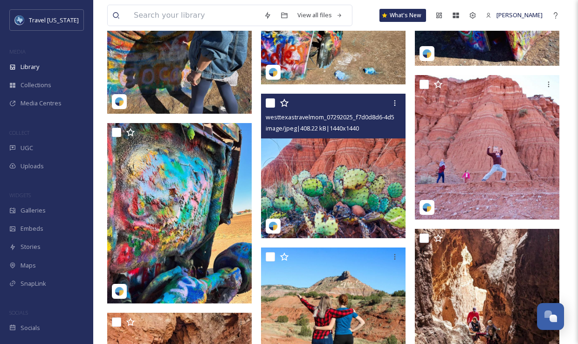
click at [373, 160] on img at bounding box center [333, 166] width 144 height 144
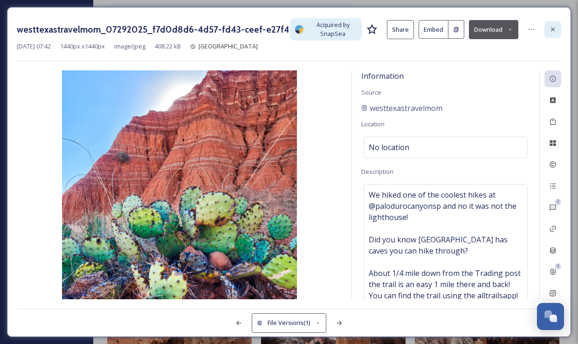
click at [550, 30] on icon at bounding box center [552, 29] width 7 height 7
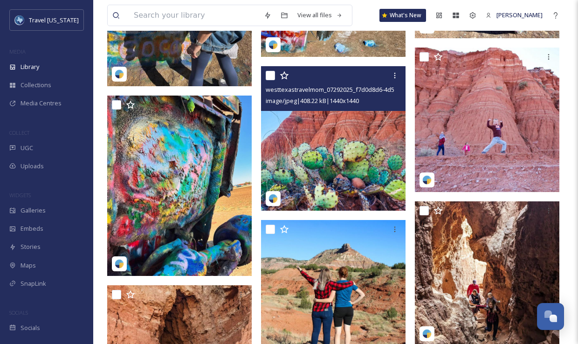
scroll to position [22673, 0]
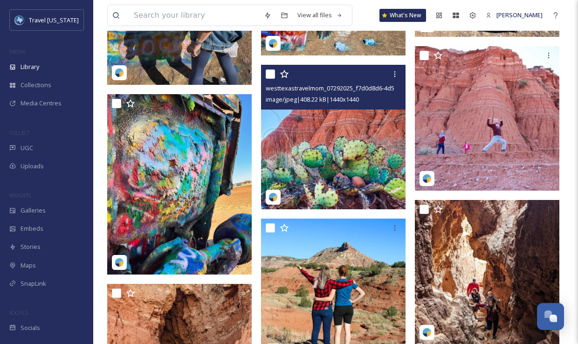
click at [323, 154] on img at bounding box center [333, 137] width 144 height 144
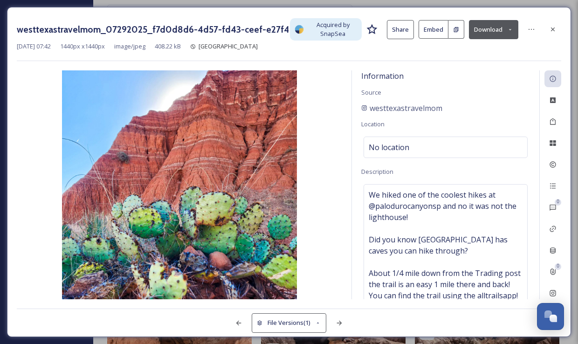
click at [507, 30] on icon at bounding box center [510, 30] width 6 height 6
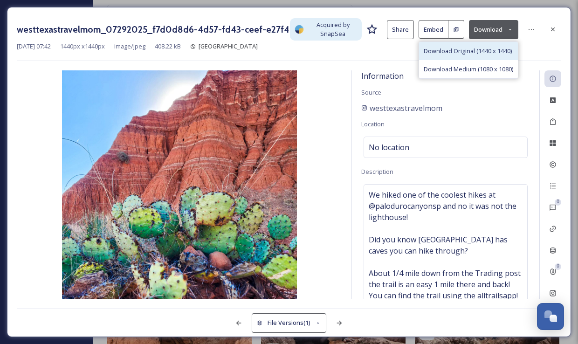
click at [469, 47] on span "Download Original (1440 x 1440)" at bounding box center [467, 51] width 88 height 9
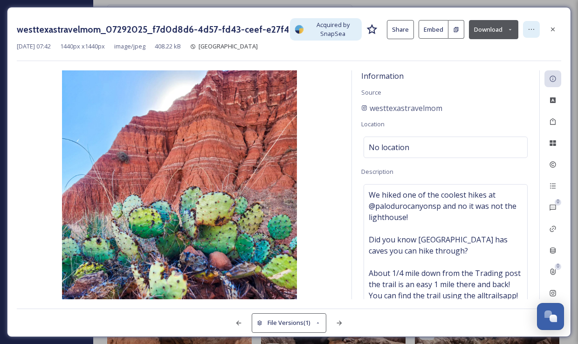
click at [529, 26] on icon at bounding box center [530, 29] width 7 height 7
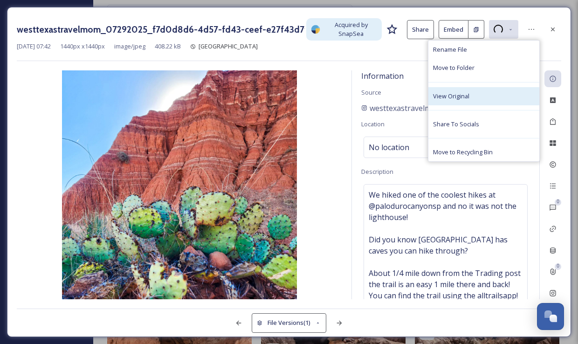
click at [476, 95] on div "View Original" at bounding box center [483, 96] width 111 height 18
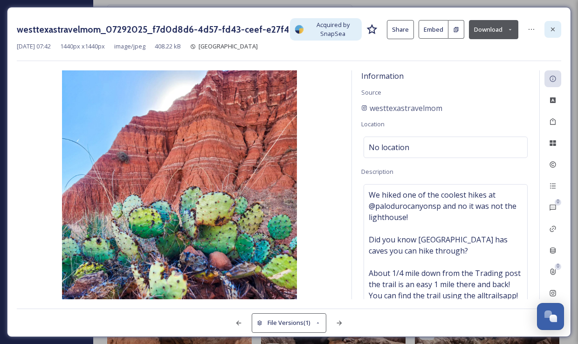
click at [549, 27] on icon at bounding box center [552, 29] width 7 height 7
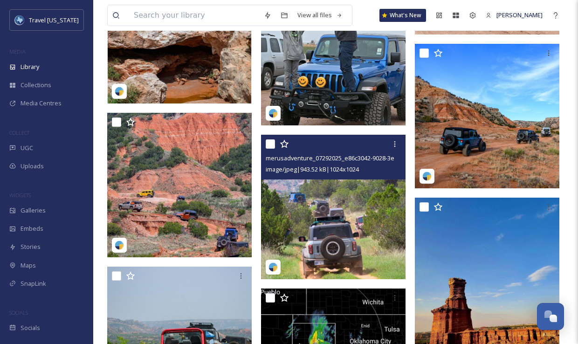
scroll to position [24274, 0]
